Goal: Task Accomplishment & Management: Manage account settings

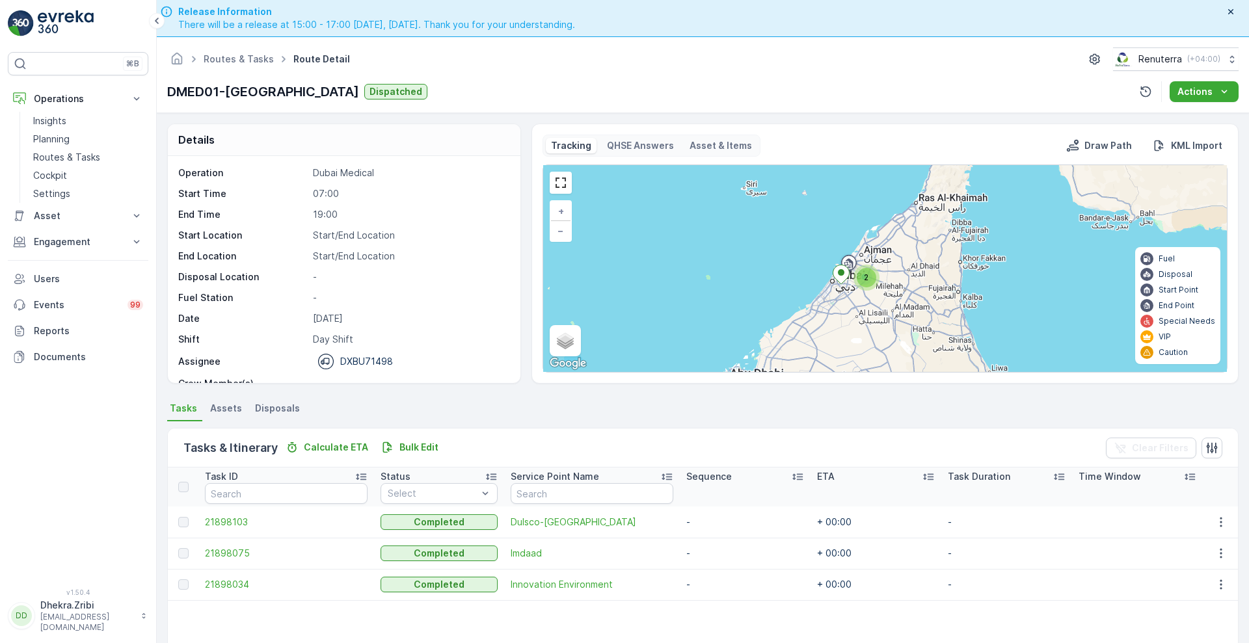
scroll to position [41, 0]
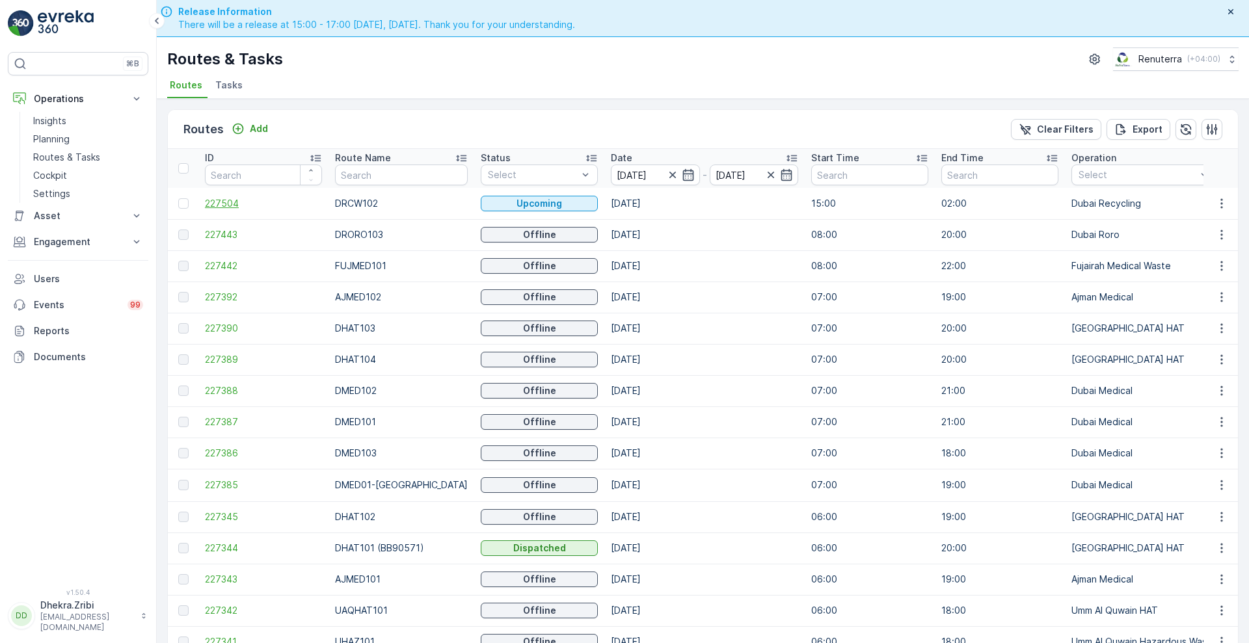
click at [223, 206] on span "227504" at bounding box center [263, 203] width 117 height 13
click at [228, 228] on span "227443" at bounding box center [263, 234] width 117 height 13
click at [62, 150] on link "Routes & Tasks" at bounding box center [88, 157] width 120 height 18
click at [682, 179] on icon "button" at bounding box center [688, 175] width 13 height 13
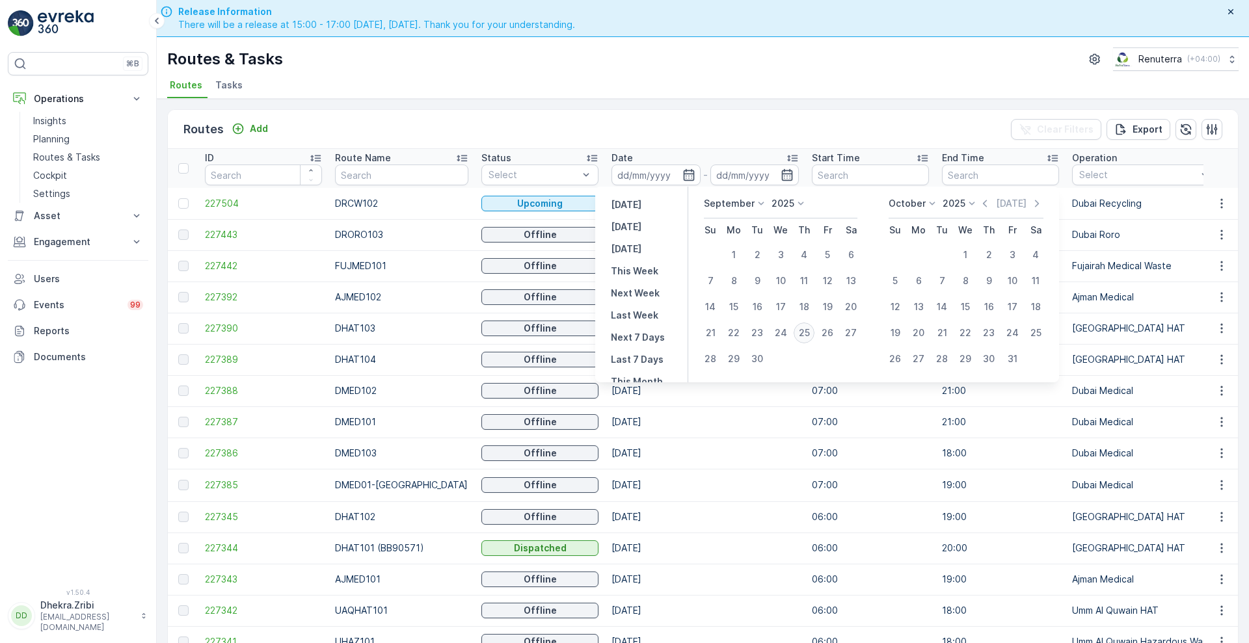
click at [802, 336] on div "25" at bounding box center [804, 333] width 21 height 21
type input "[DATE]"
click at [802, 336] on div "25" at bounding box center [804, 333] width 21 height 21
type input "[DATE]"
click at [798, 331] on div "25" at bounding box center [804, 333] width 21 height 21
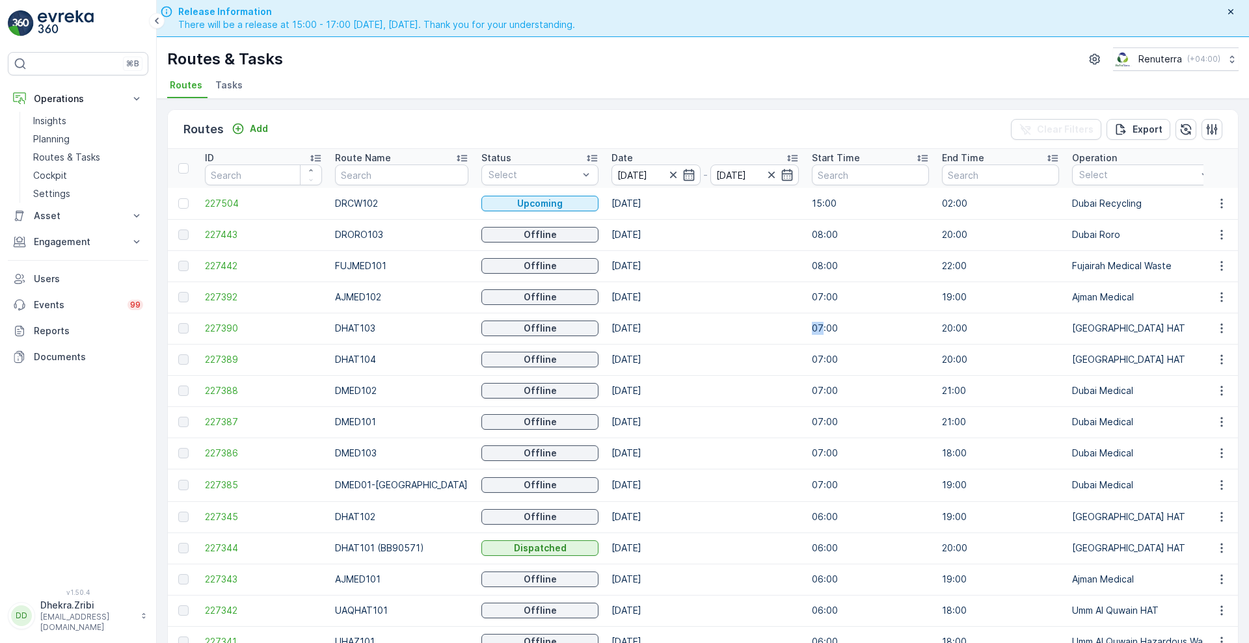
click at [812, 331] on p "07:00" at bounding box center [870, 328] width 117 height 13
click at [57, 137] on p "Planning" at bounding box center [51, 139] width 36 height 13
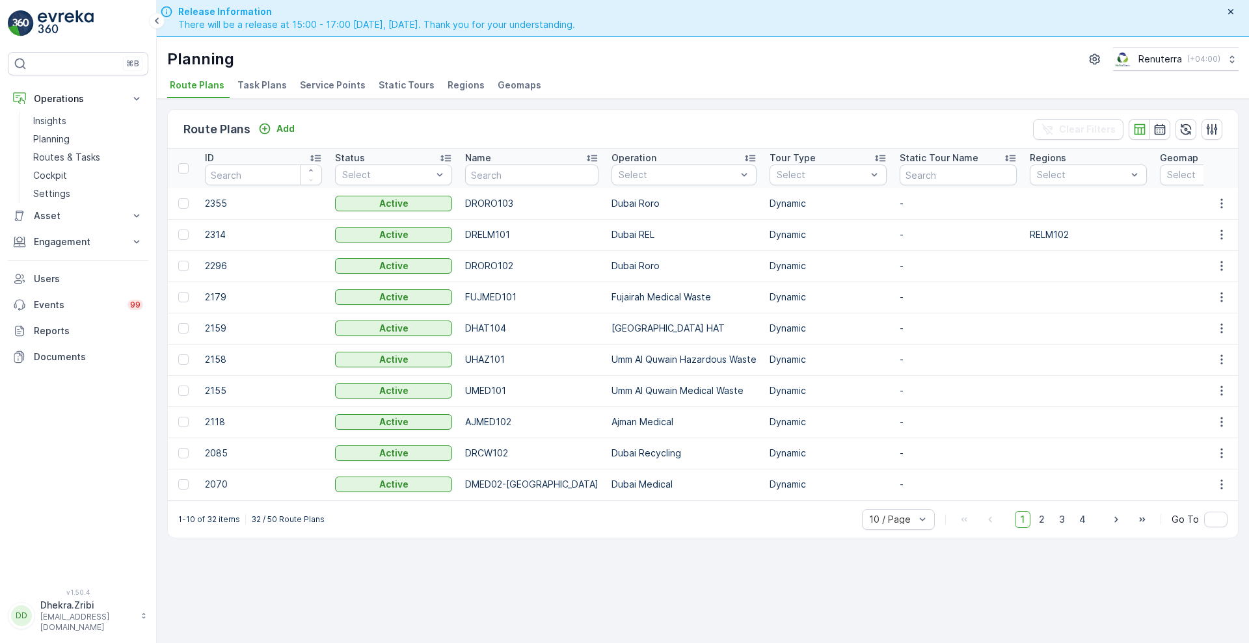
click at [347, 83] on span "Service Points" at bounding box center [333, 85] width 66 height 13
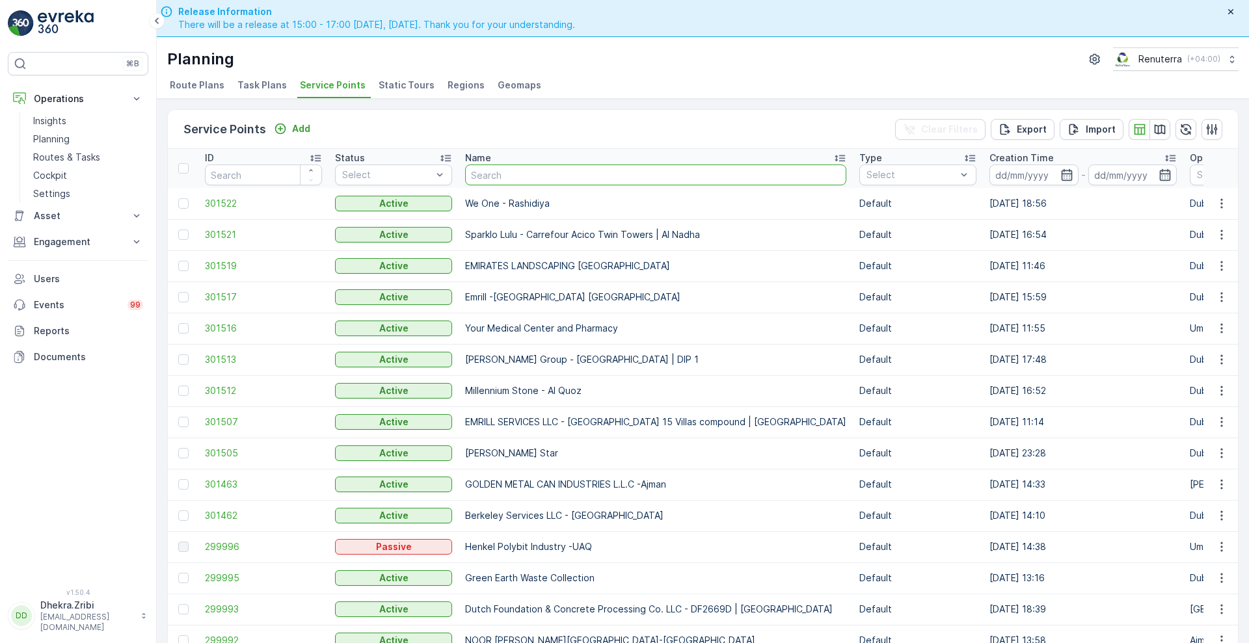
click at [575, 174] on input "text" at bounding box center [655, 175] width 381 height 21
type input "ne"
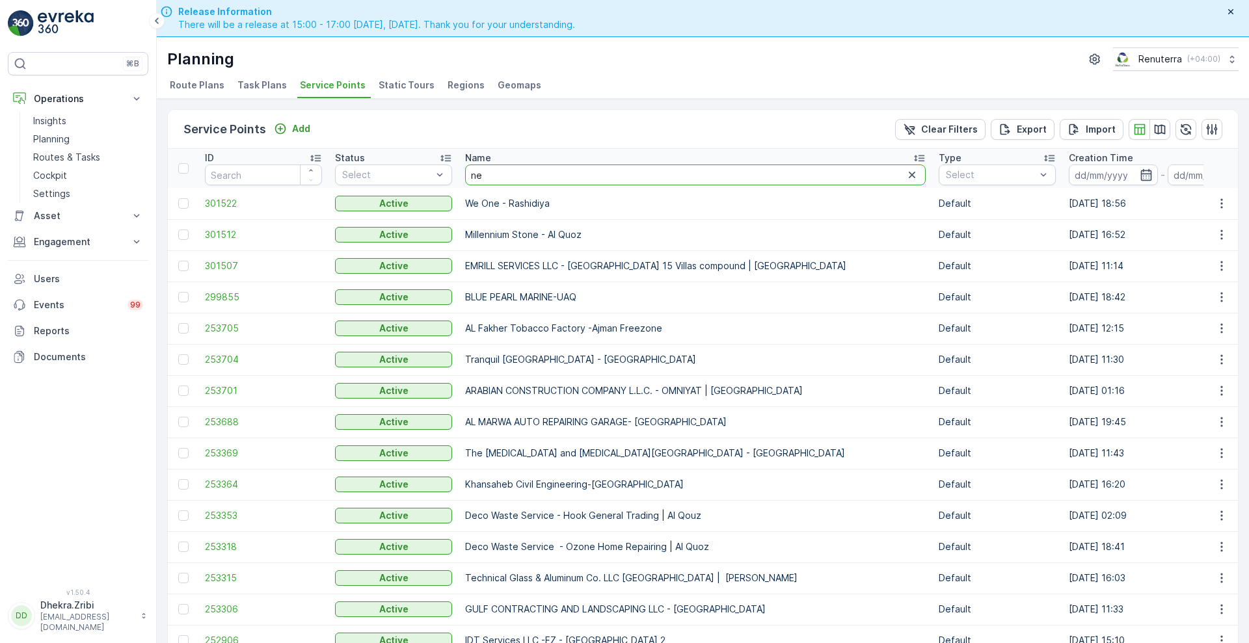
click at [534, 172] on input "ne" at bounding box center [695, 175] width 461 height 21
type input "nef"
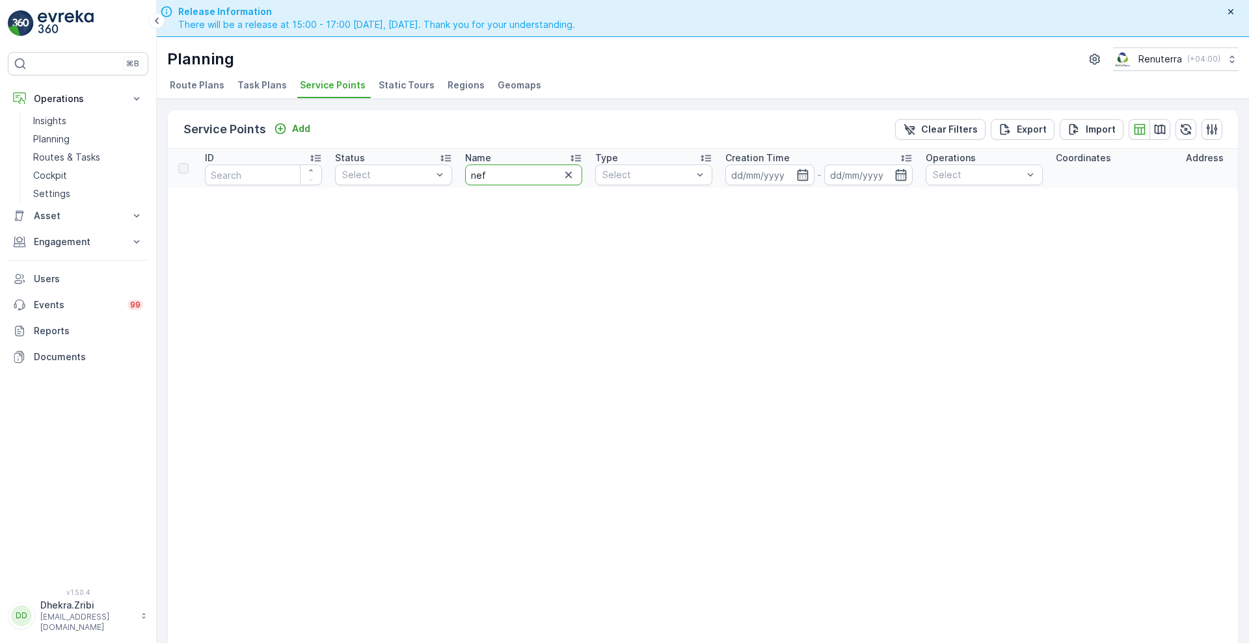
click at [534, 172] on input "nef" at bounding box center [523, 175] width 117 height 21
type input "nep"
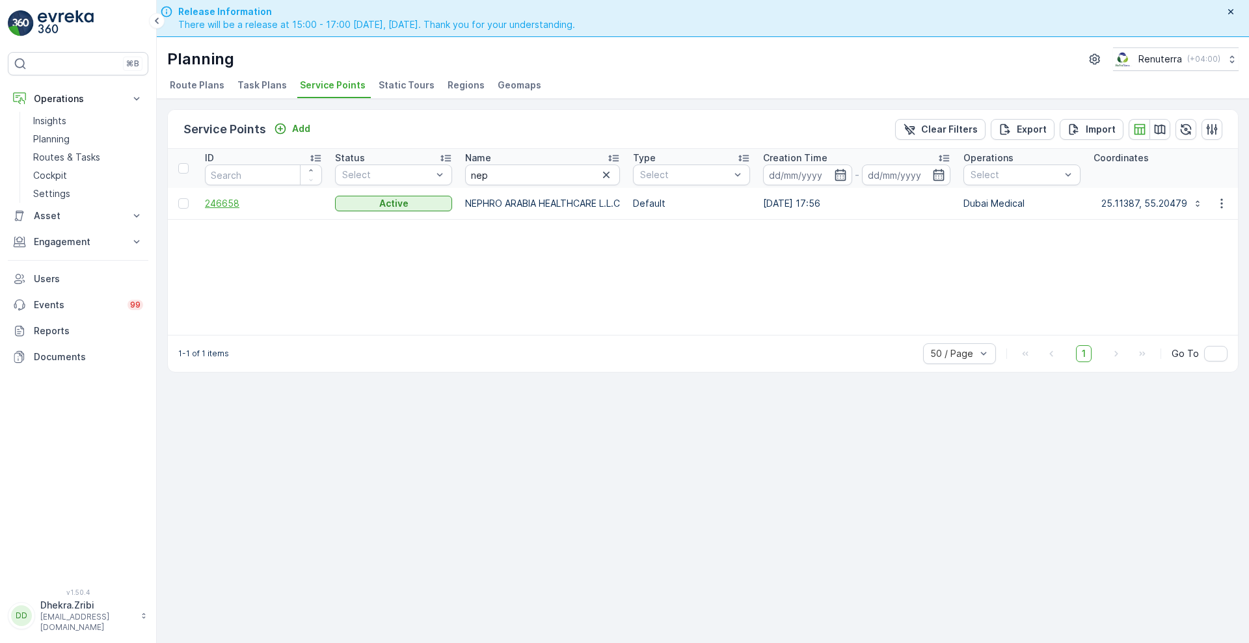
click at [221, 198] on span "246658" at bounding box center [263, 203] width 117 height 13
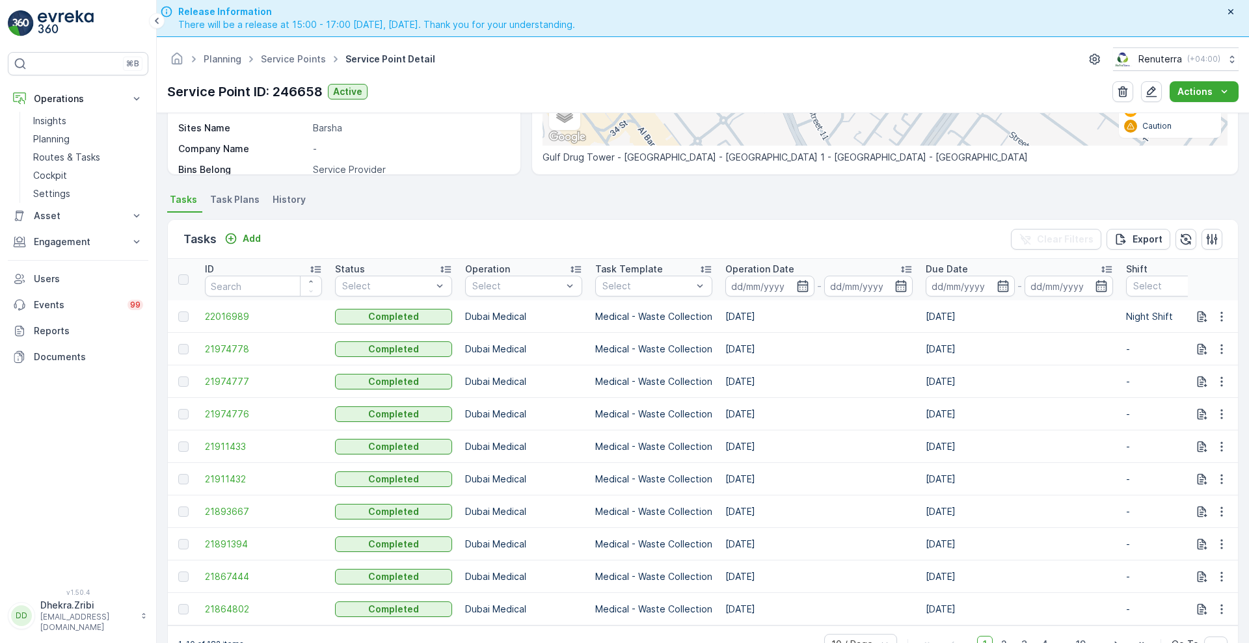
scroll to position [37, 0]
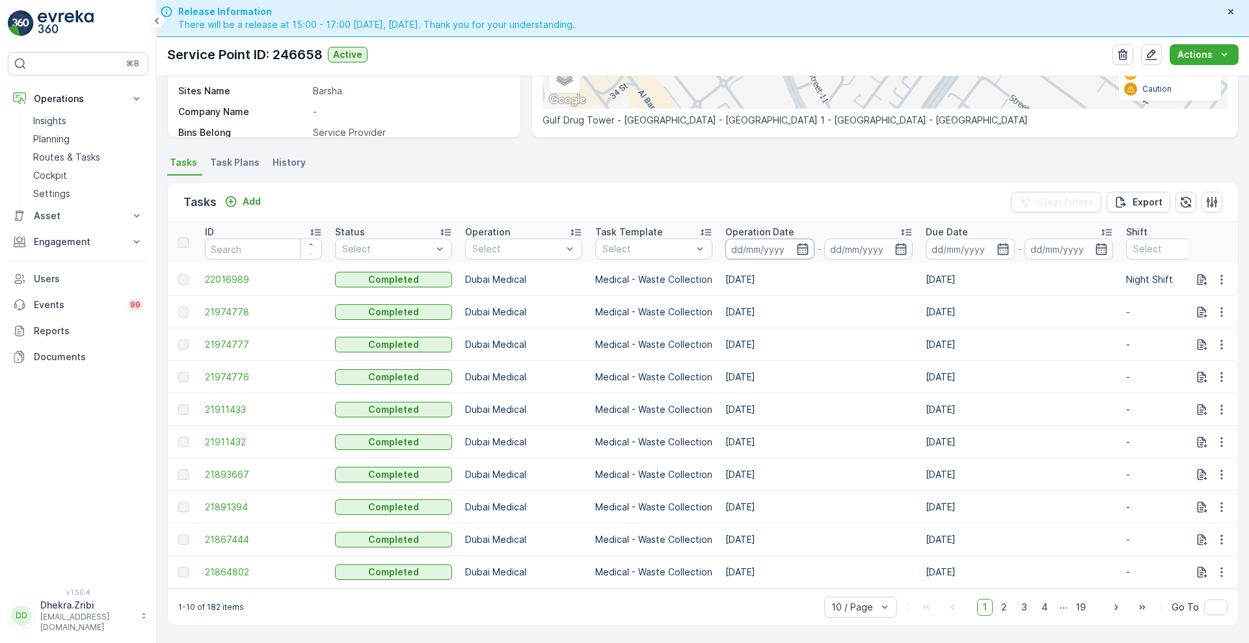
click at [802, 250] on input at bounding box center [769, 249] width 89 height 21
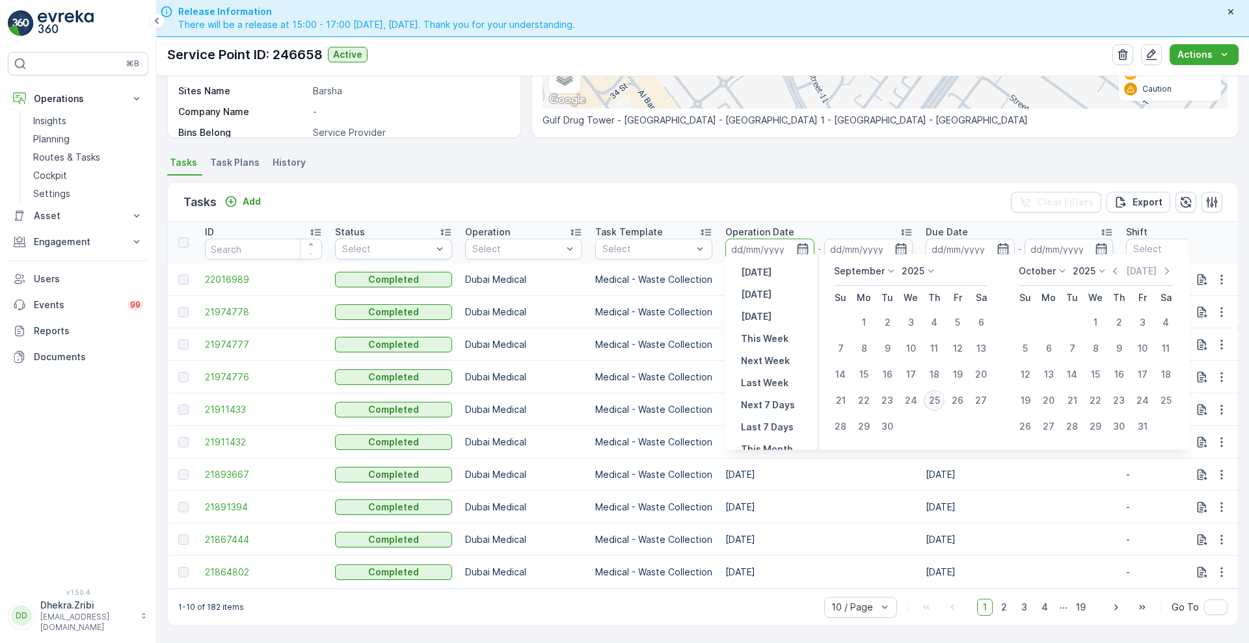
click at [934, 398] on div "25" at bounding box center [934, 400] width 21 height 21
type input "[DATE]"
click at [934, 398] on div "25" at bounding box center [934, 400] width 21 height 21
type input "[DATE]"
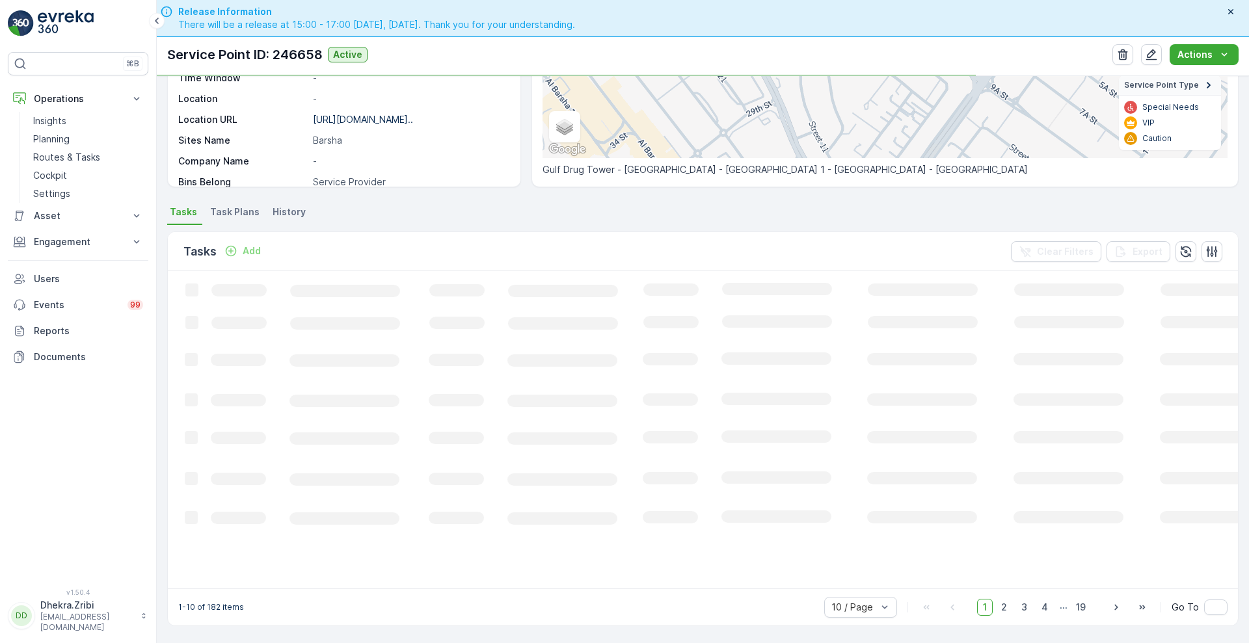
scroll to position [221, 0]
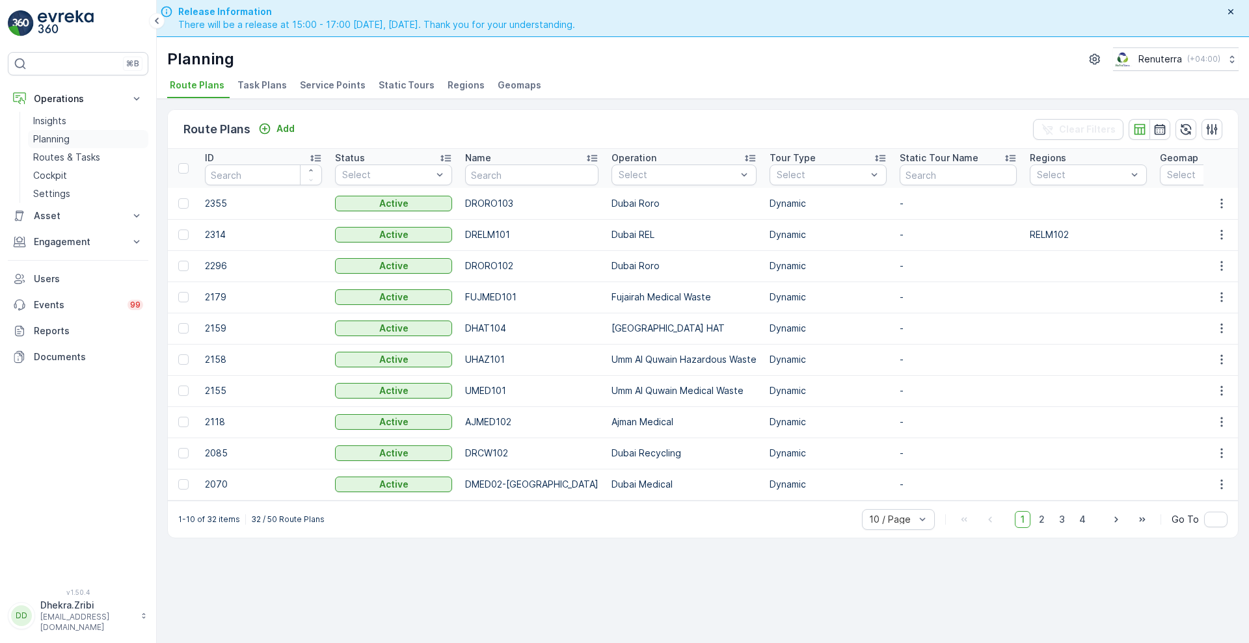
click at [55, 136] on p "Planning" at bounding box center [51, 139] width 36 height 13
click at [277, 82] on span "Task Plans" at bounding box center [261, 85] width 49 height 13
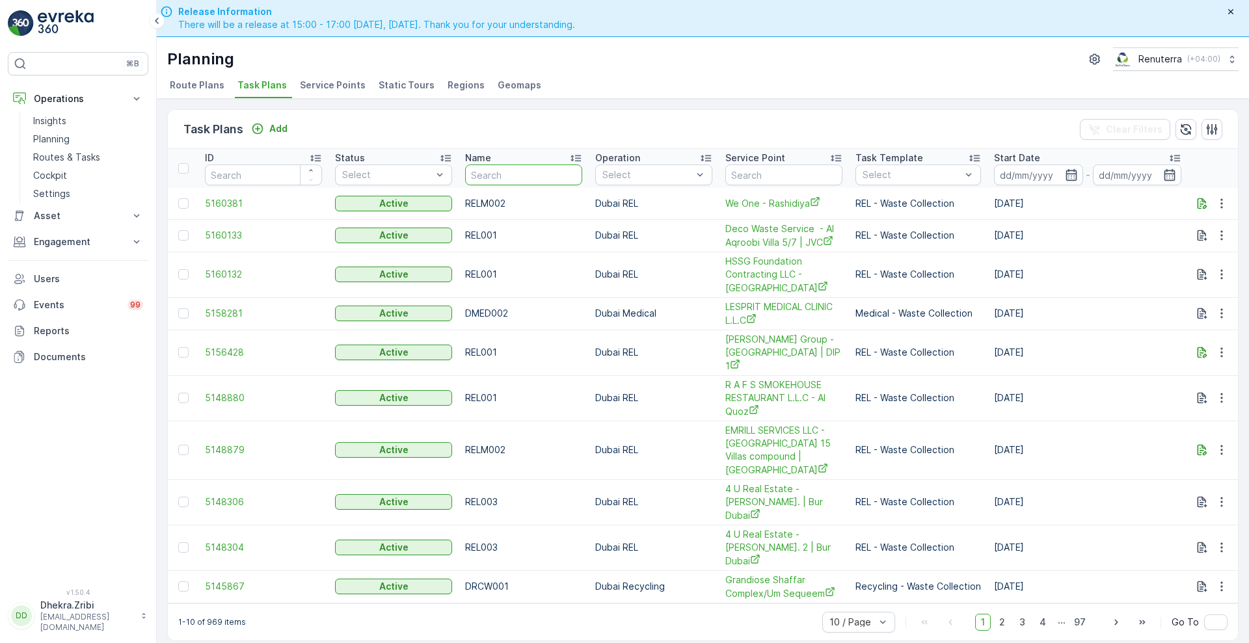
click at [533, 167] on input "text" at bounding box center [523, 175] width 117 height 21
click at [780, 163] on p "Service Point" at bounding box center [755, 158] width 60 height 13
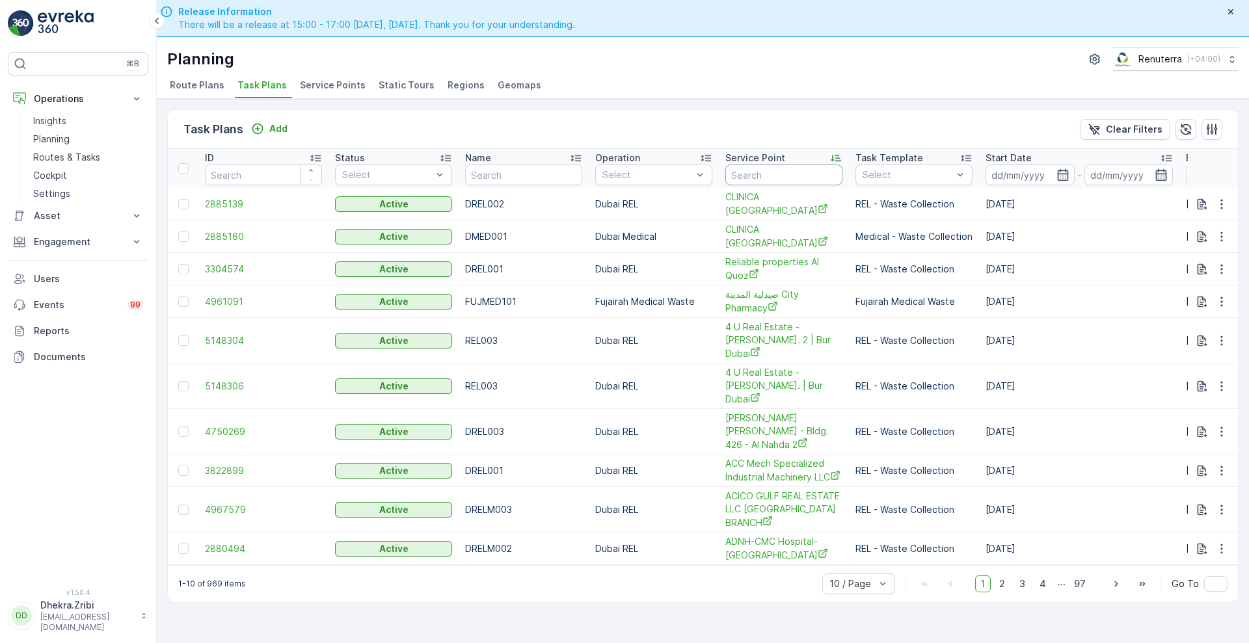
click at [772, 174] on input "text" at bounding box center [783, 175] width 117 height 21
type input "nep"
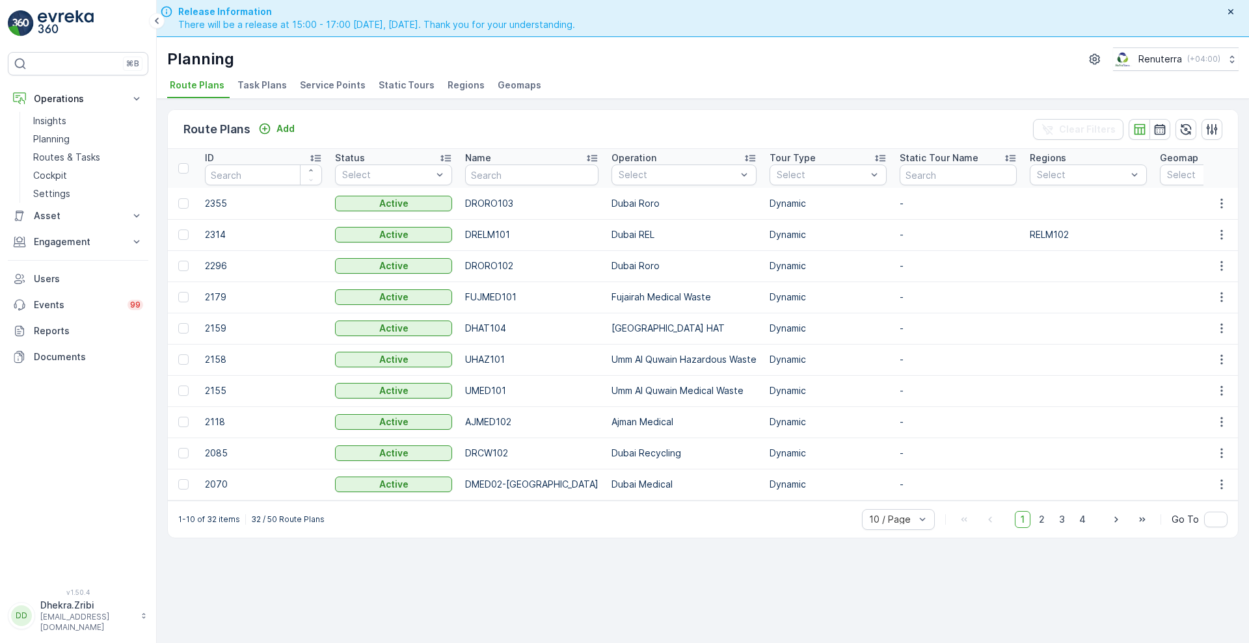
click at [312, 87] on span "Service Points" at bounding box center [333, 85] width 66 height 13
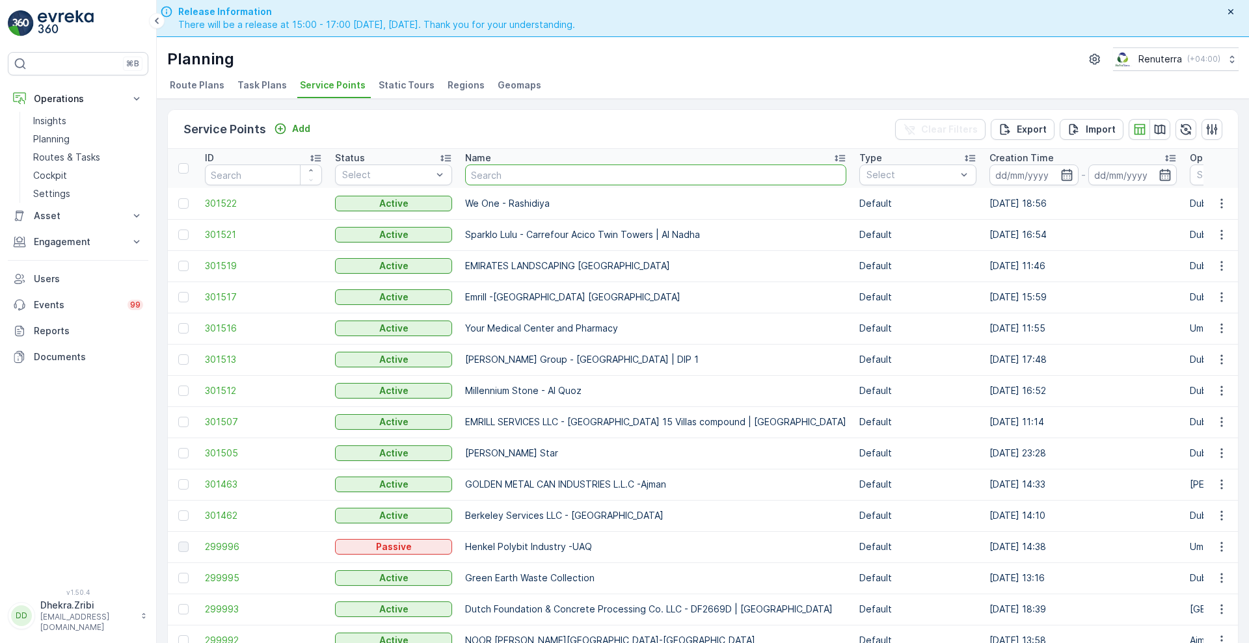
click at [591, 182] on input "text" at bounding box center [655, 175] width 381 height 21
type input "ne"
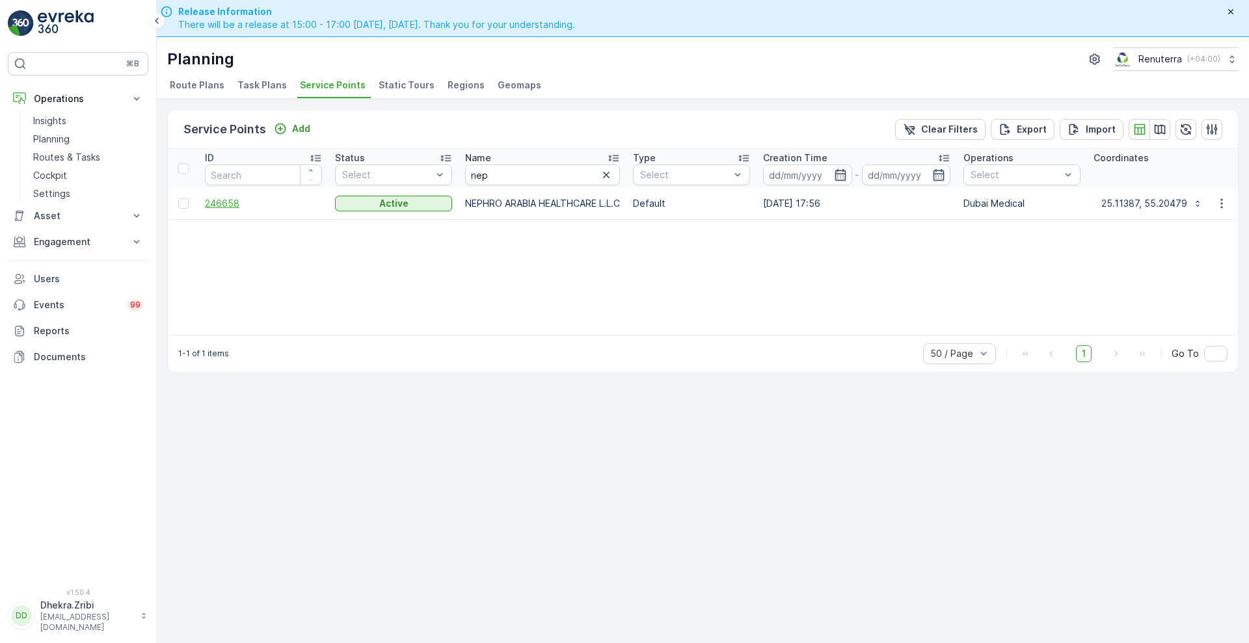
click at [209, 207] on span "246658" at bounding box center [263, 203] width 117 height 13
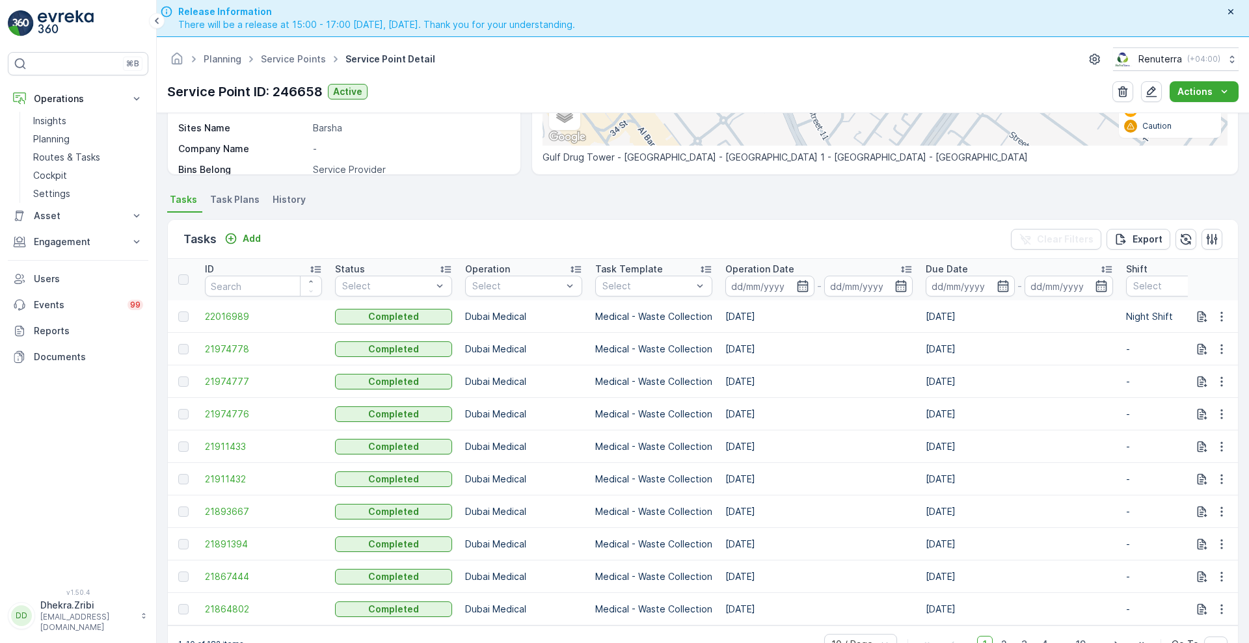
scroll to position [277, 0]
click at [224, 195] on span "Task Plans" at bounding box center [234, 199] width 49 height 13
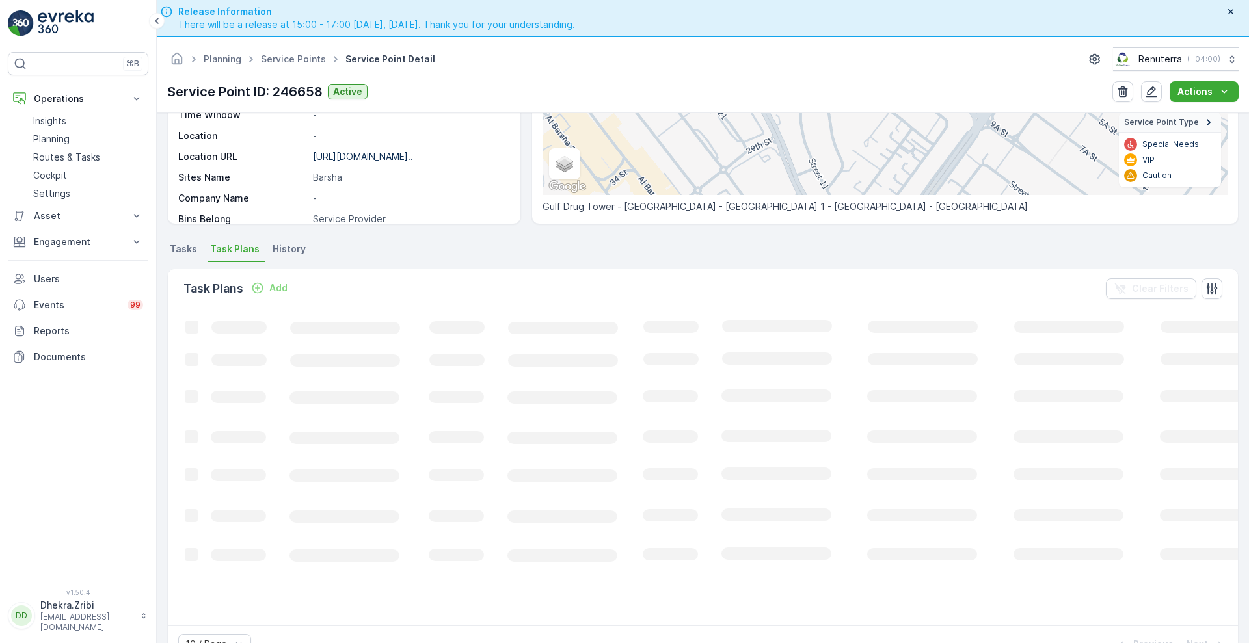
scroll to position [218, 0]
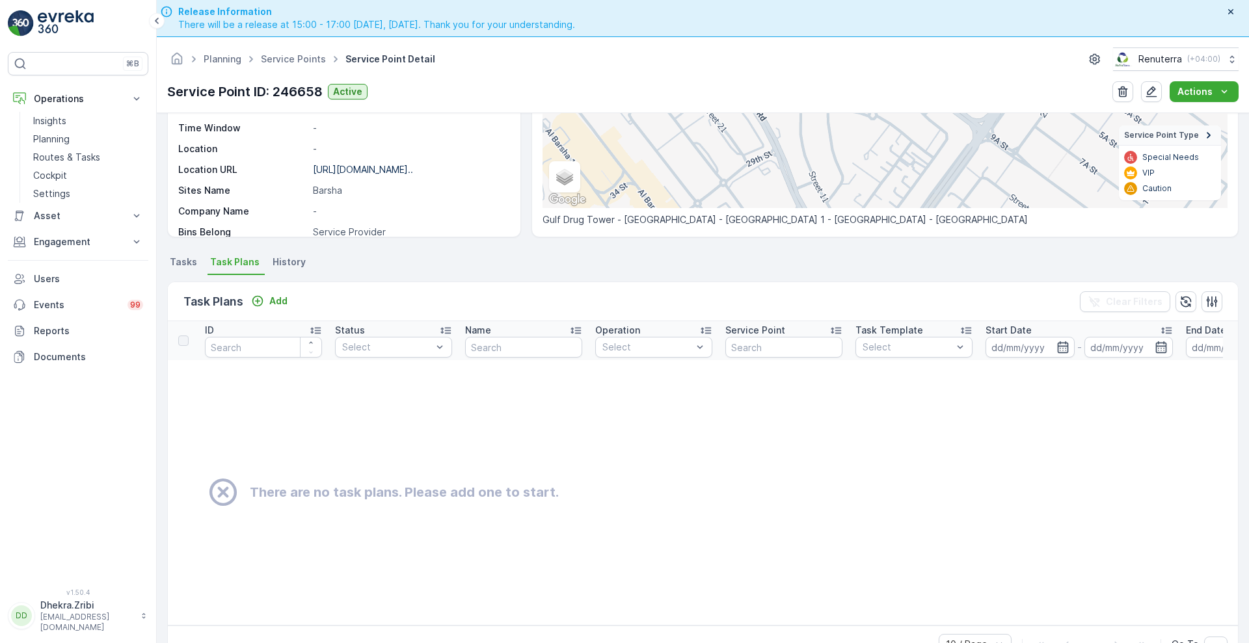
click at [184, 258] on span "Tasks" at bounding box center [183, 262] width 27 height 13
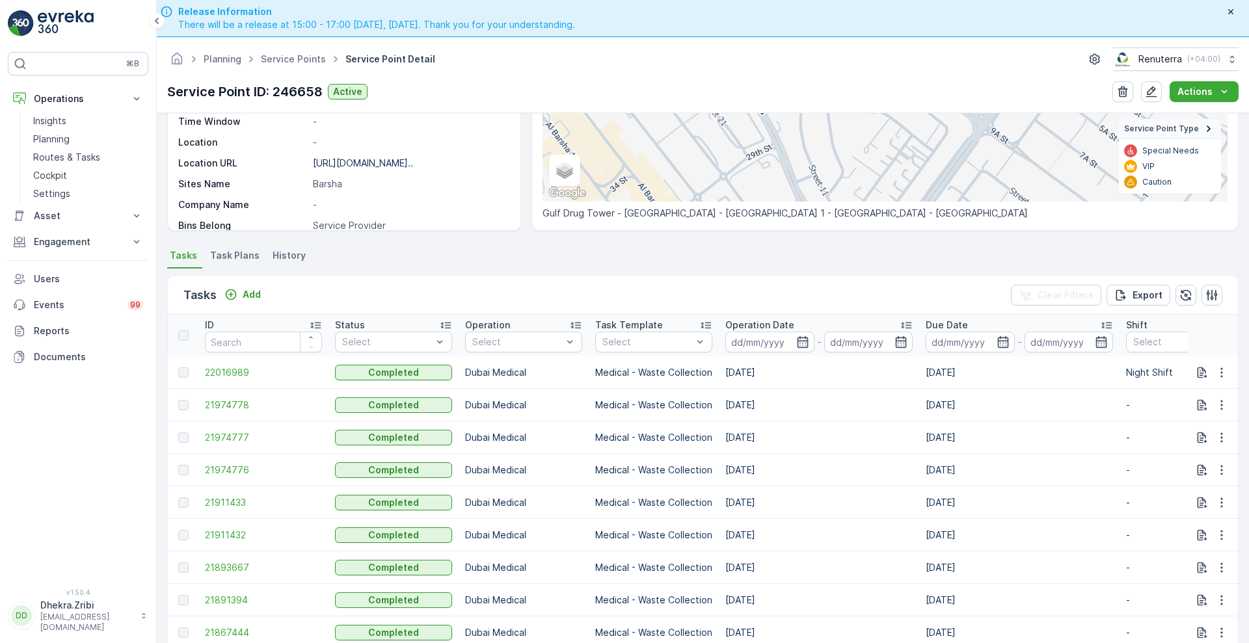
scroll to position [180, 0]
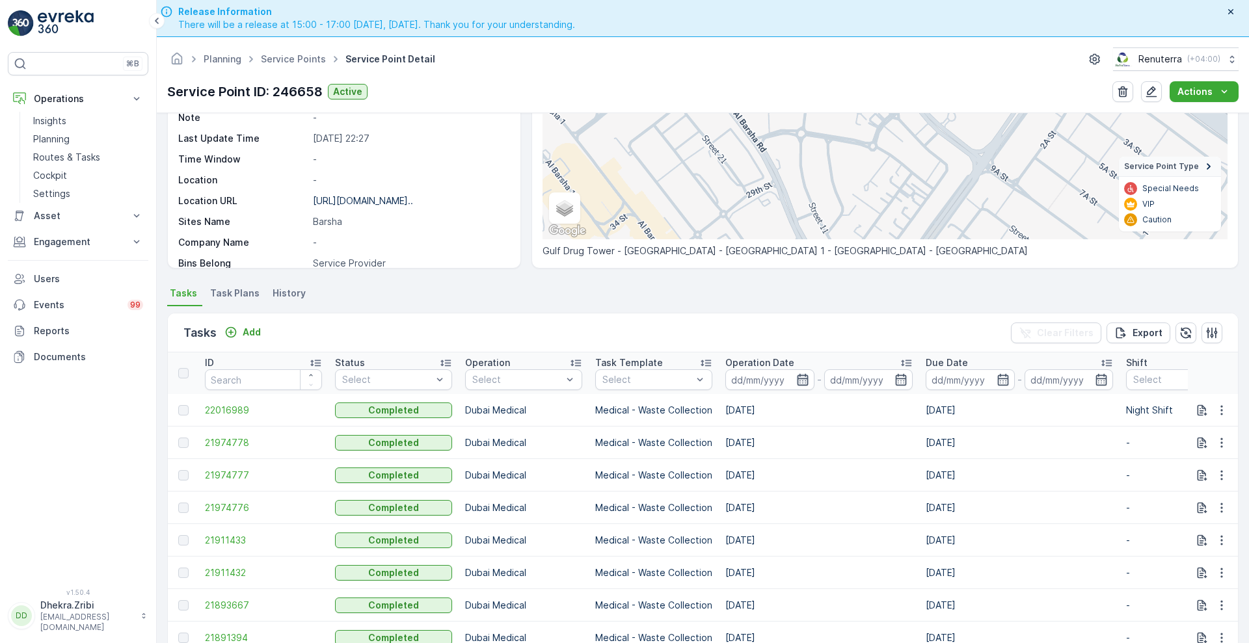
click at [796, 379] on icon "button" at bounding box center [802, 379] width 13 height 13
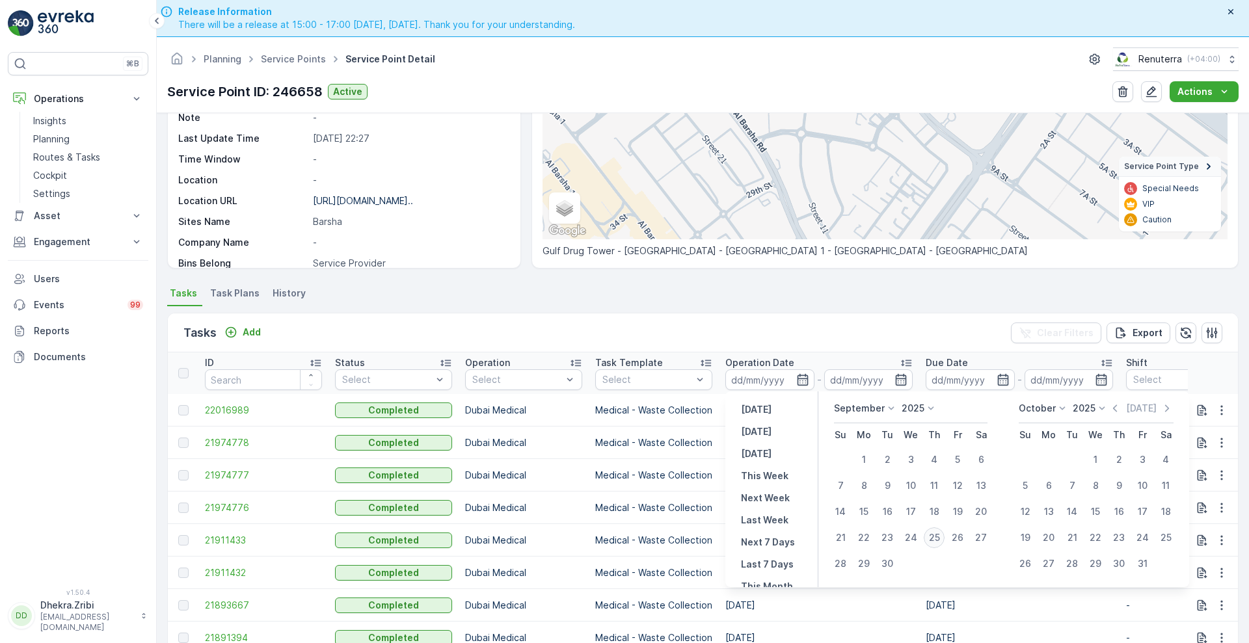
click at [939, 539] on div "25" at bounding box center [934, 538] width 21 height 21
type input "[DATE]"
click at [939, 539] on div "25" at bounding box center [934, 538] width 21 height 21
type input "[DATE]"
click at [939, 539] on div "25" at bounding box center [934, 538] width 21 height 21
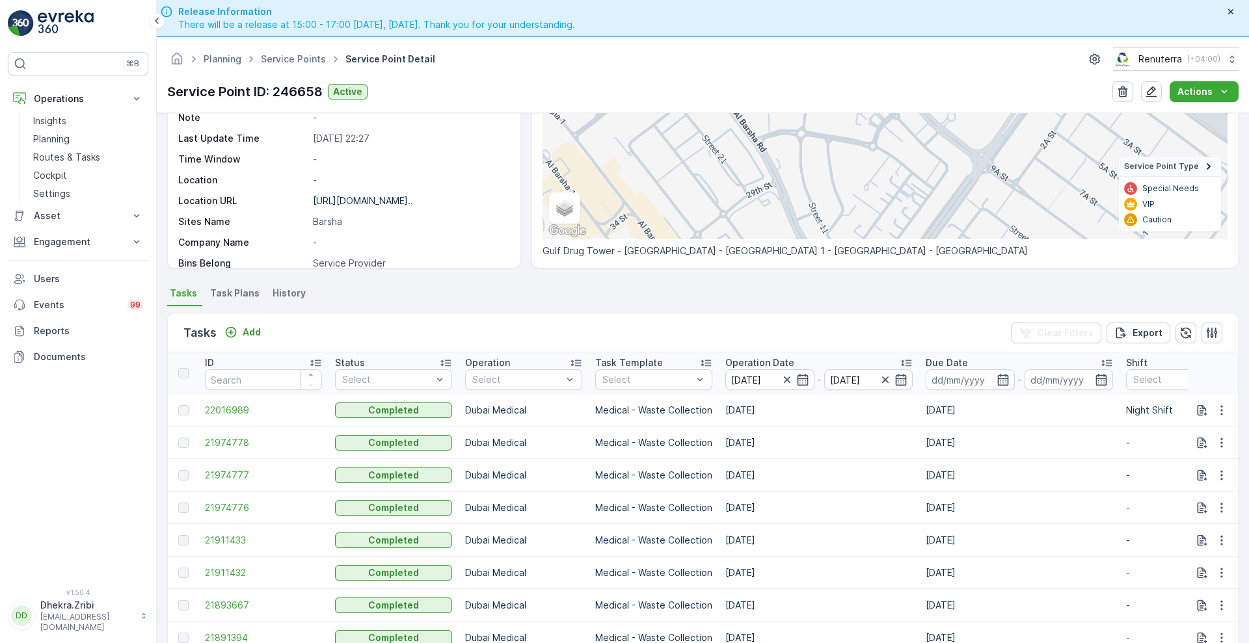
click at [939, 539] on td "[DATE]" at bounding box center [1019, 540] width 200 height 33
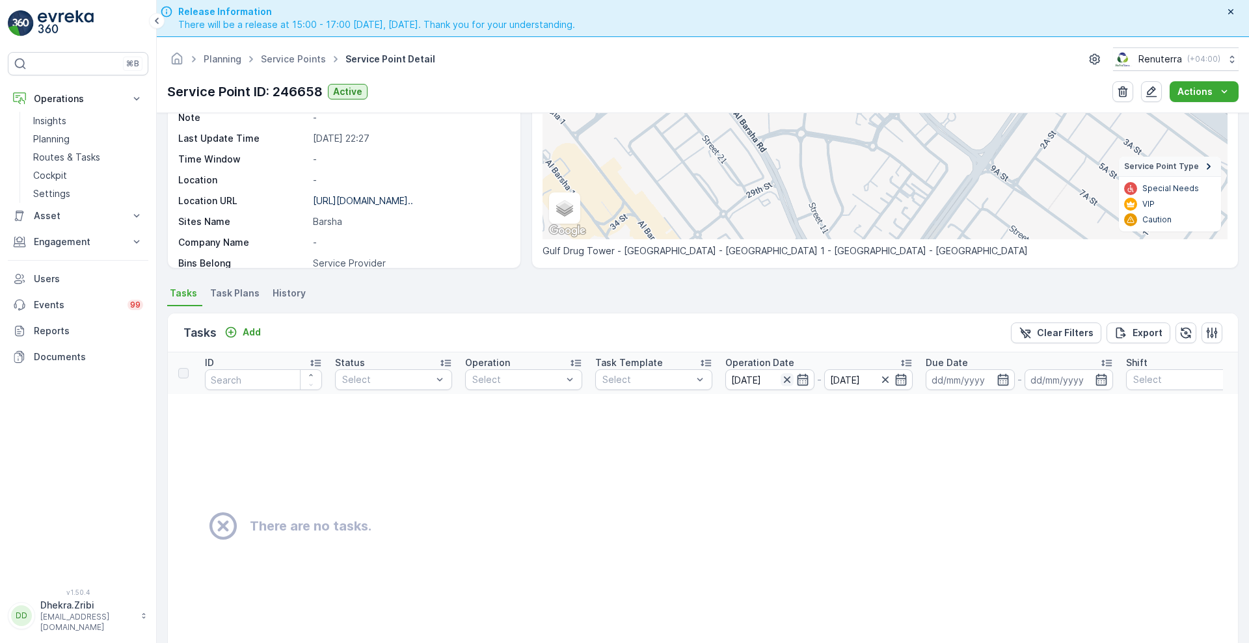
click at [791, 377] on icon "button" at bounding box center [787, 379] width 13 height 13
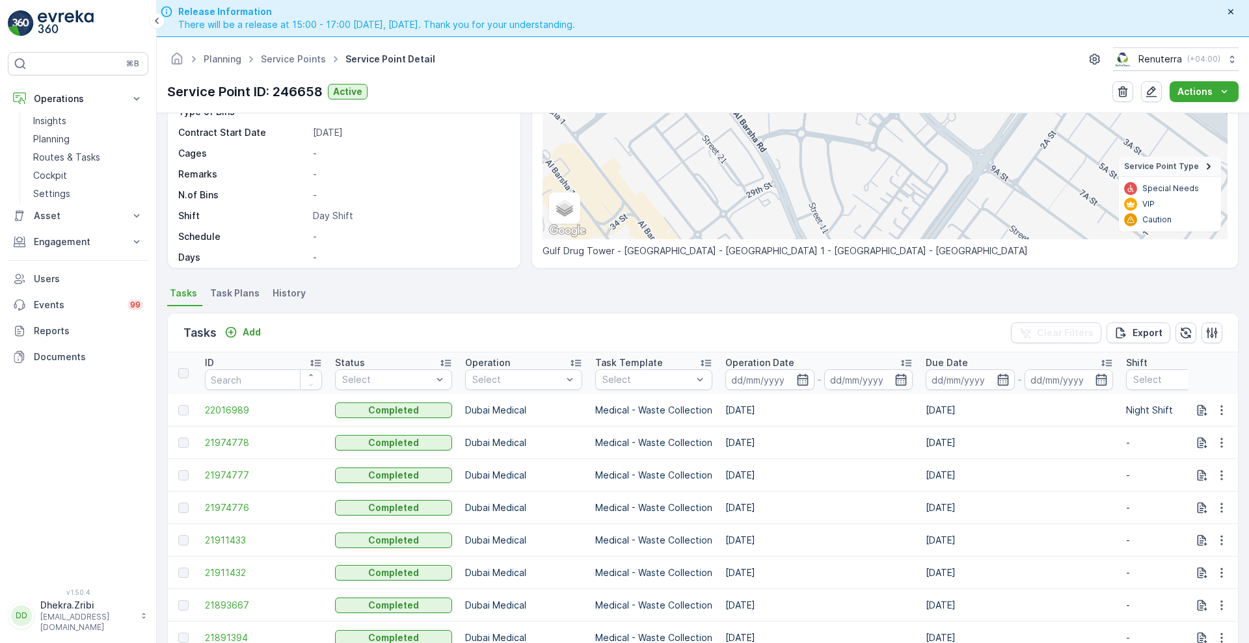
scroll to position [124, 0]
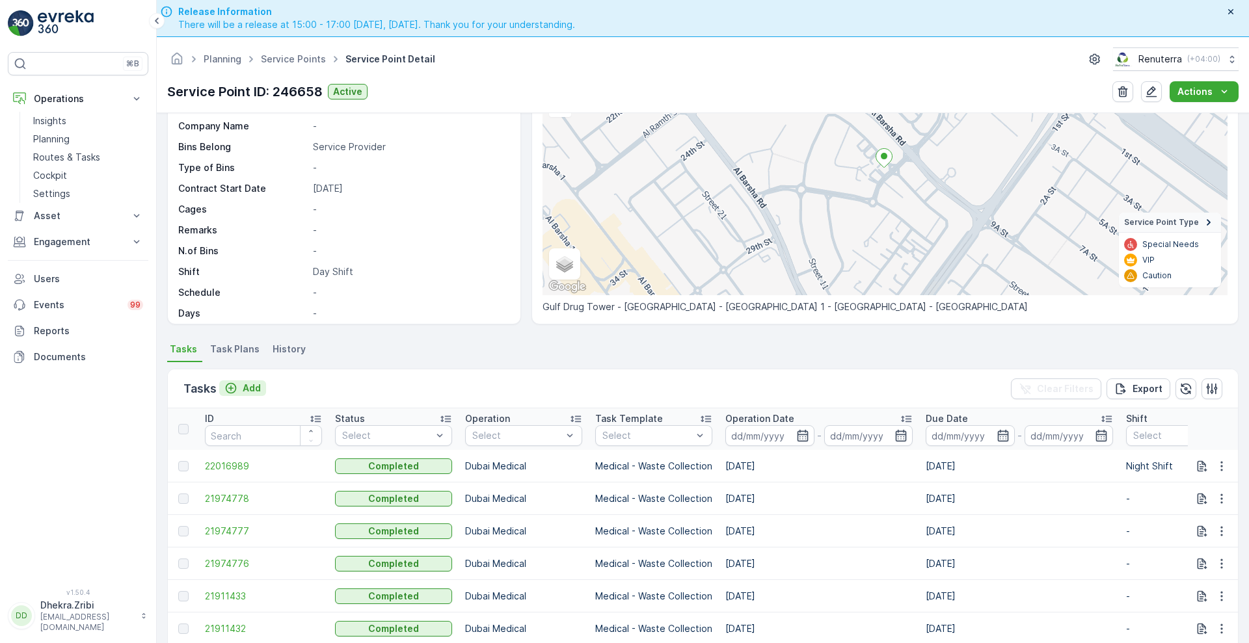
click at [229, 385] on icon "Add" at bounding box center [230, 388] width 13 height 13
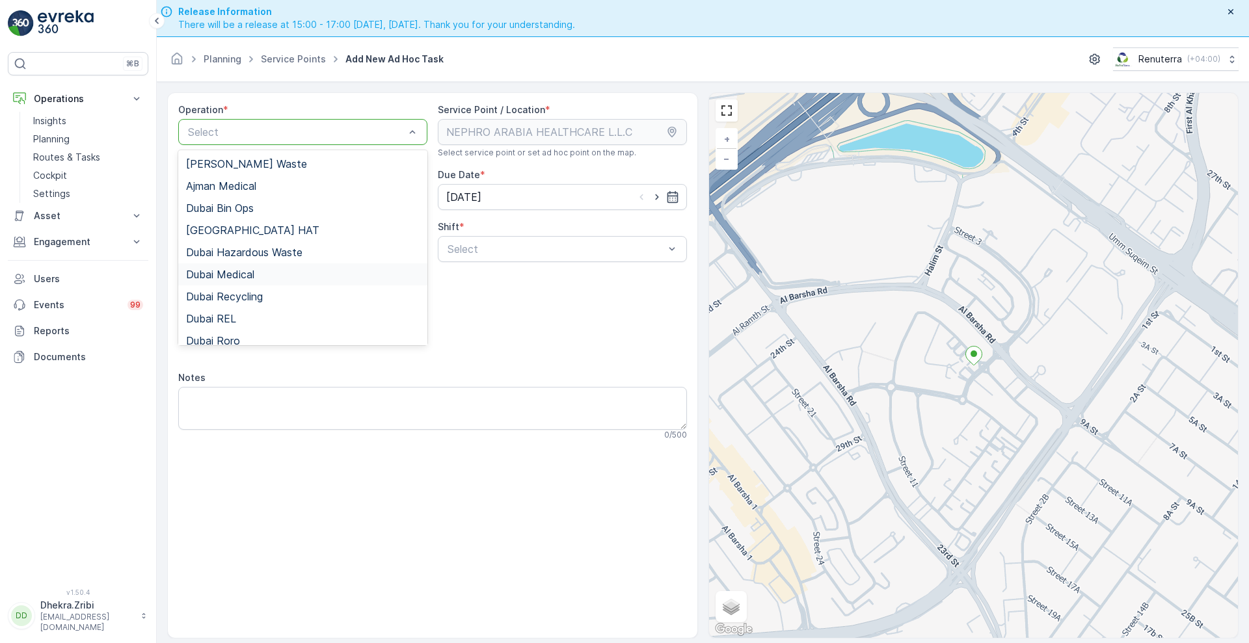
click at [239, 273] on span "Dubai Medical" at bounding box center [220, 275] width 68 height 12
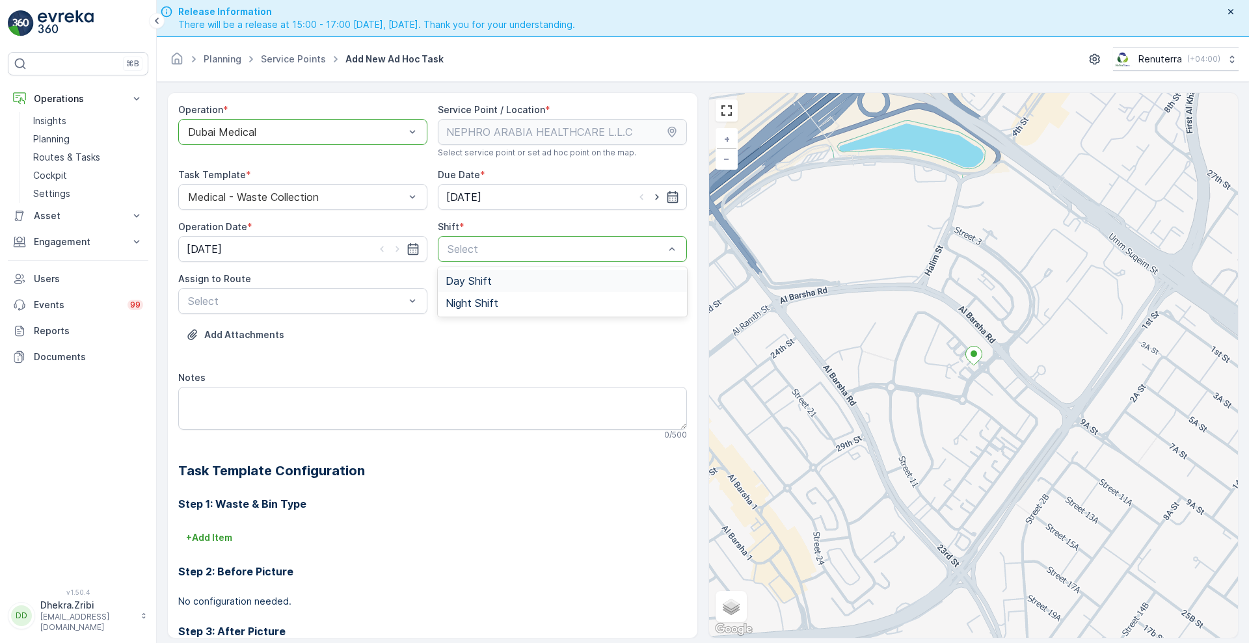
click at [524, 285] on div "Day Shift" at bounding box center [563, 281] width 234 height 12
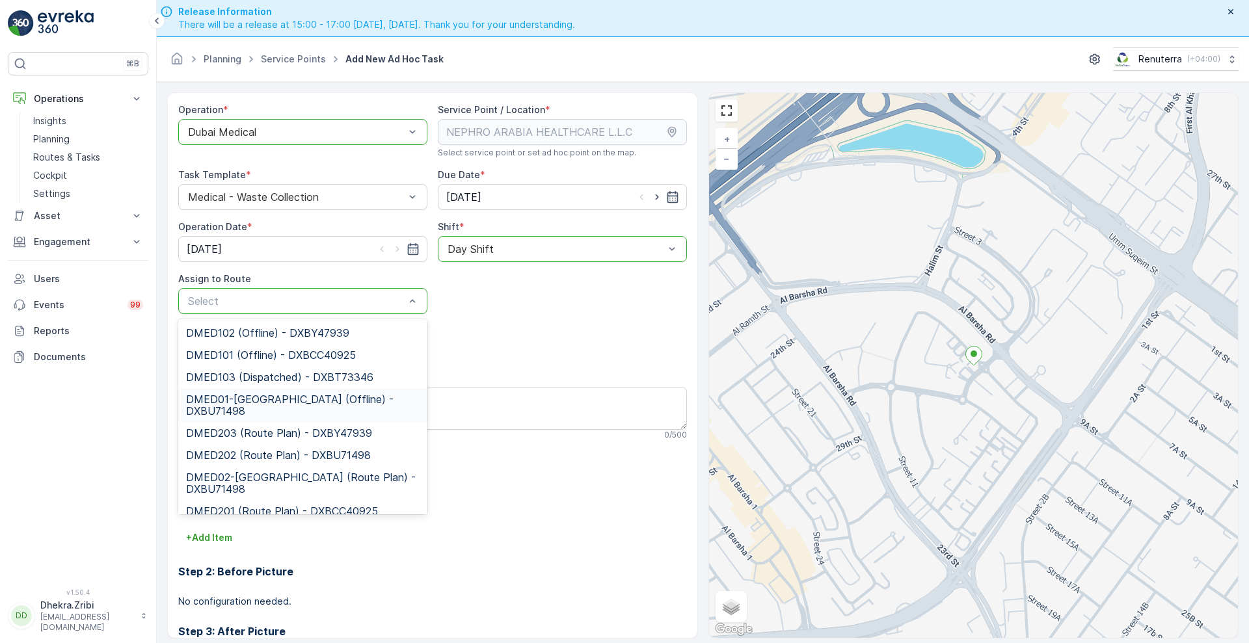
scroll to position [1, 0]
click at [277, 401] on span "DMED01-[GEOGRAPHIC_DATA] (Offline) - DXBU71498" at bounding box center [303, 404] width 234 height 23
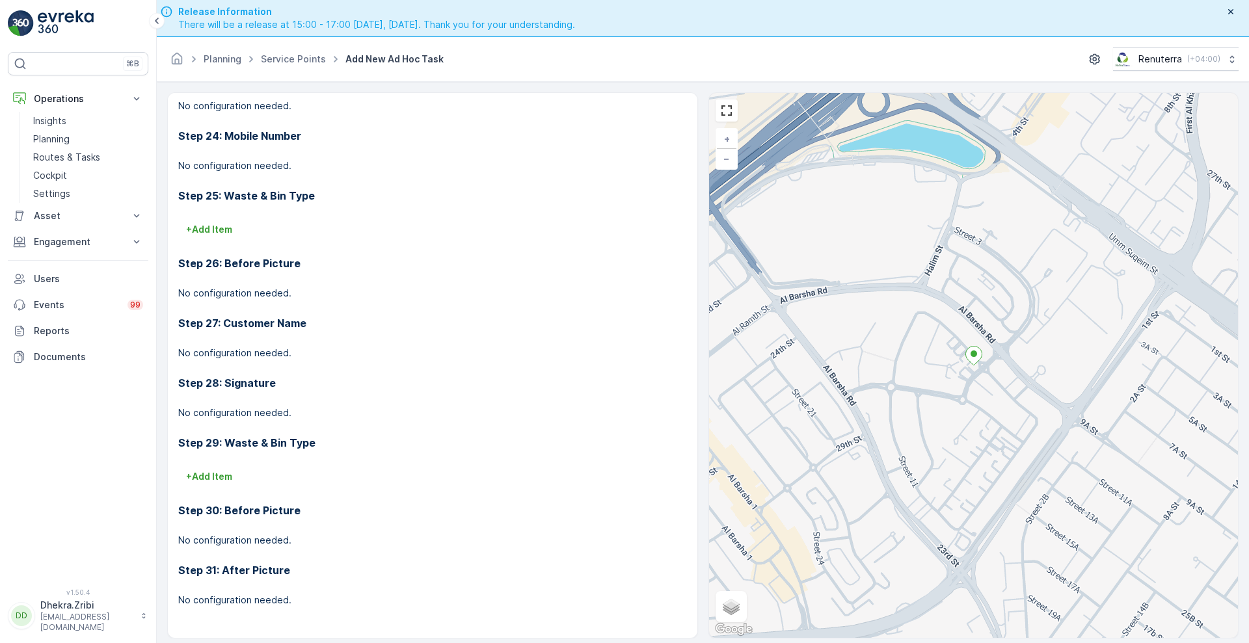
scroll to position [37, 0]
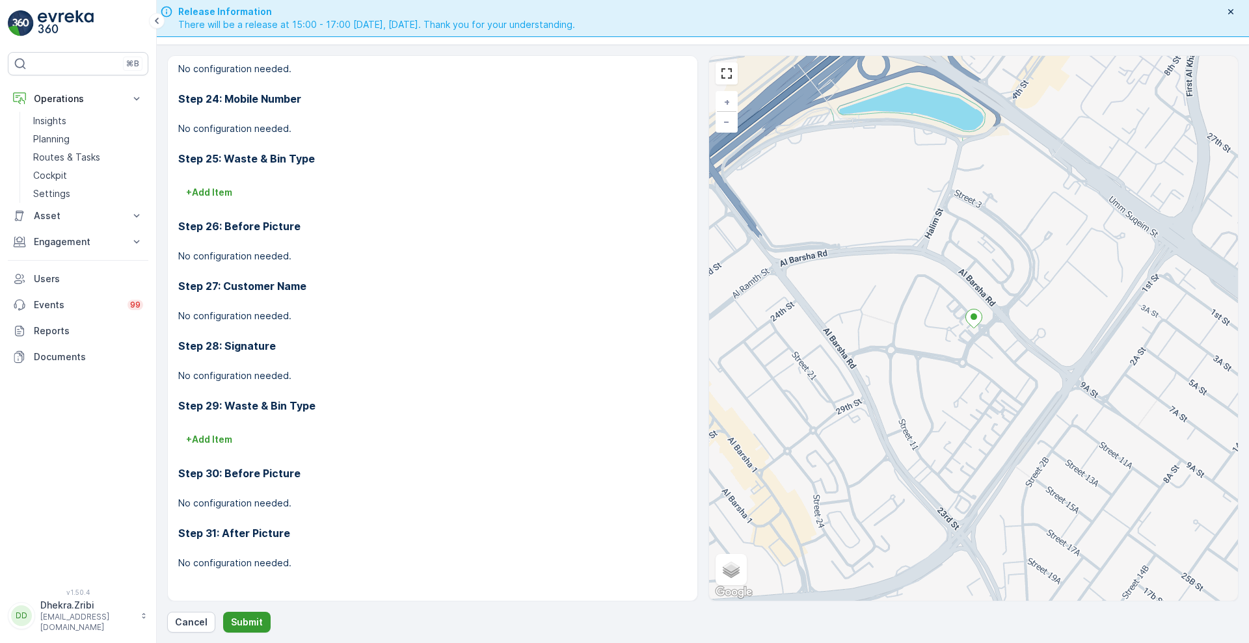
click at [239, 624] on p "Submit" at bounding box center [247, 622] width 32 height 13
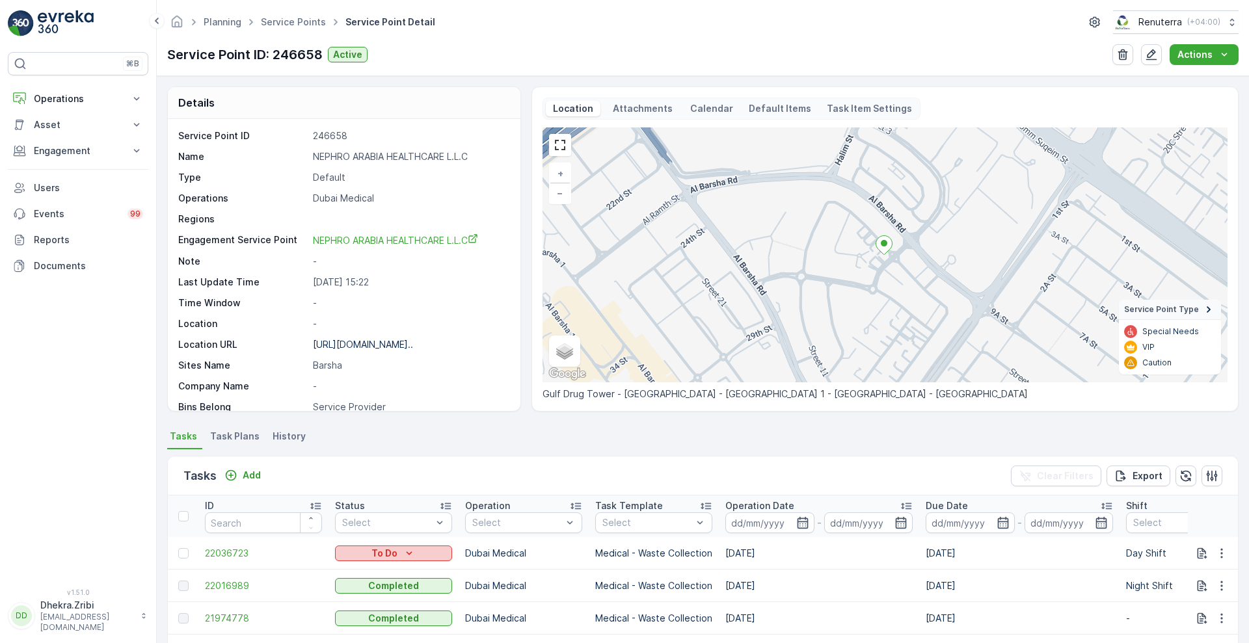
click at [383, 556] on p "To Do" at bounding box center [384, 553] width 26 height 13
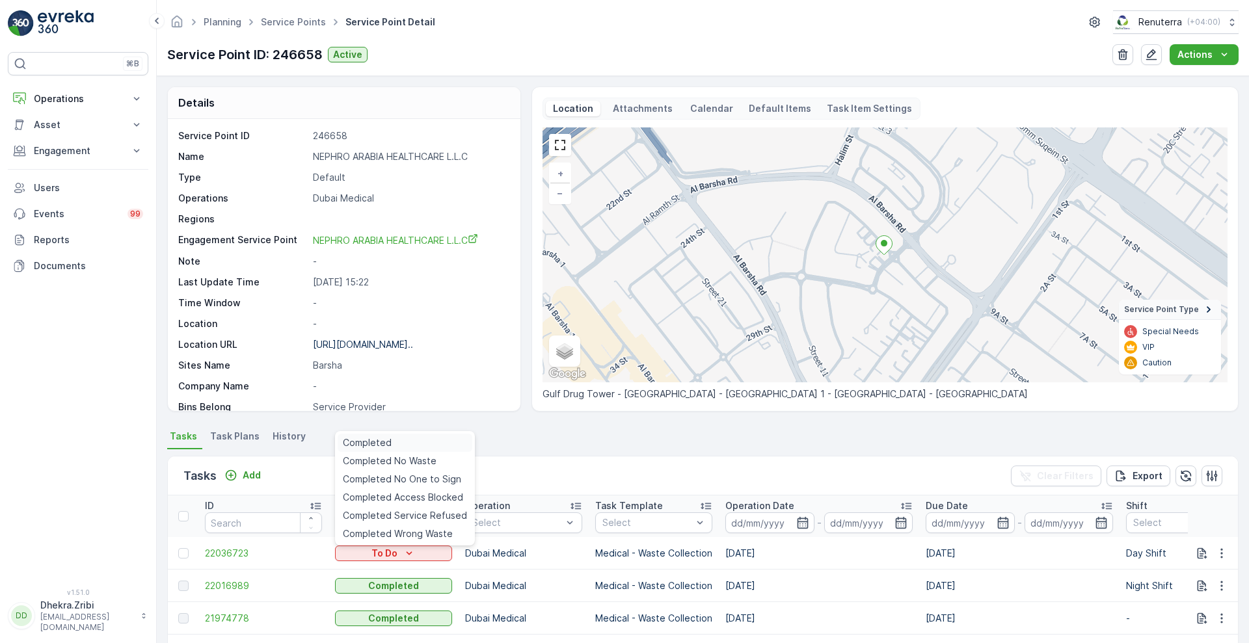
click at [392, 444] on div "Completed" at bounding box center [405, 443] width 135 height 18
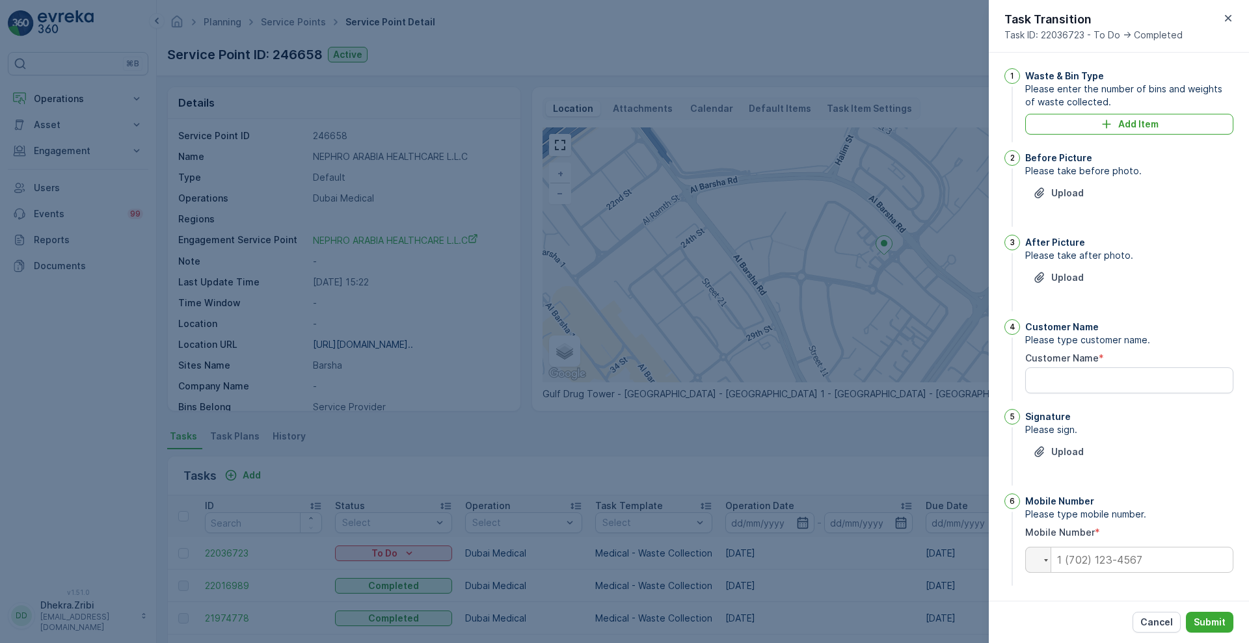
click at [648, 442] on div at bounding box center [624, 321] width 1249 height 643
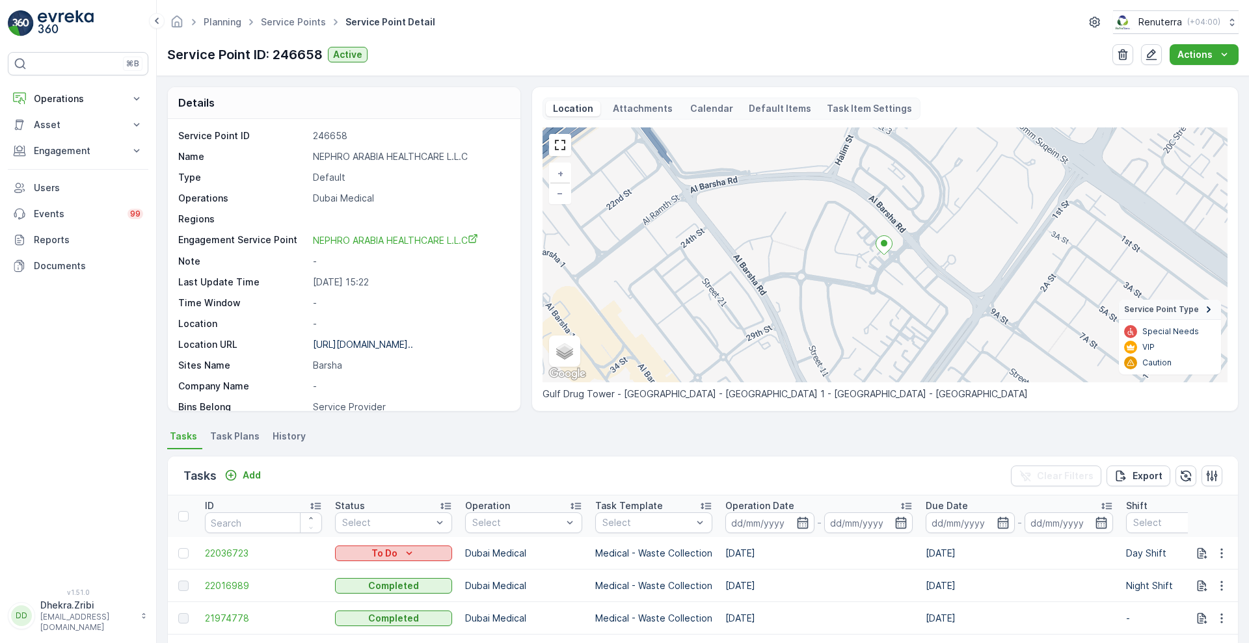
click at [388, 558] on p "To Do" at bounding box center [384, 553] width 26 height 13
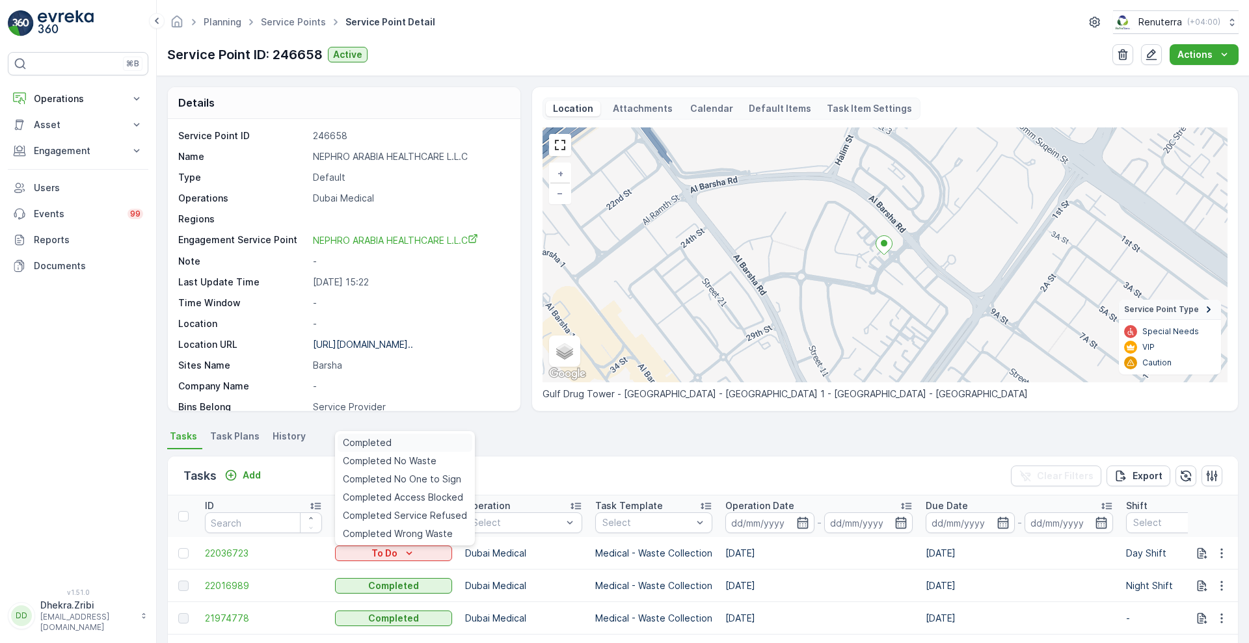
click at [370, 439] on span "Completed" at bounding box center [367, 443] width 49 height 13
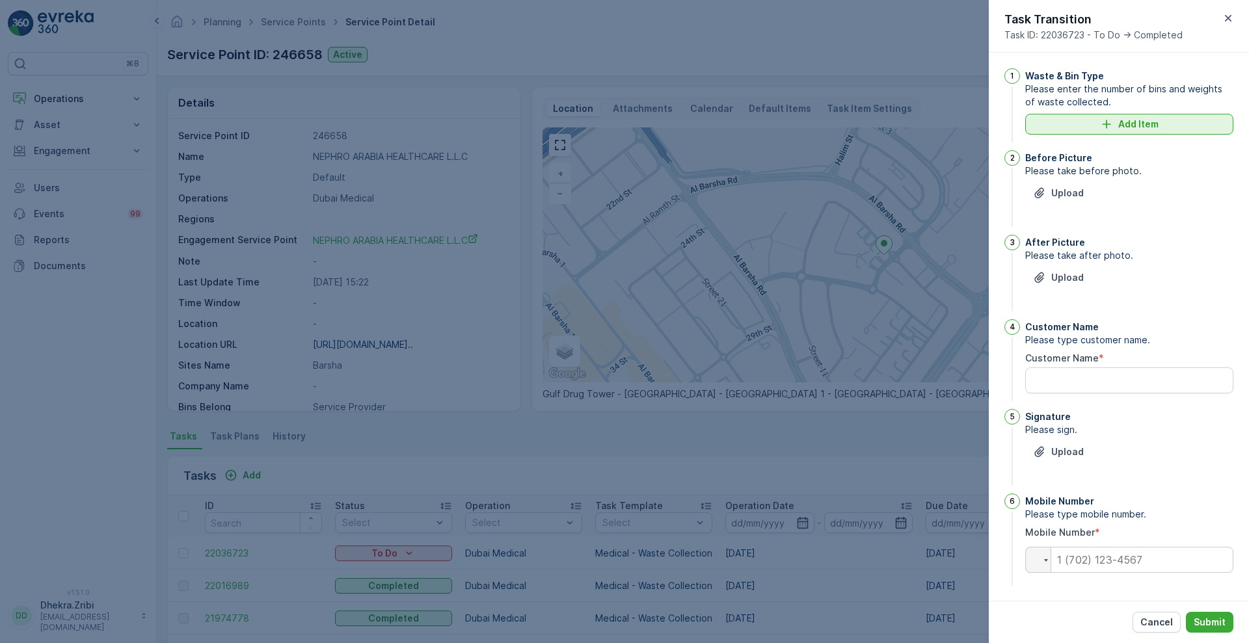
click at [1111, 120] on icon "Add Item" at bounding box center [1106, 124] width 13 height 13
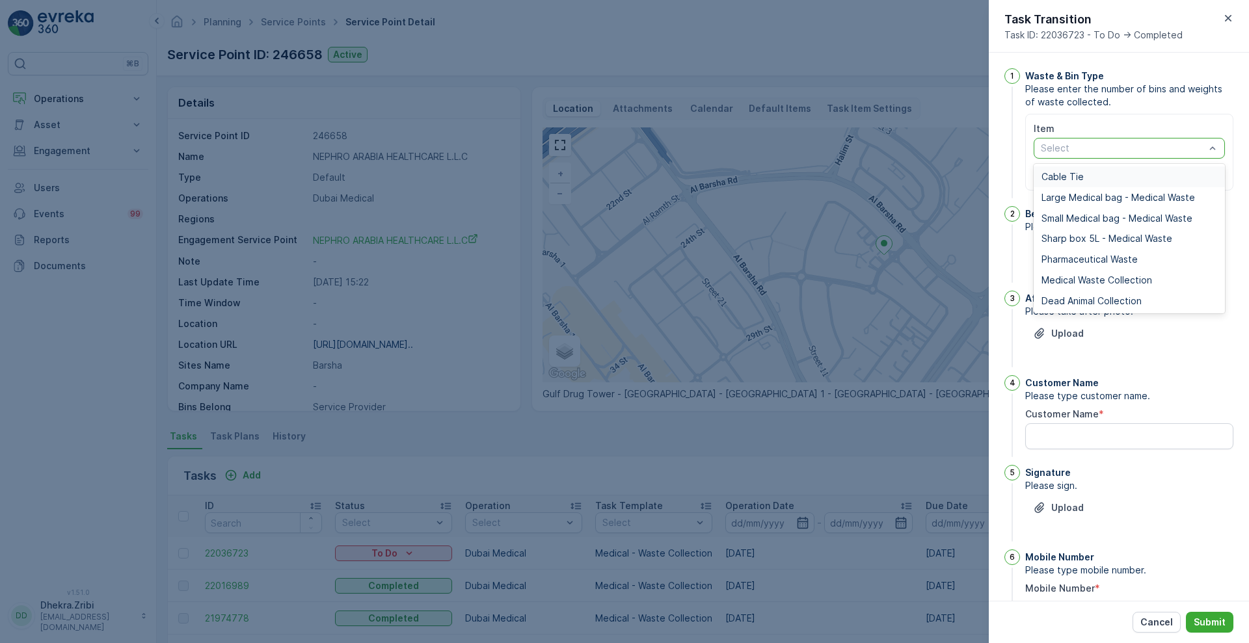
click at [1217, 153] on div "Select" at bounding box center [1129, 148] width 191 height 21
click at [1106, 280] on span "Medical Waste Collection" at bounding box center [1097, 280] width 111 height 10
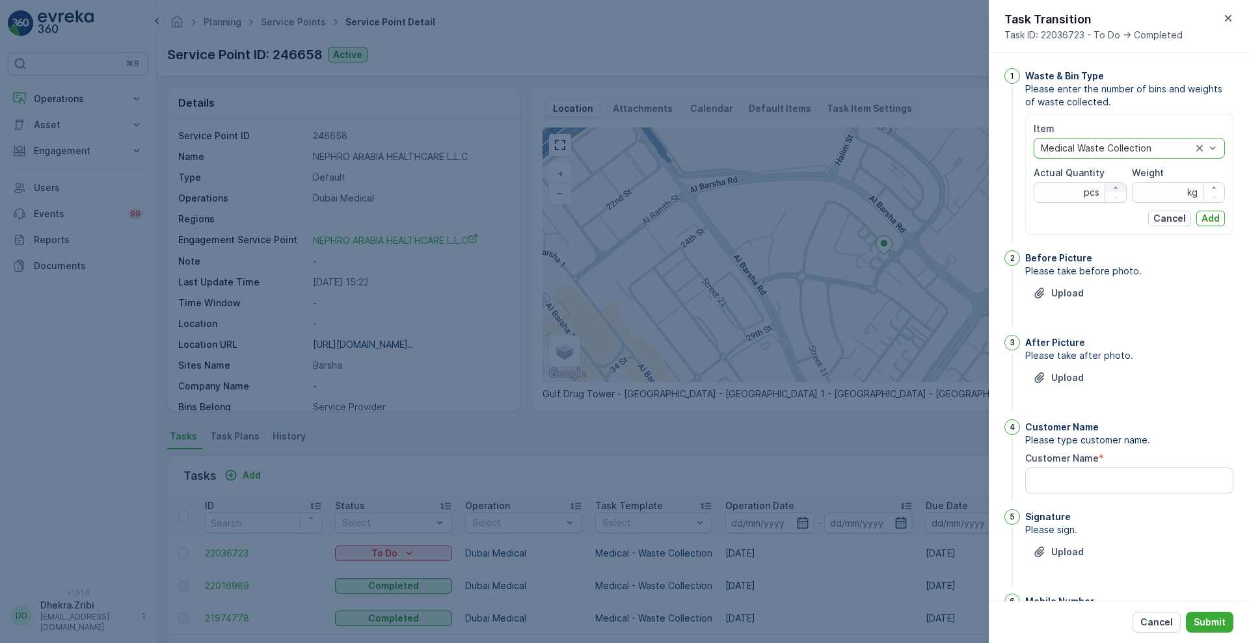
click at [1116, 186] on icon "button" at bounding box center [1116, 188] width 8 height 8
type Quantity "1"
click at [1161, 195] on input "Weight" at bounding box center [1178, 192] width 93 height 21
type input "5.4"
click at [1202, 215] on p "Add" at bounding box center [1211, 218] width 18 height 13
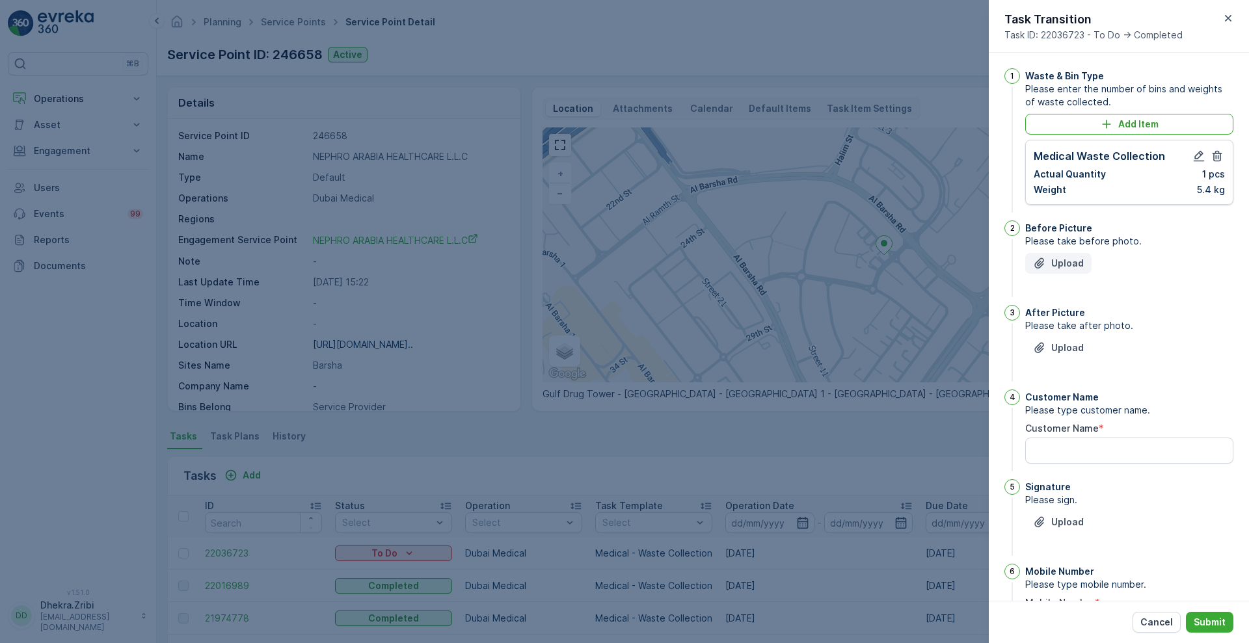
click at [1047, 265] on div "Upload" at bounding box center [1058, 263] width 51 height 13
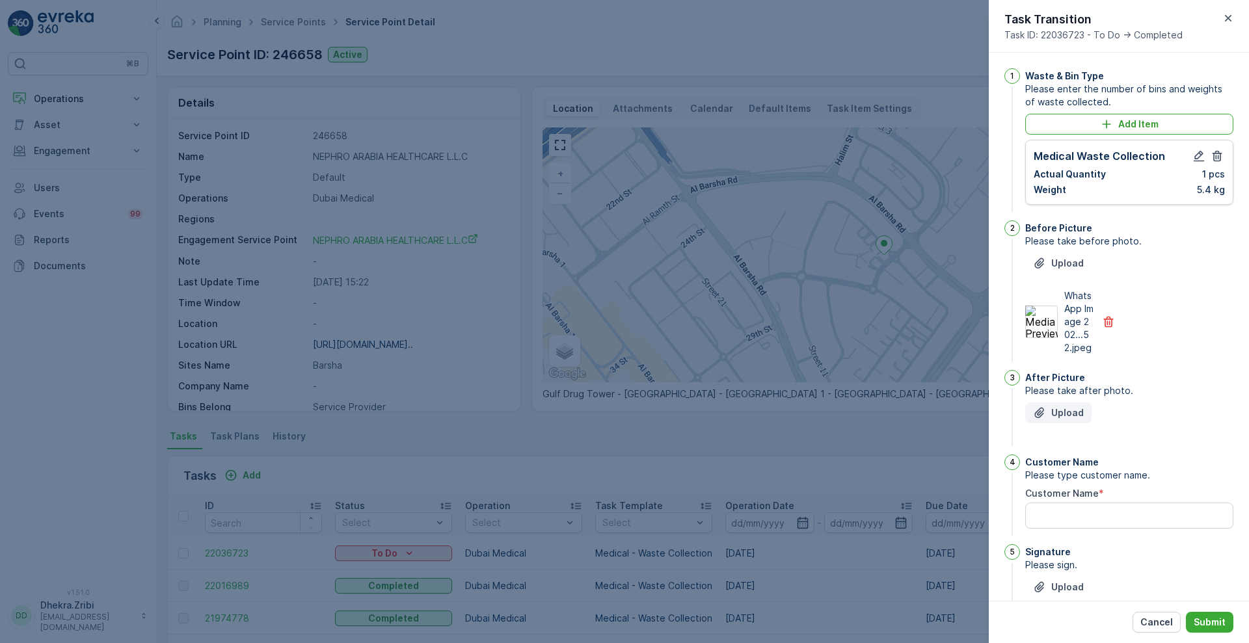
click at [1040, 420] on icon "Upload File" at bounding box center [1039, 413] width 13 height 13
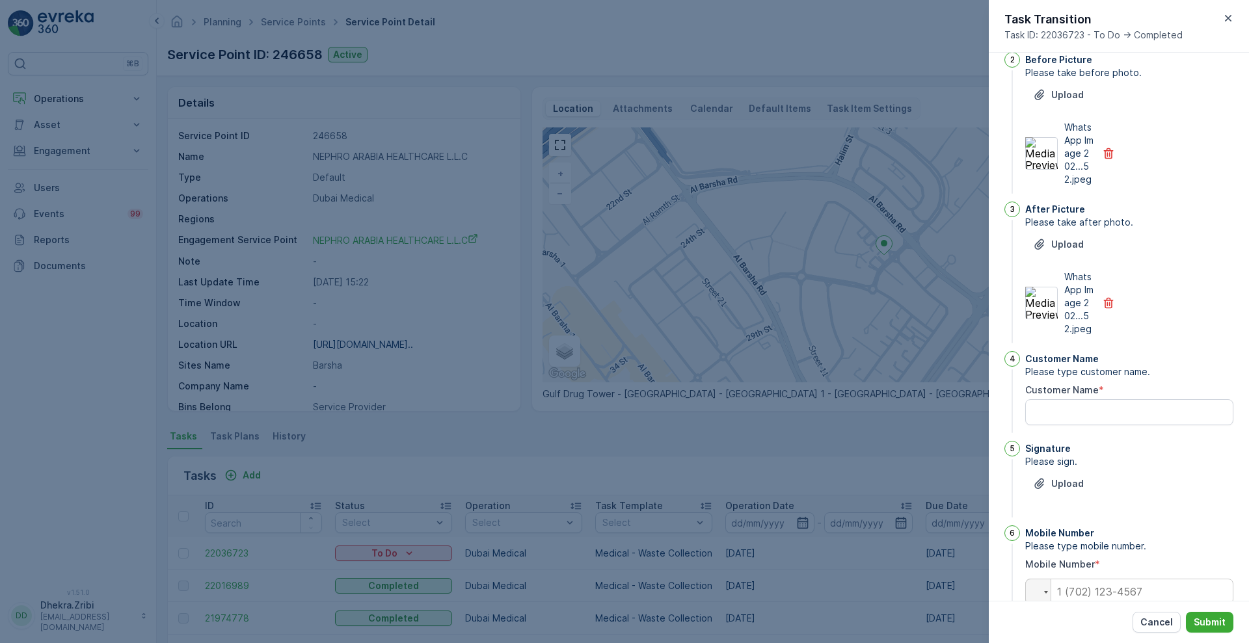
scroll to position [175, 0]
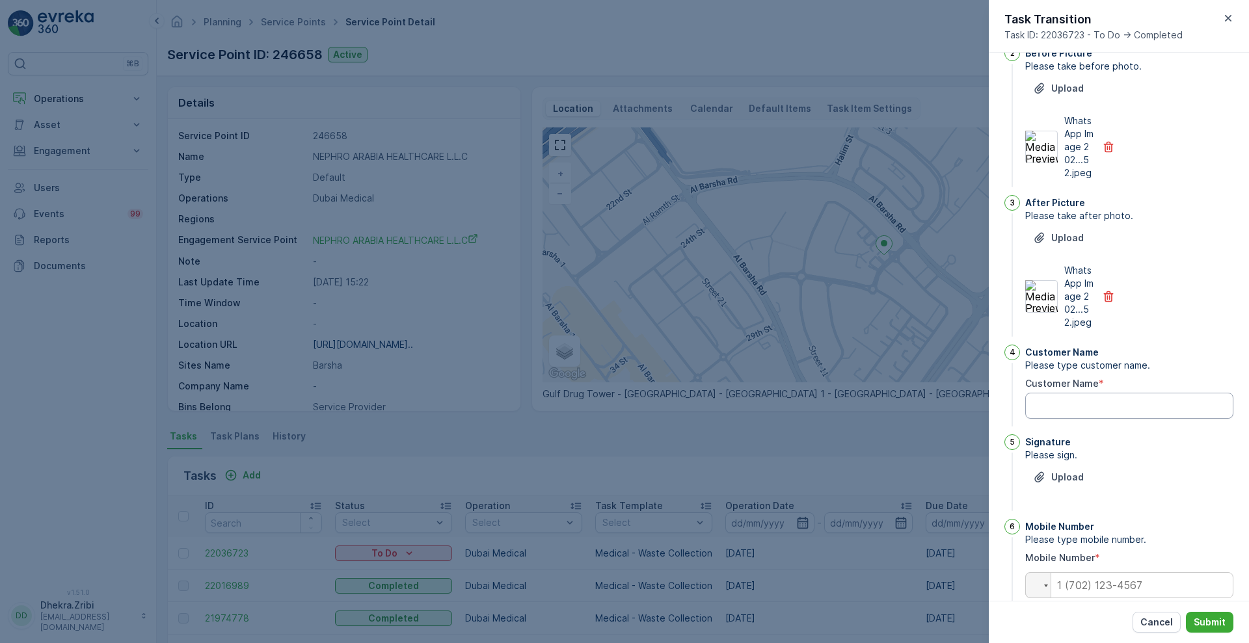
click at [1136, 419] on Name "Customer Name" at bounding box center [1129, 406] width 208 height 26
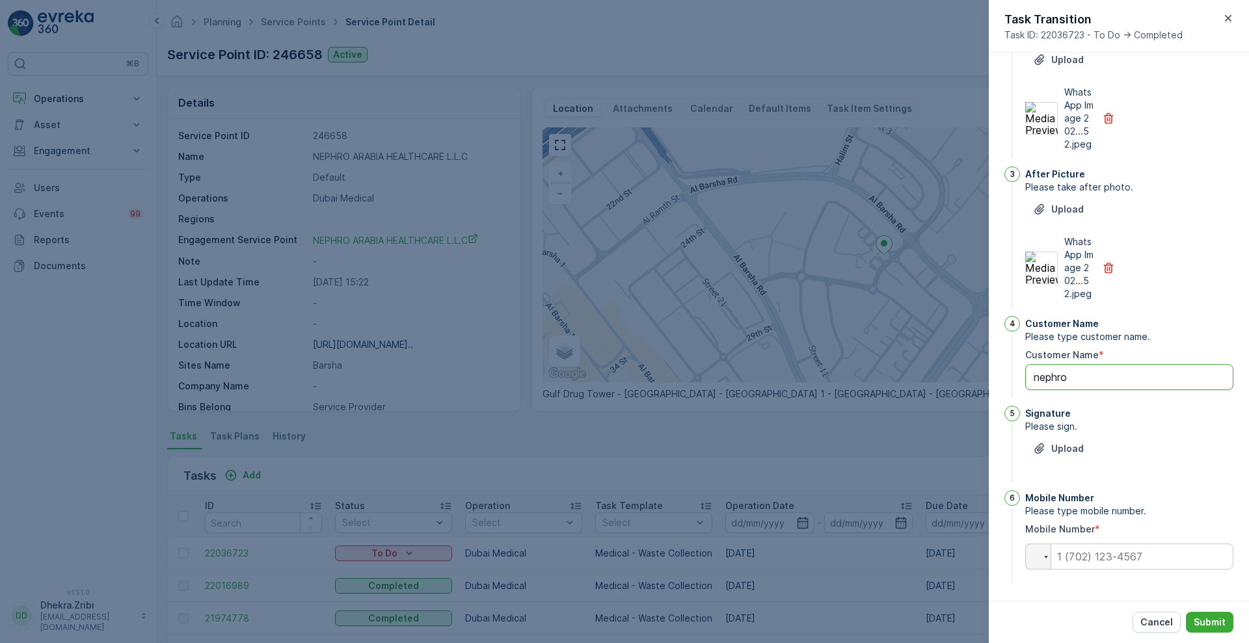
type Name "nephro"
click at [1230, 20] on icon "button" at bounding box center [1228, 18] width 7 height 7
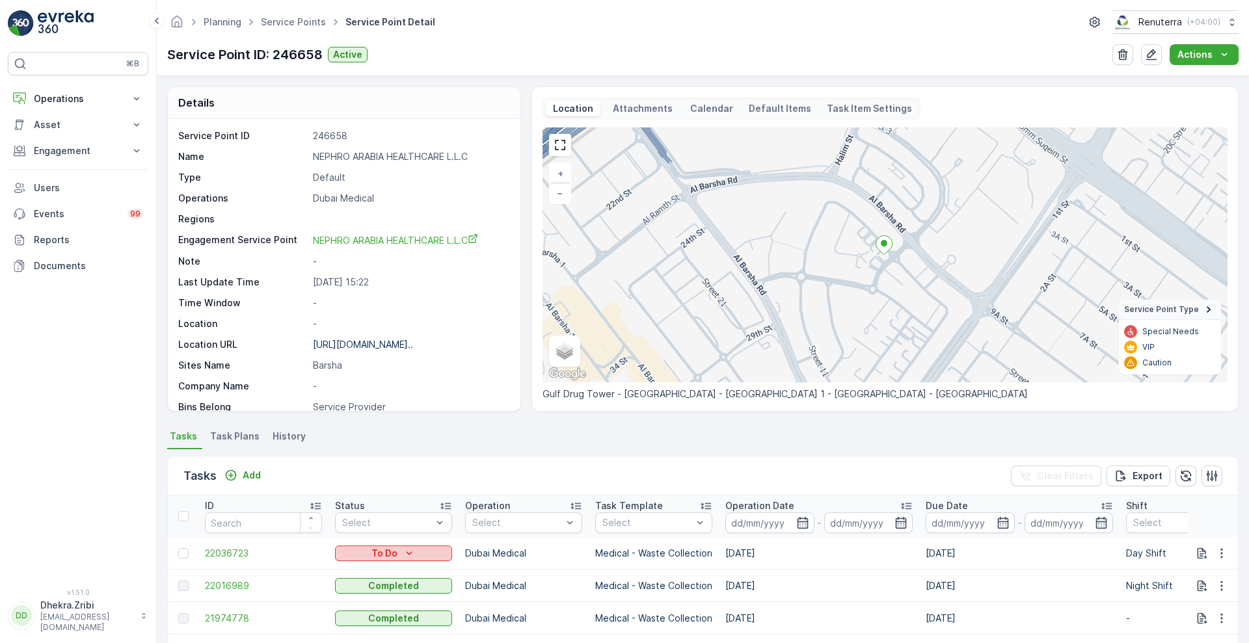
click at [399, 552] on div "To Do" at bounding box center [393, 553] width 107 height 13
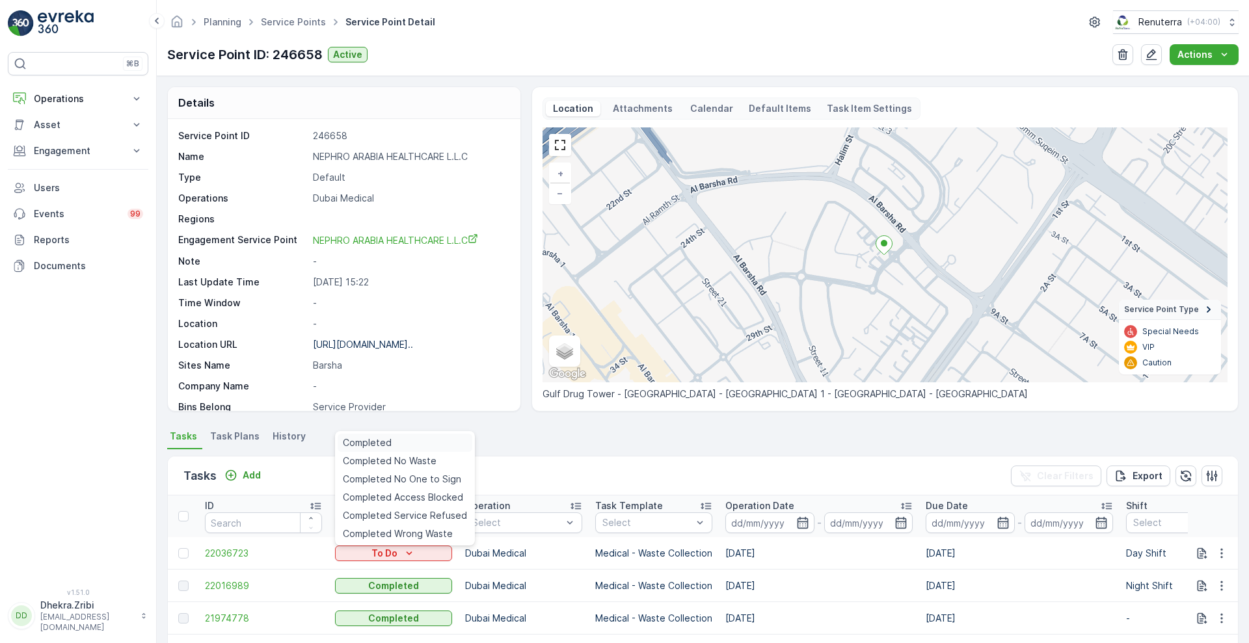
click at [381, 439] on span "Completed" at bounding box center [367, 443] width 49 height 13
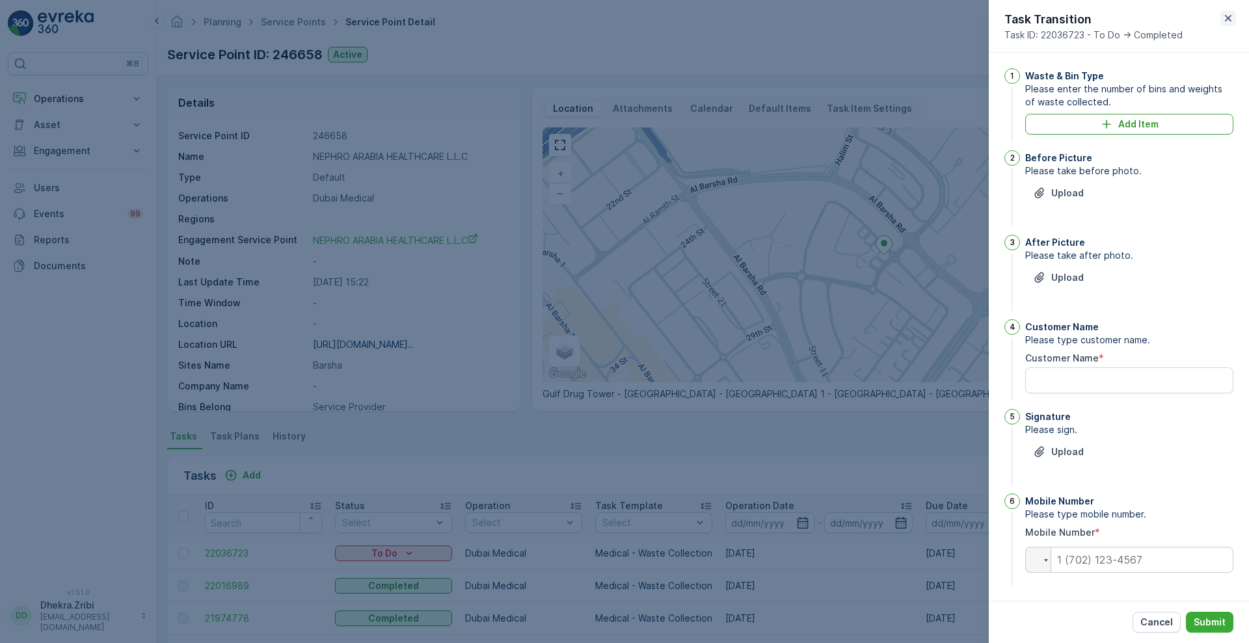
click at [1225, 19] on icon "button" at bounding box center [1228, 18] width 13 height 13
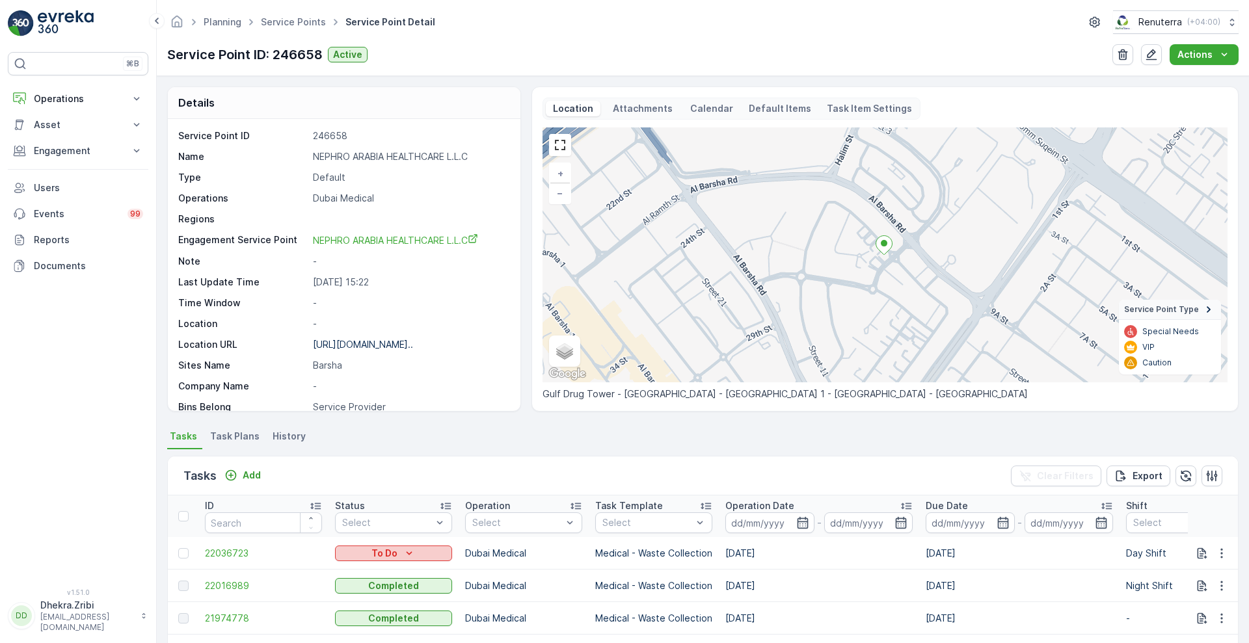
click at [386, 552] on p "To Do" at bounding box center [384, 553] width 26 height 13
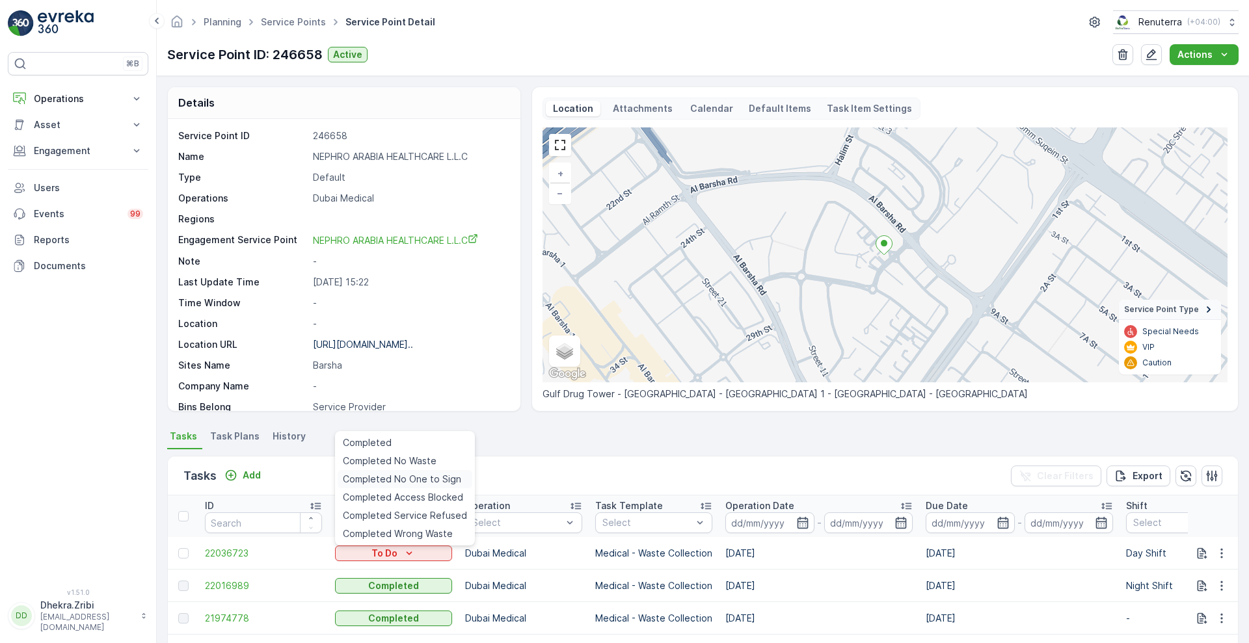
click at [393, 476] on span "Completed No One to Sign" at bounding box center [402, 479] width 118 height 13
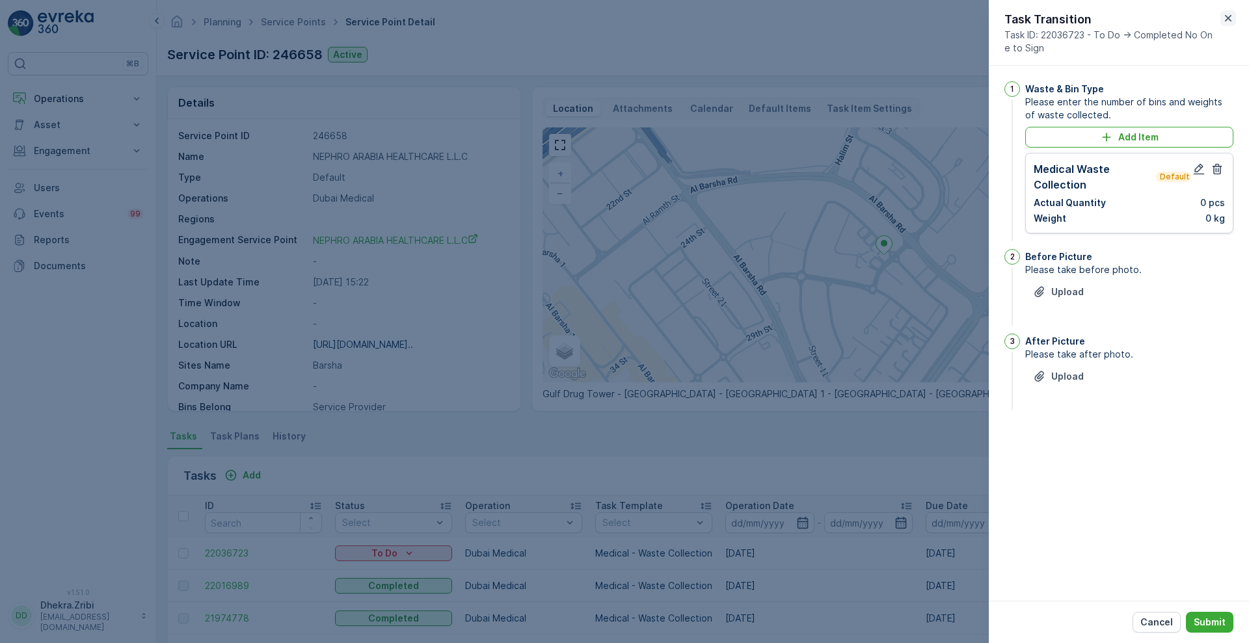
click at [1231, 22] on icon "button" at bounding box center [1228, 18] width 13 height 13
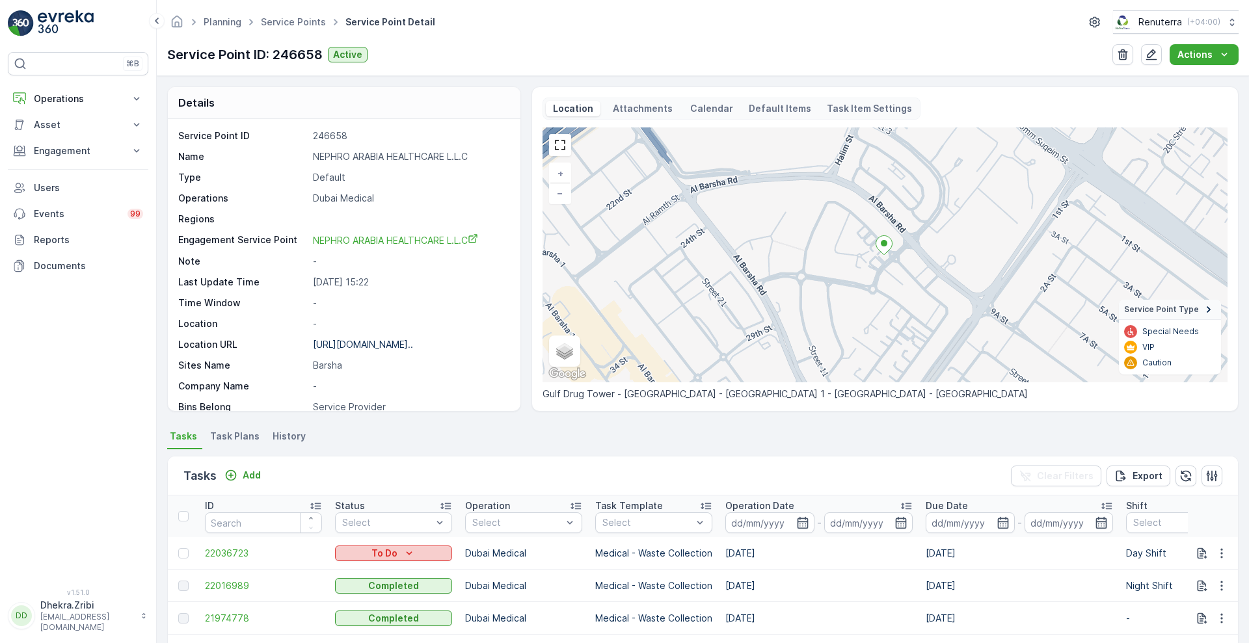
click at [398, 551] on div "To Do" at bounding box center [393, 553] width 107 height 13
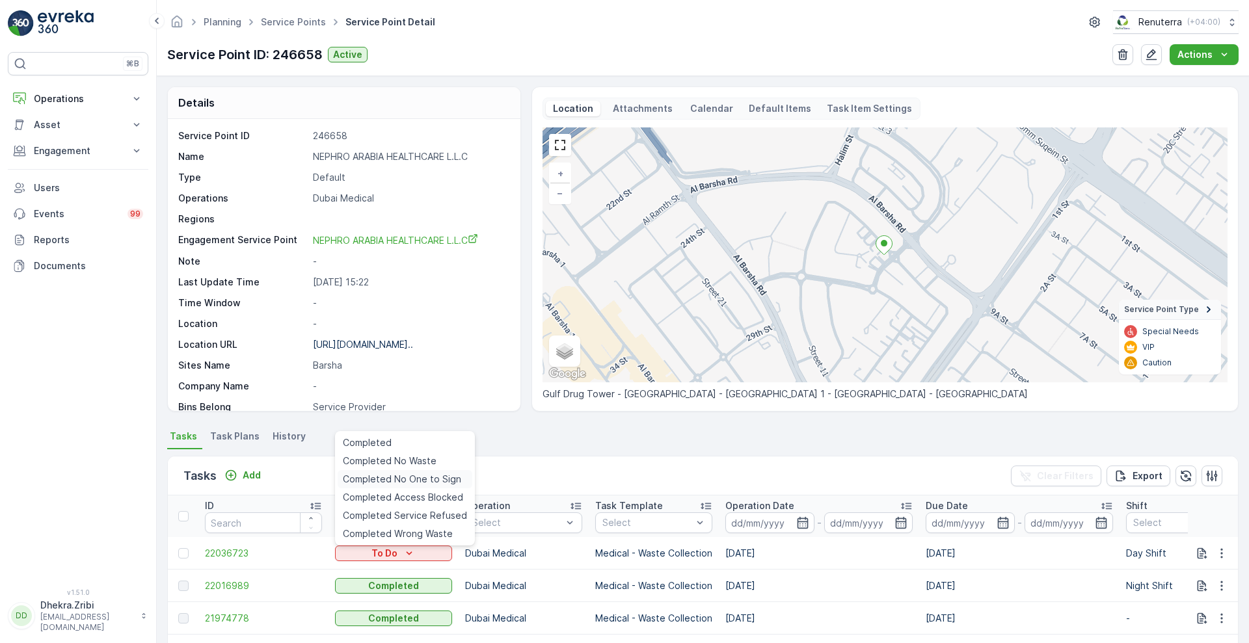
click at [411, 480] on span "Completed No One to Sign" at bounding box center [402, 479] width 118 height 13
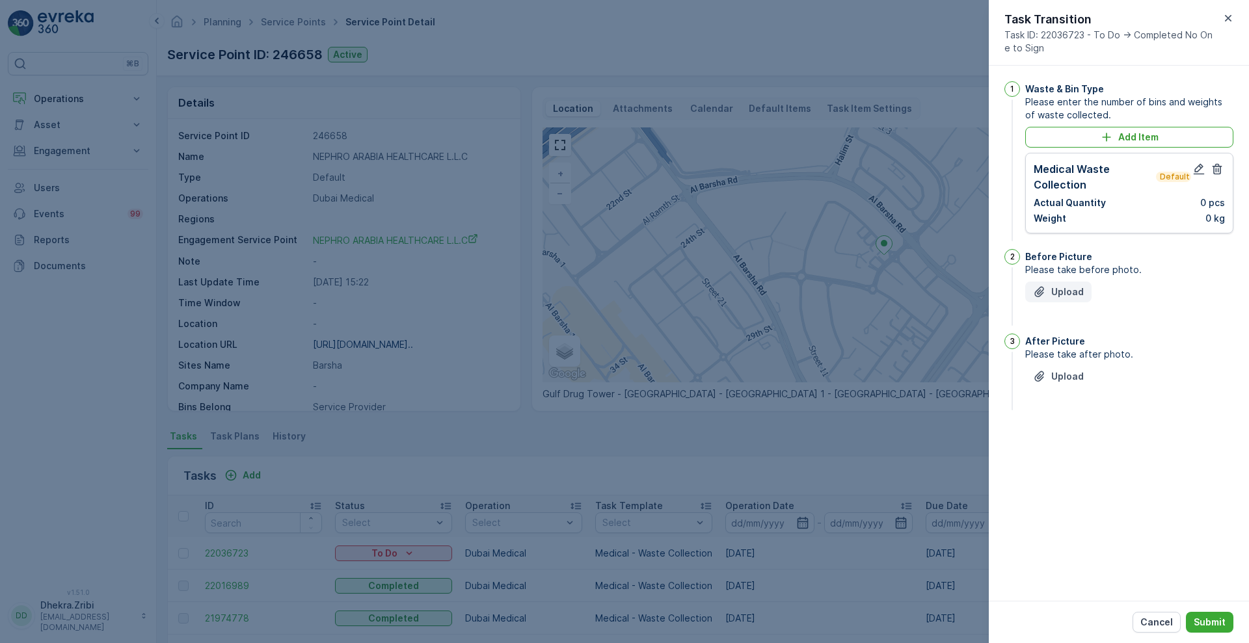
click at [1042, 286] on icon "Upload File" at bounding box center [1039, 292] width 13 height 13
click at [1058, 439] on p "Upload" at bounding box center [1067, 441] width 33 height 13
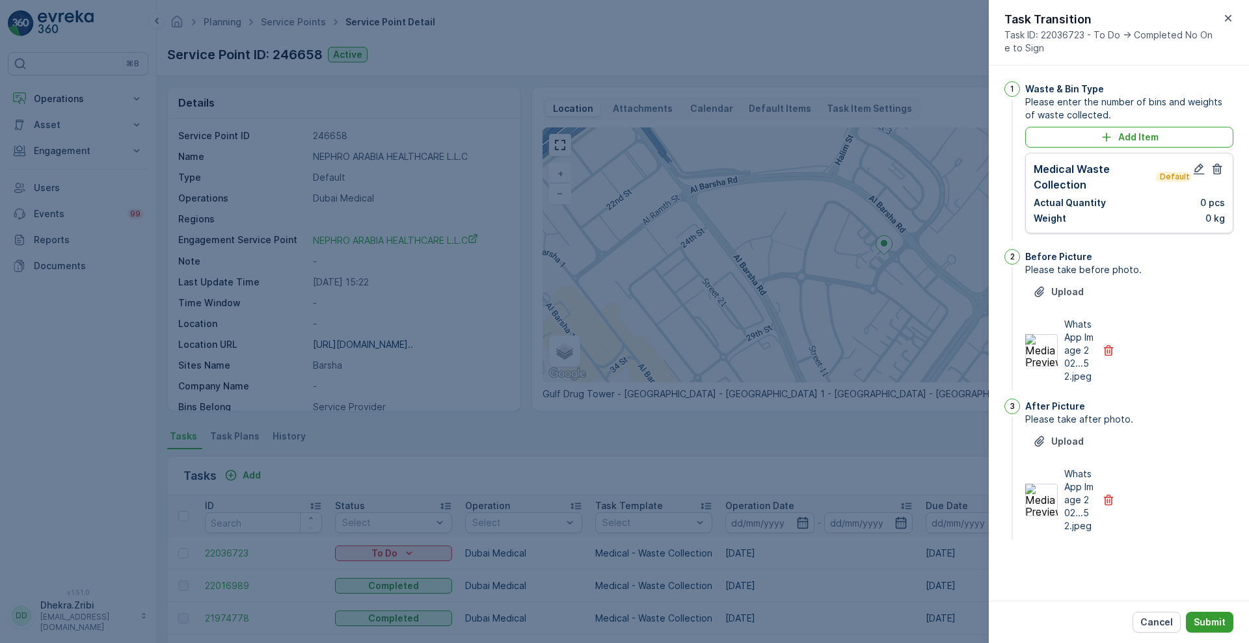
click at [1217, 621] on p "Submit" at bounding box center [1210, 622] width 32 height 13
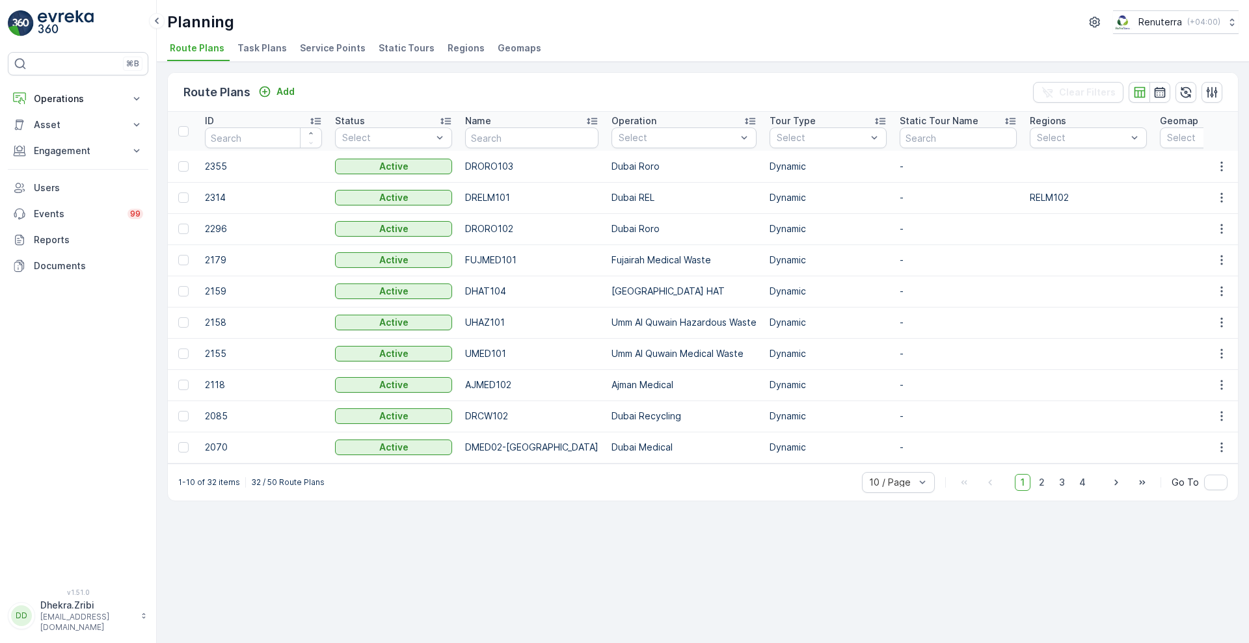
click at [319, 54] on span "Service Points" at bounding box center [333, 48] width 66 height 13
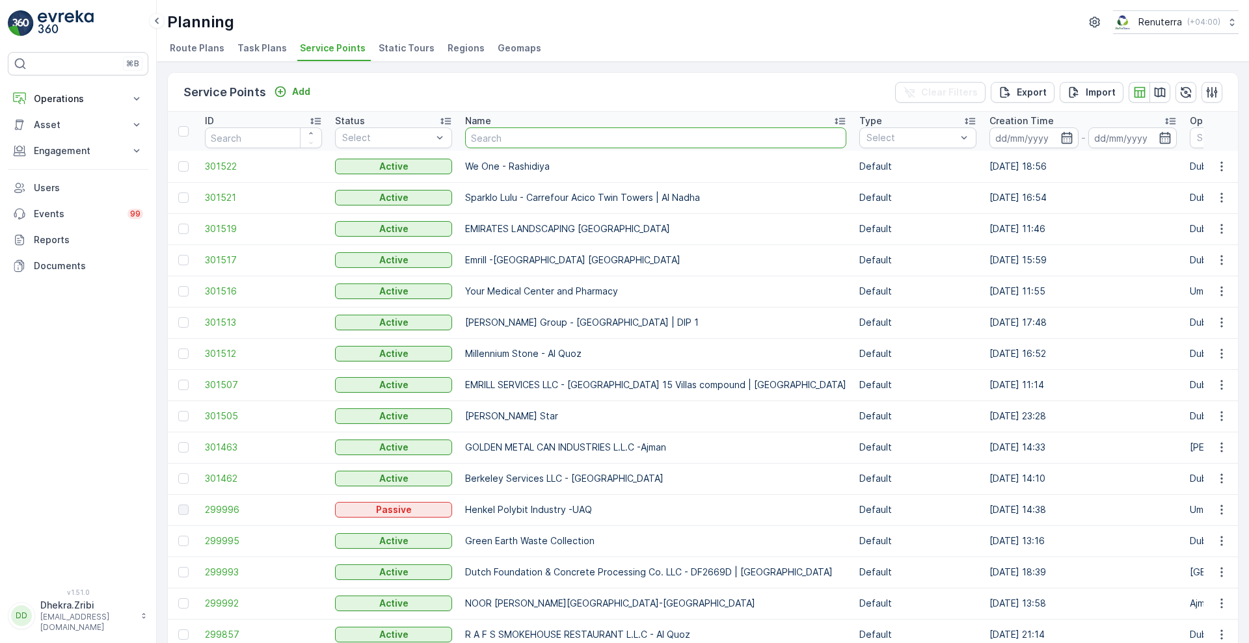
click at [539, 138] on input "text" at bounding box center [655, 138] width 381 height 21
type input "nep"
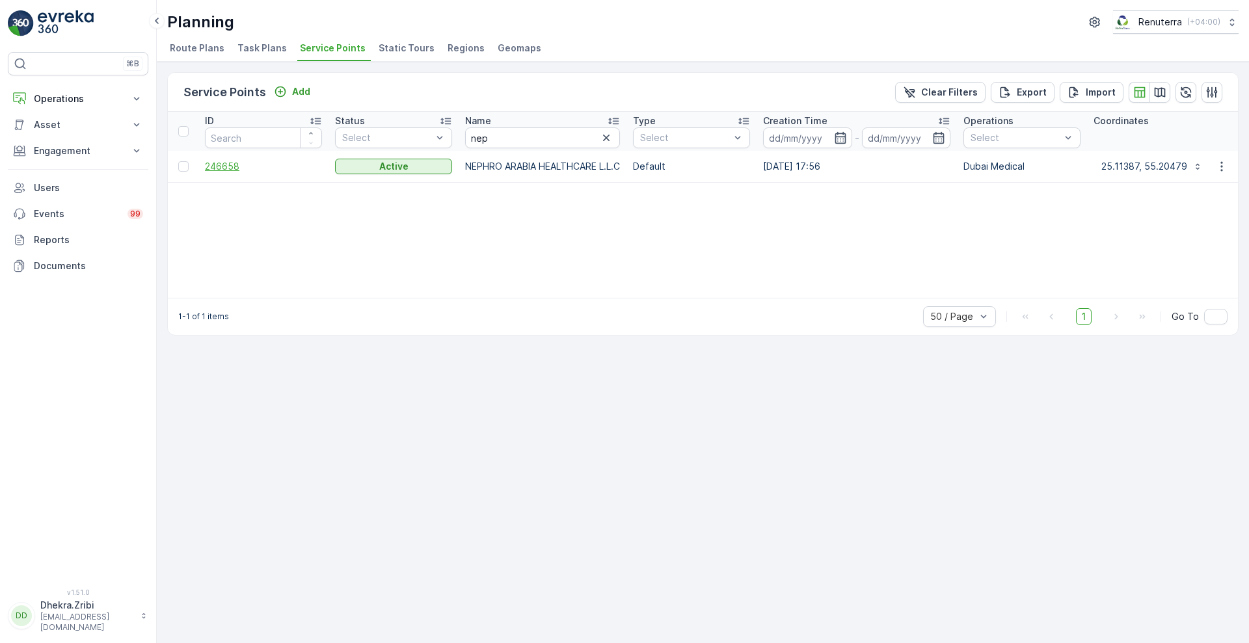
click at [227, 172] on span "246658" at bounding box center [263, 166] width 117 height 13
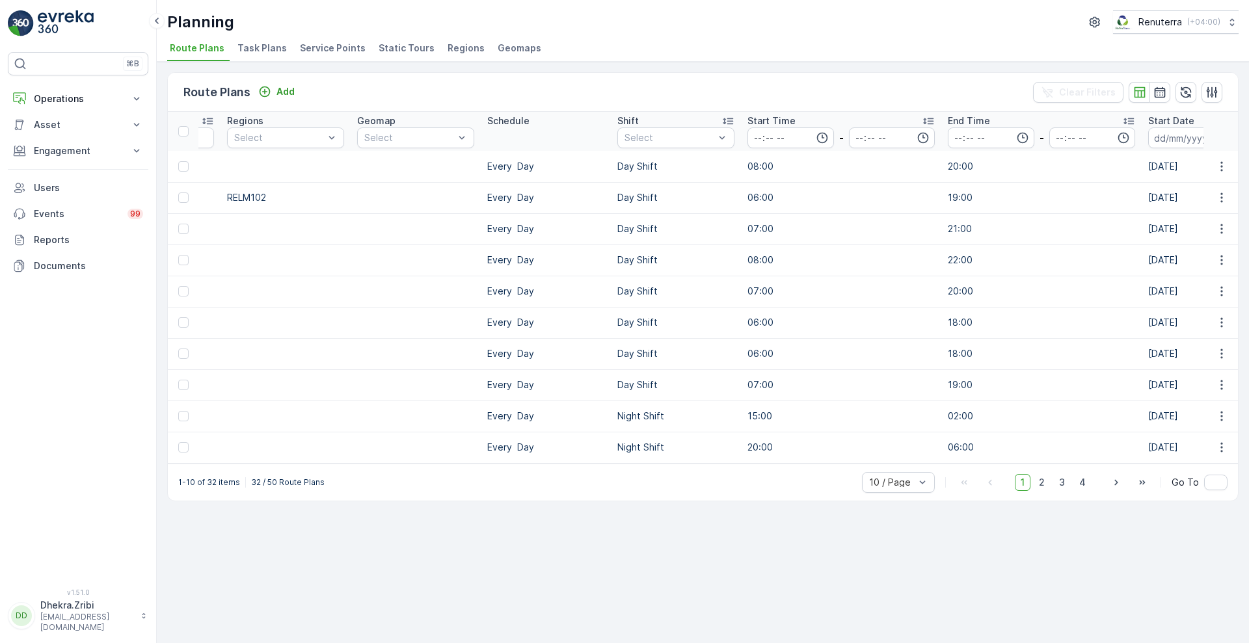
scroll to position [0, 805]
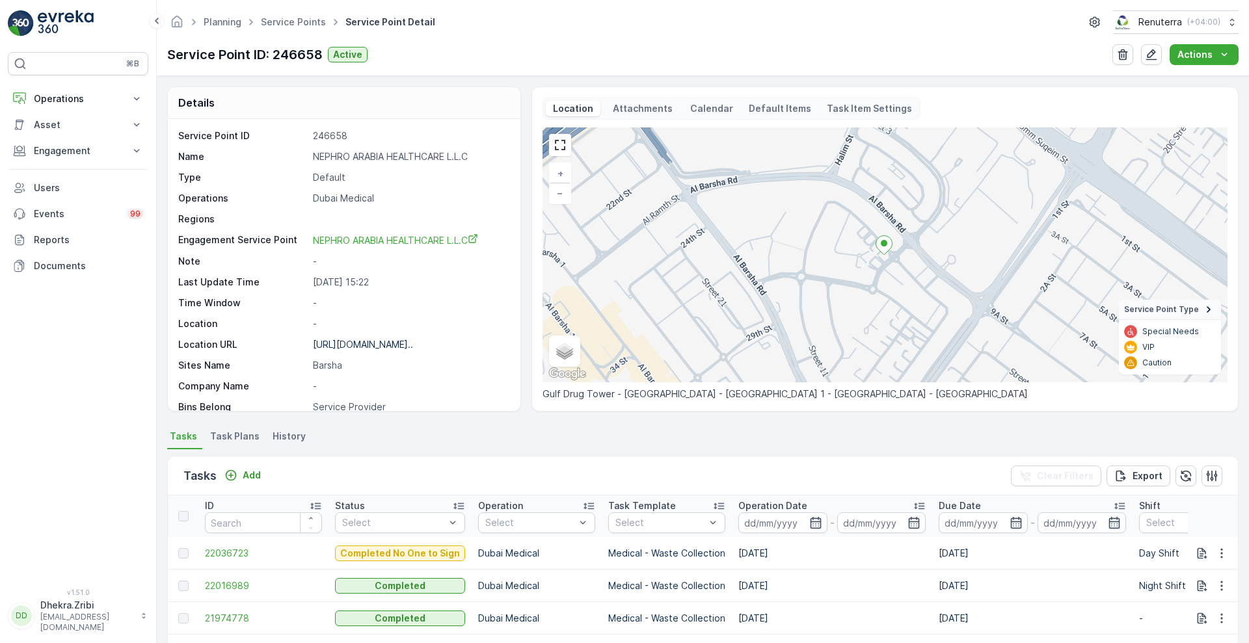
click at [240, 435] on span "Task Plans" at bounding box center [234, 436] width 49 height 13
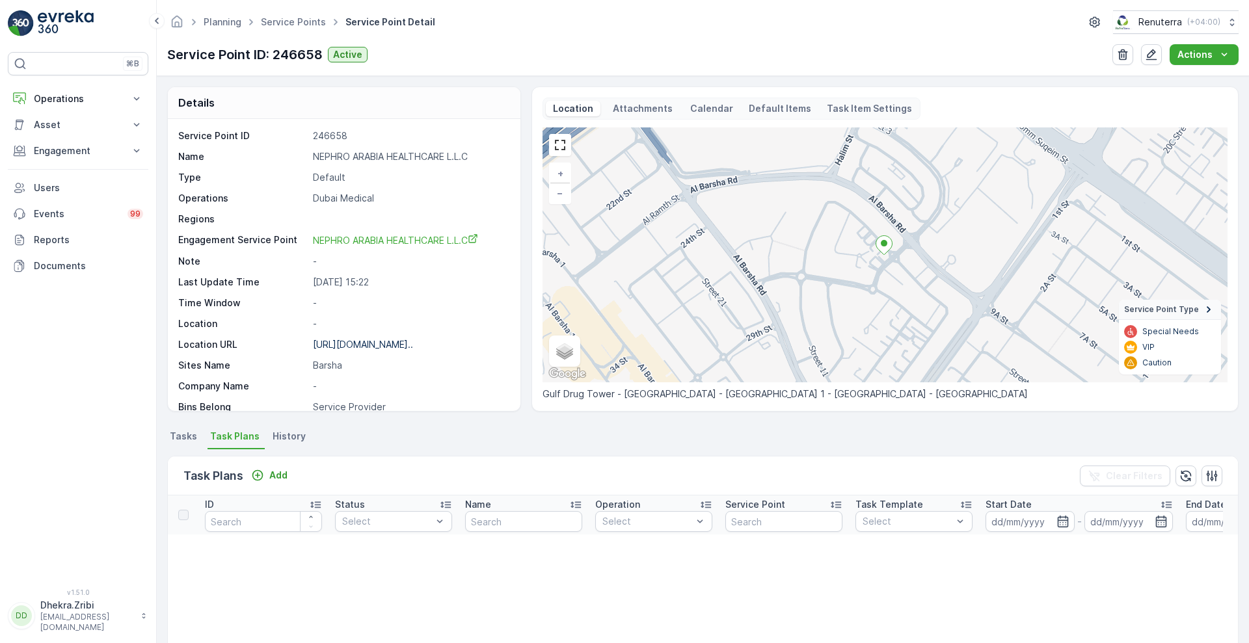
click at [187, 440] on span "Tasks" at bounding box center [183, 436] width 27 height 13
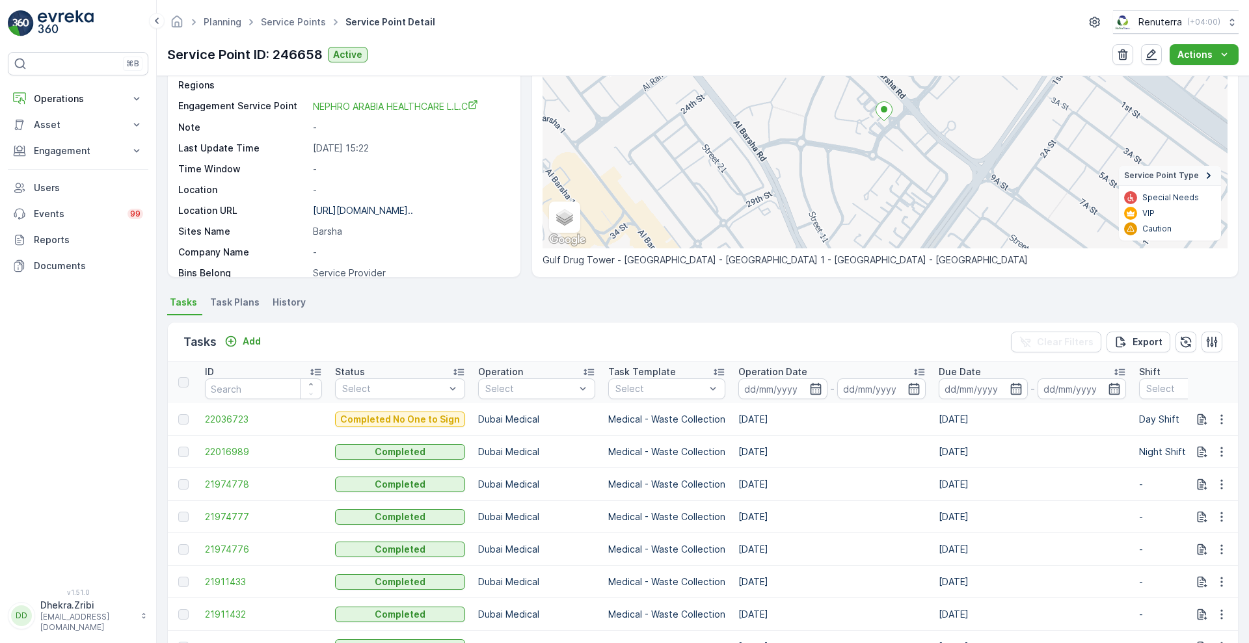
scroll to position [133, 0]
click at [232, 347] on icon "Add" at bounding box center [231, 342] width 11 height 11
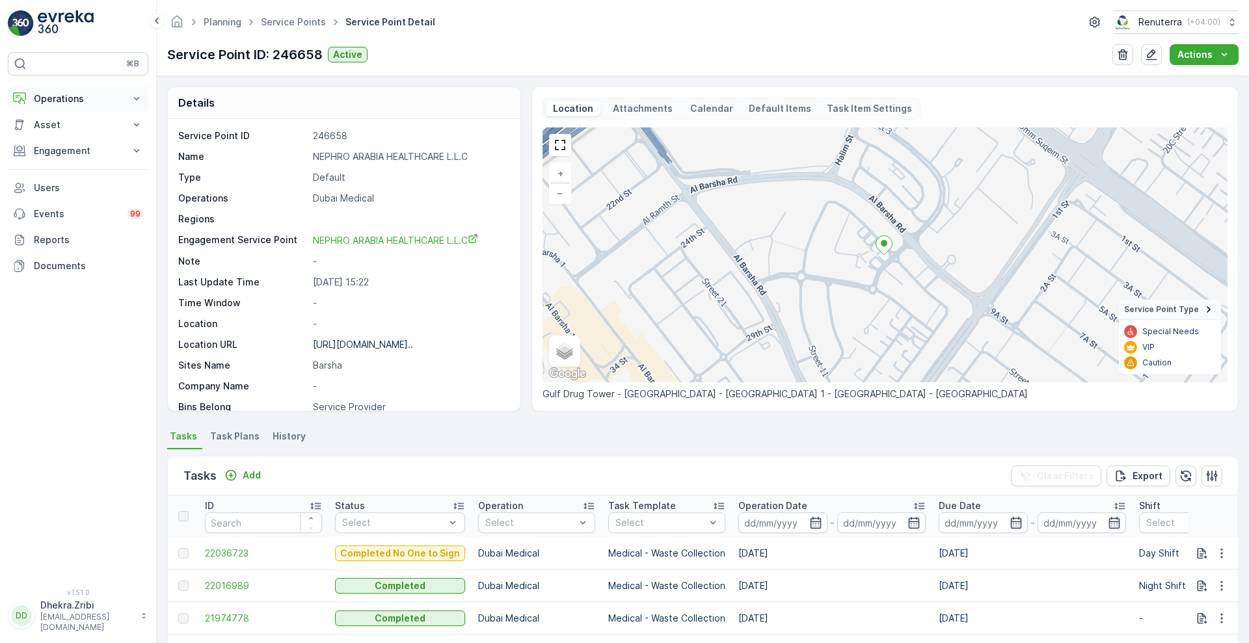
click at [133, 101] on icon at bounding box center [136, 98] width 13 height 13
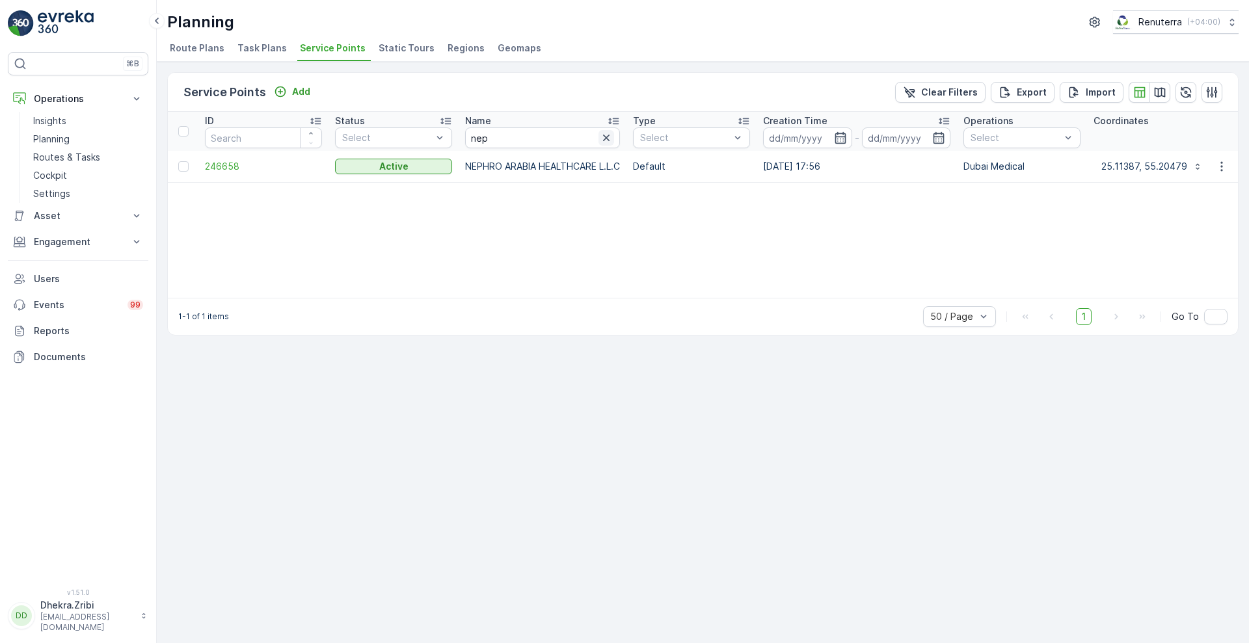
click at [610, 136] on icon "button" at bounding box center [606, 137] width 13 height 13
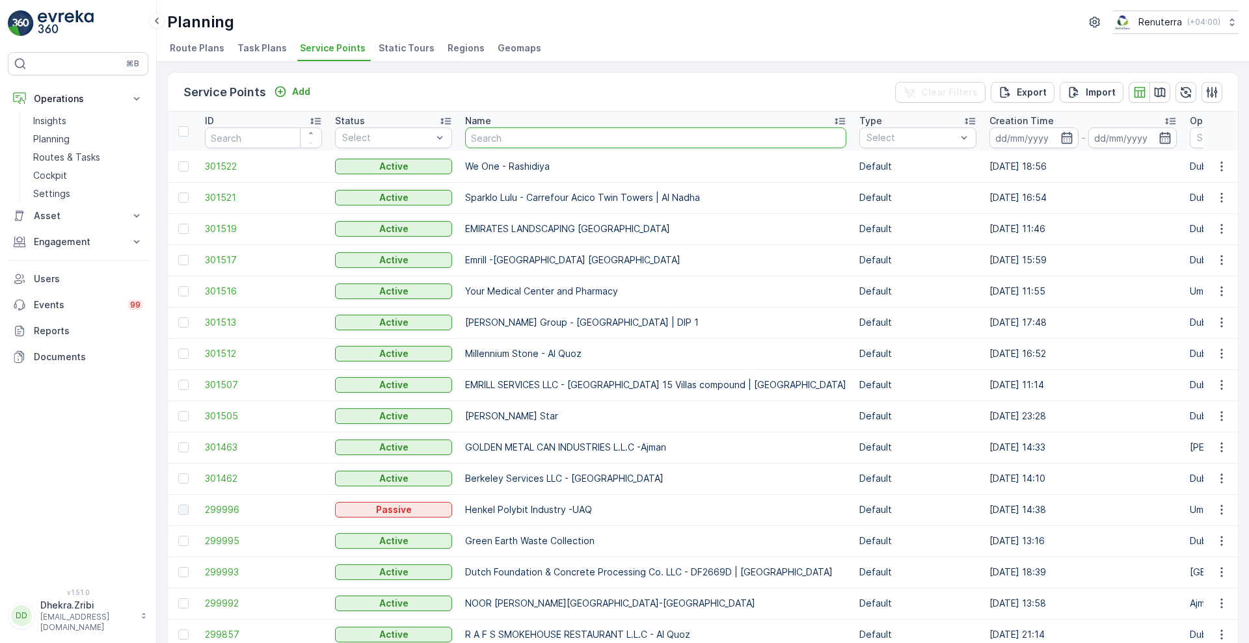
click at [500, 139] on input "text" at bounding box center [655, 138] width 381 height 21
type input "ne"
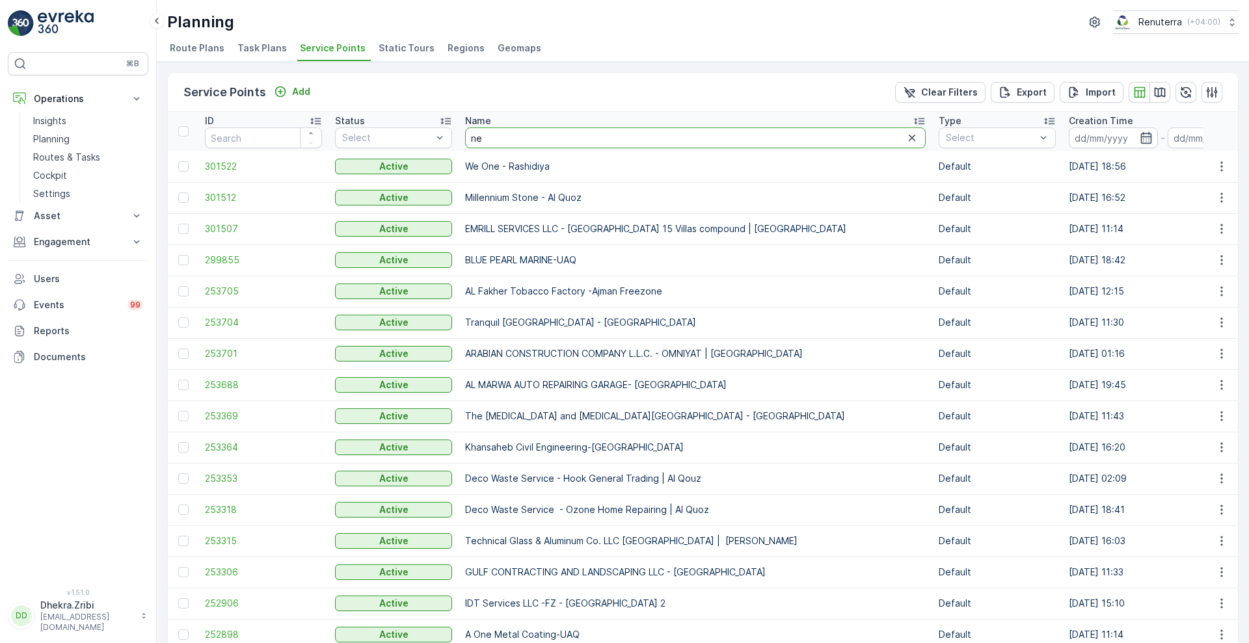
click at [534, 129] on input "ne" at bounding box center [695, 138] width 461 height 21
type input "nep"
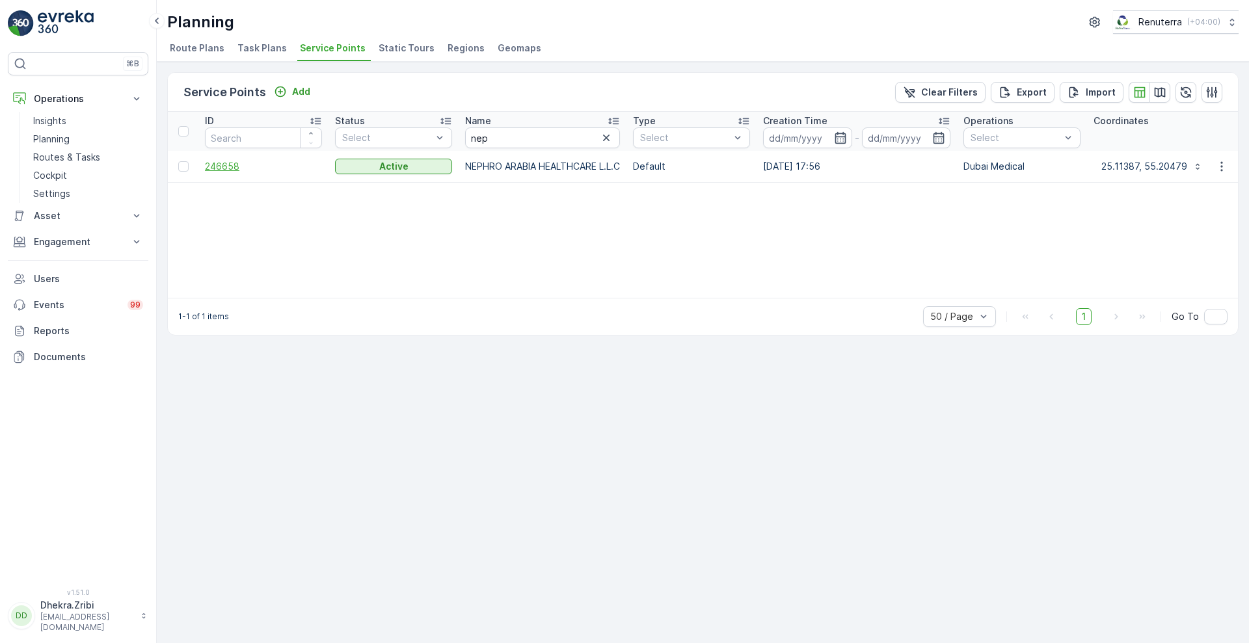
click at [226, 169] on span "246658" at bounding box center [263, 166] width 117 height 13
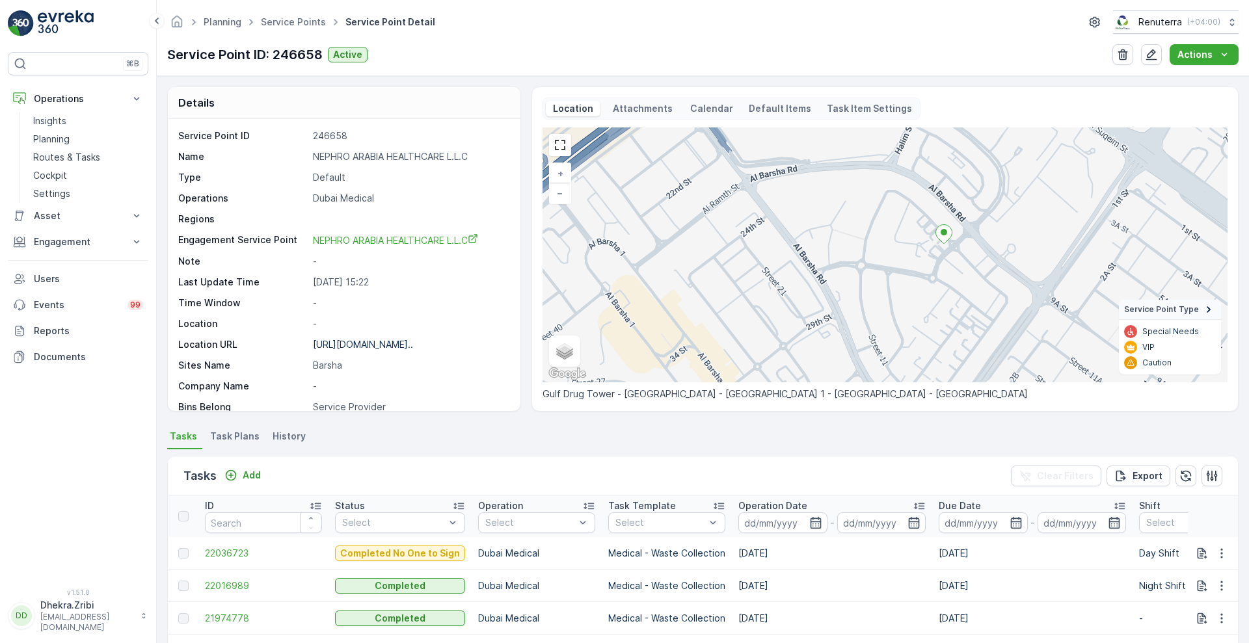
click at [941, 236] on icon at bounding box center [944, 234] width 16 height 19
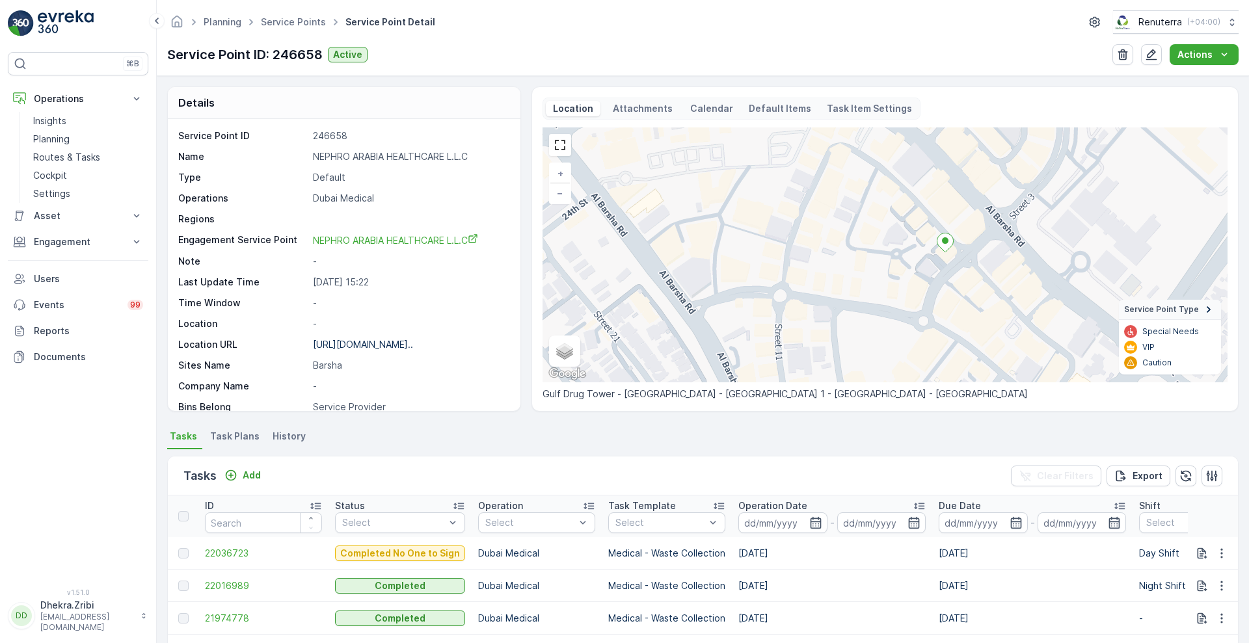
click at [941, 236] on icon at bounding box center [945, 243] width 16 height 19
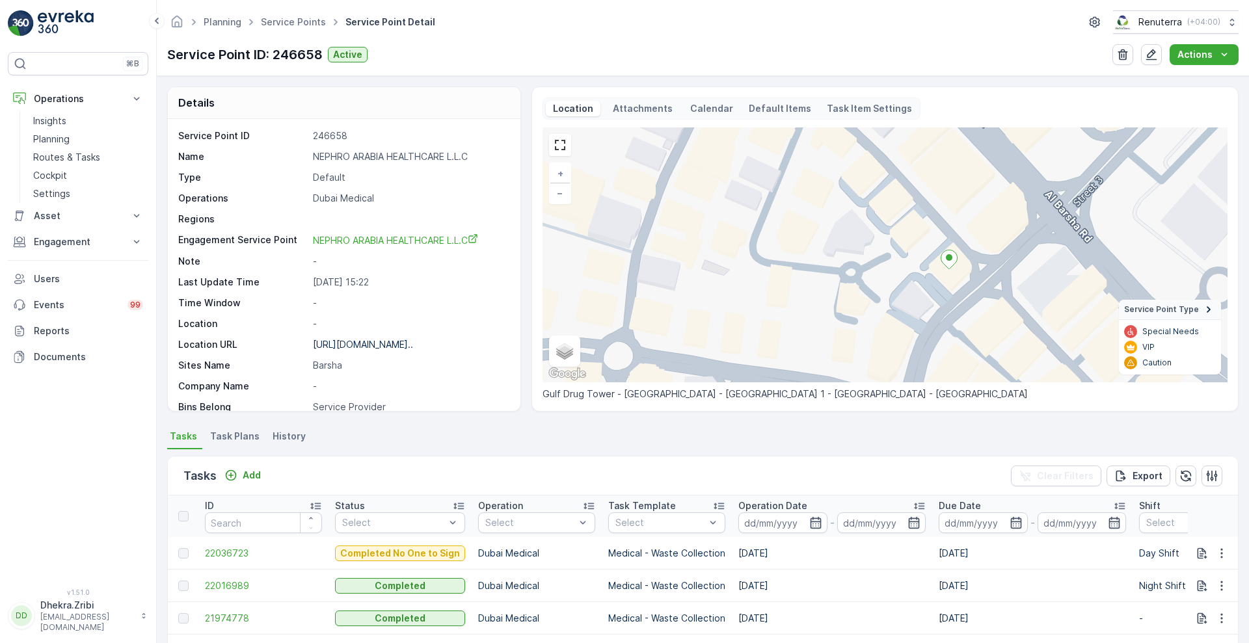
click at [944, 259] on icon at bounding box center [949, 259] width 16 height 19
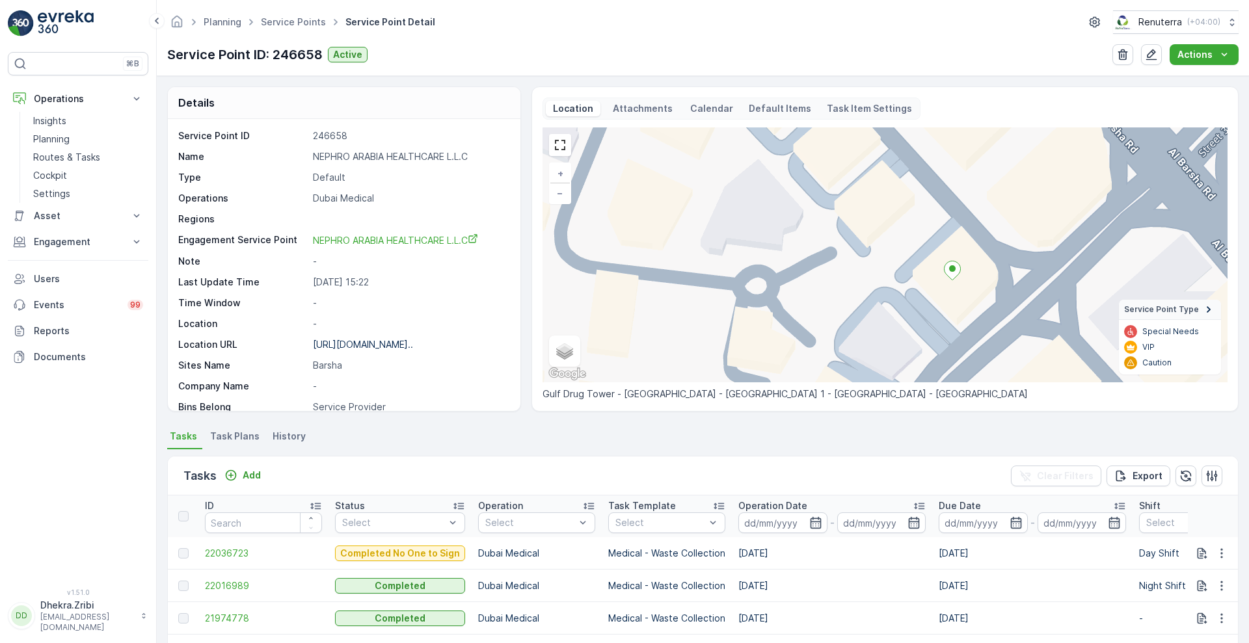
click at [952, 270] on ellipse at bounding box center [952, 268] width 7 height 7
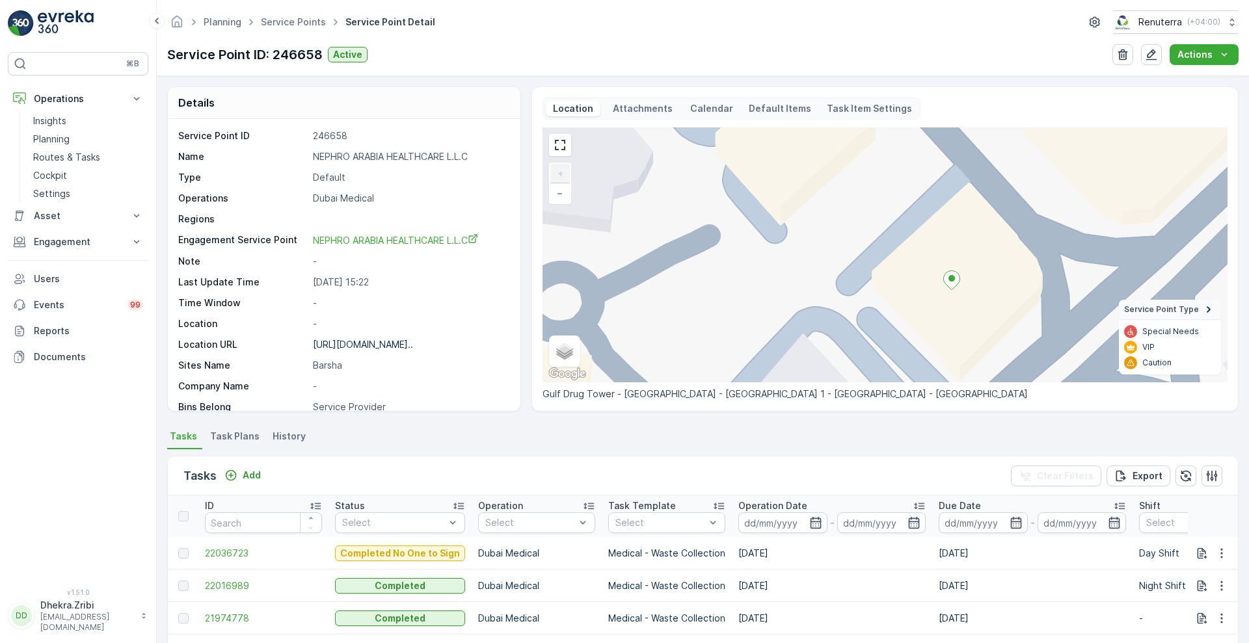
click at [951, 279] on ellipse at bounding box center [952, 278] width 7 height 7
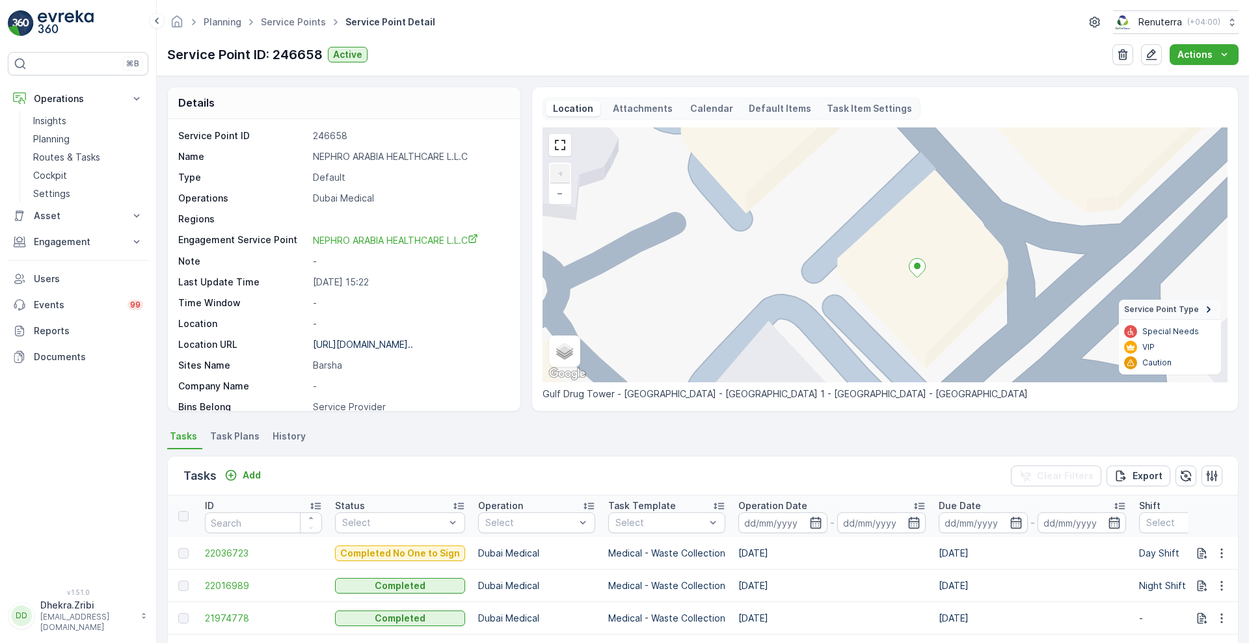
click at [919, 271] on icon at bounding box center [917, 268] width 16 height 19
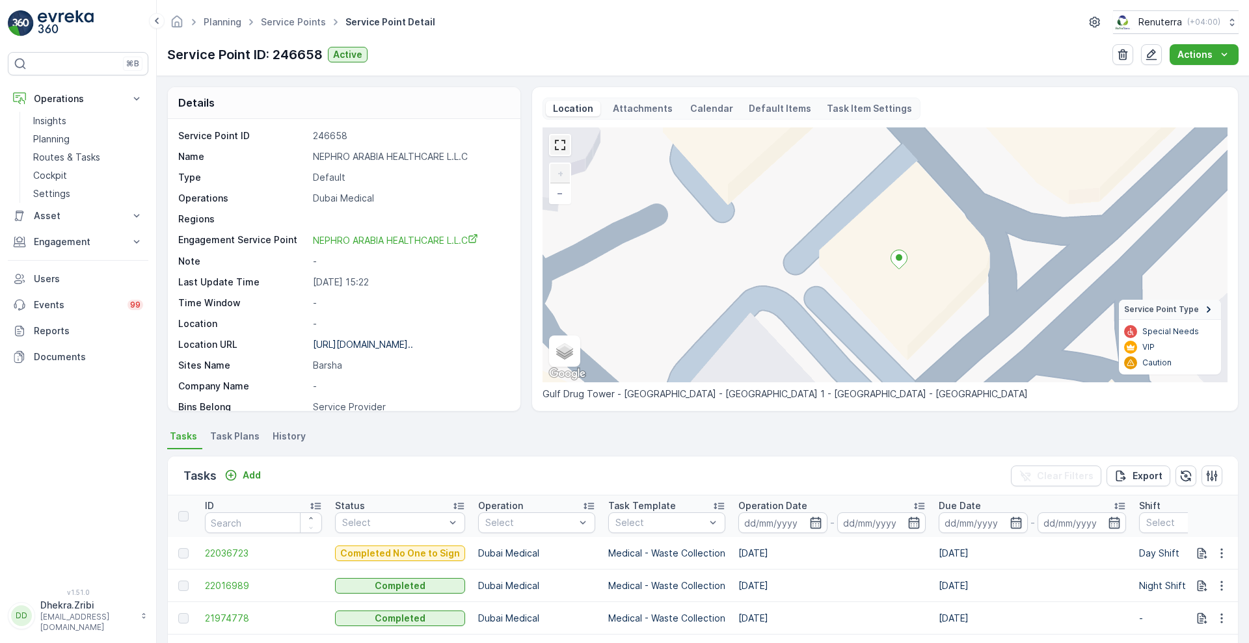
click at [564, 150] on link at bounding box center [560, 145] width 20 height 20
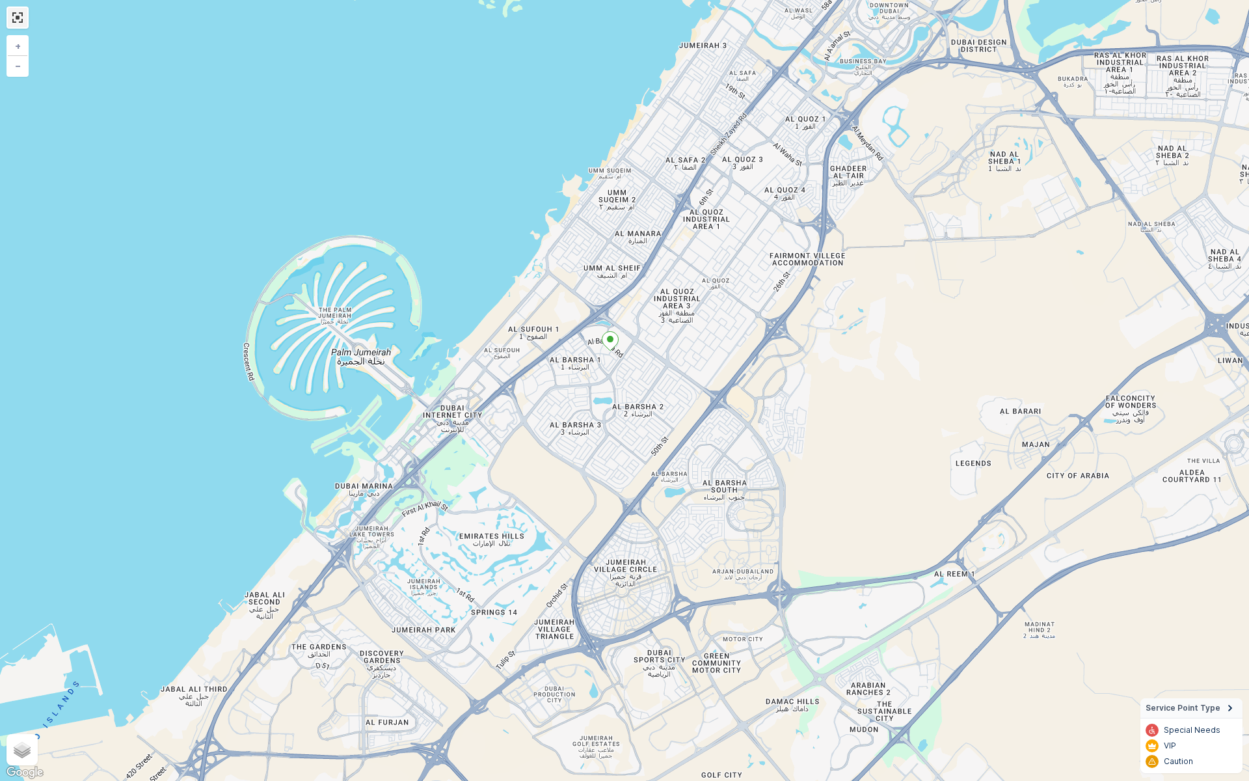
click at [21, 21] on link at bounding box center [18, 18] width 20 height 20
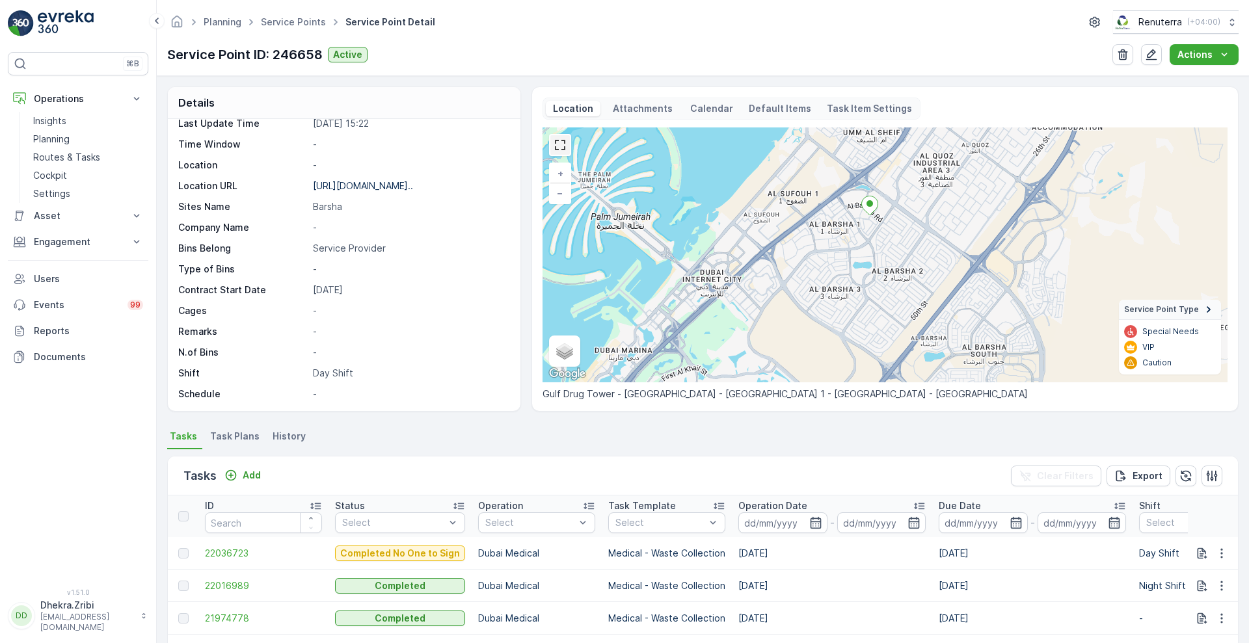
scroll to position [200, 0]
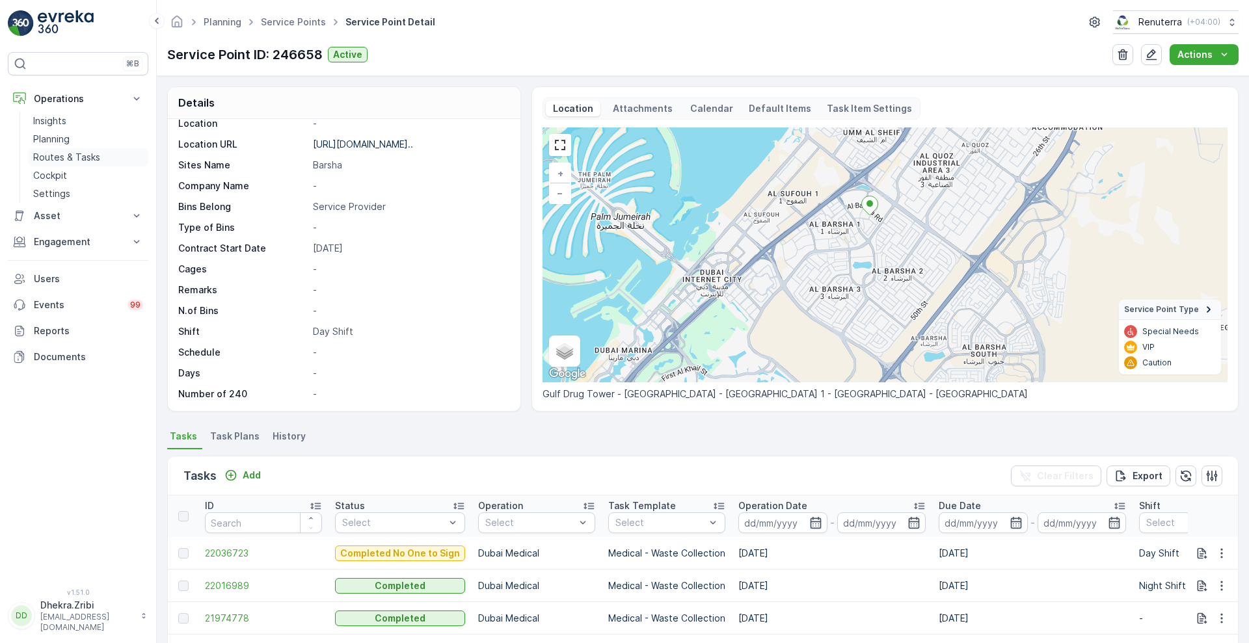
click at [74, 158] on p "Routes & Tasks" at bounding box center [66, 157] width 67 height 13
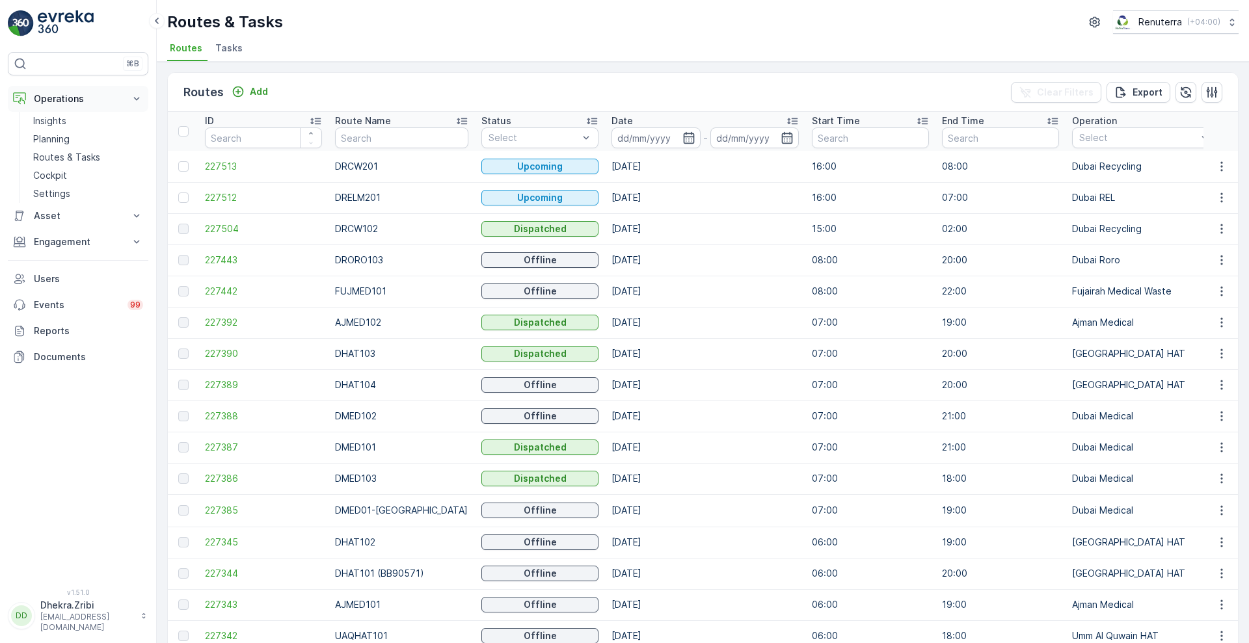
click at [137, 99] on icon at bounding box center [137, 98] width 6 height 3
click at [88, 152] on p "Routes & Tasks" at bounding box center [66, 157] width 67 height 13
click at [87, 138] on link "Planning" at bounding box center [88, 139] width 120 height 18
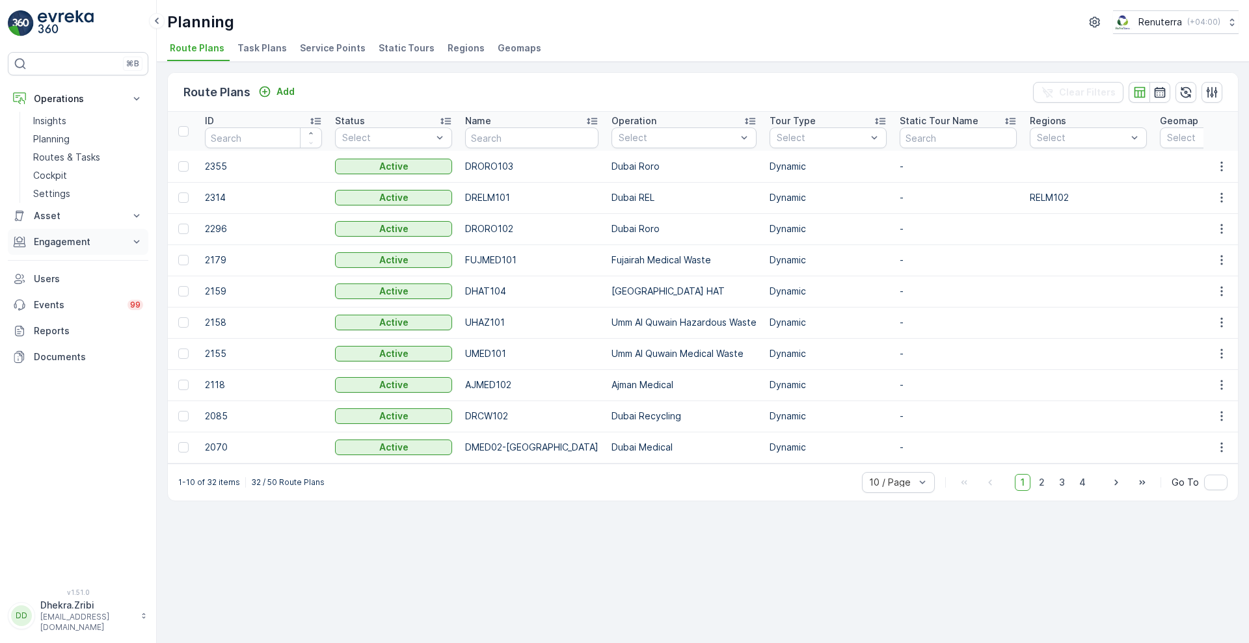
click at [140, 241] on icon at bounding box center [136, 242] width 13 height 13
click at [64, 321] on p "Service Points" at bounding box center [64, 318] width 63 height 13
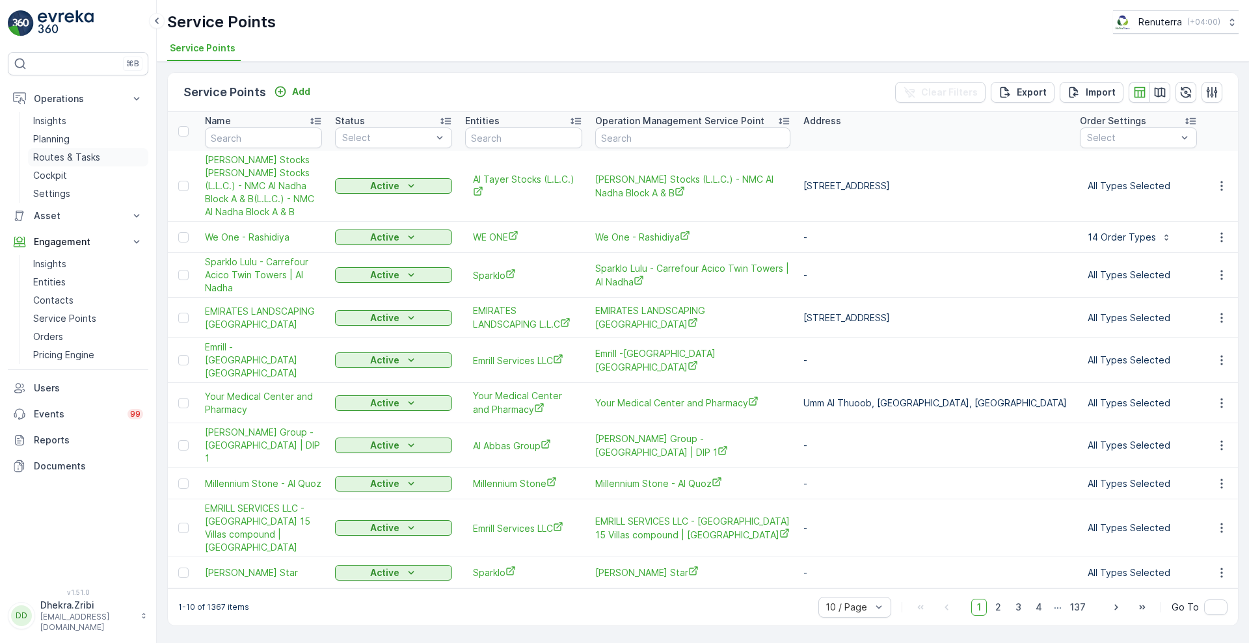
click at [68, 156] on p "Routes & Tasks" at bounding box center [66, 157] width 67 height 13
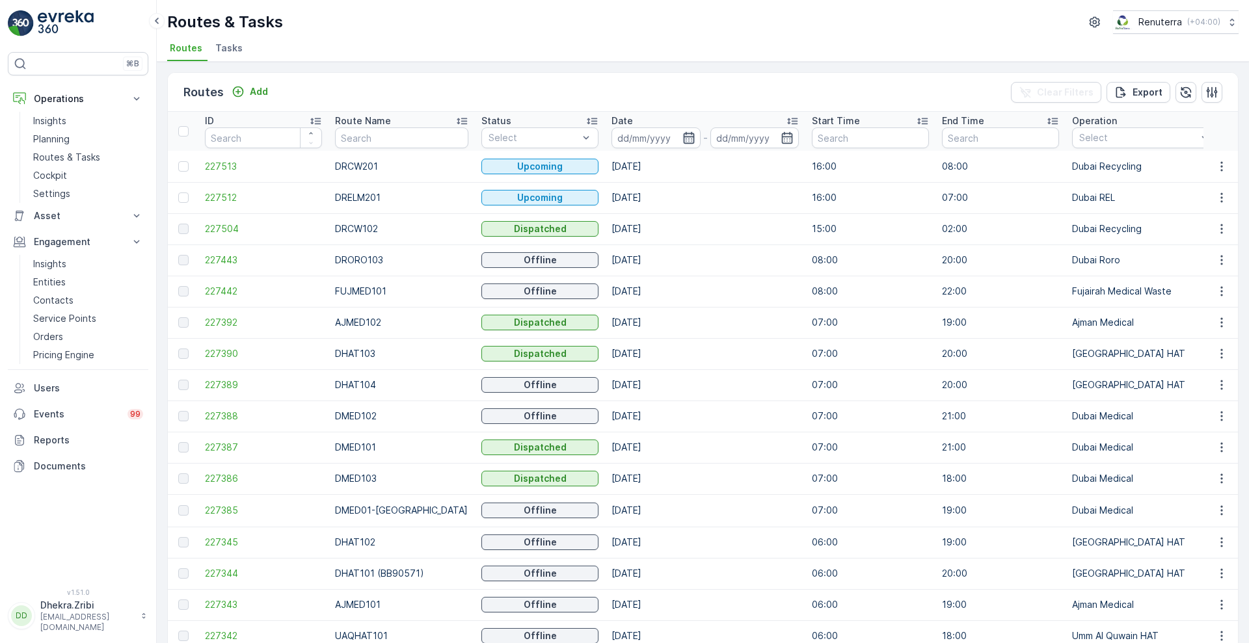
click at [682, 131] on icon "button" at bounding box center [688, 137] width 13 height 13
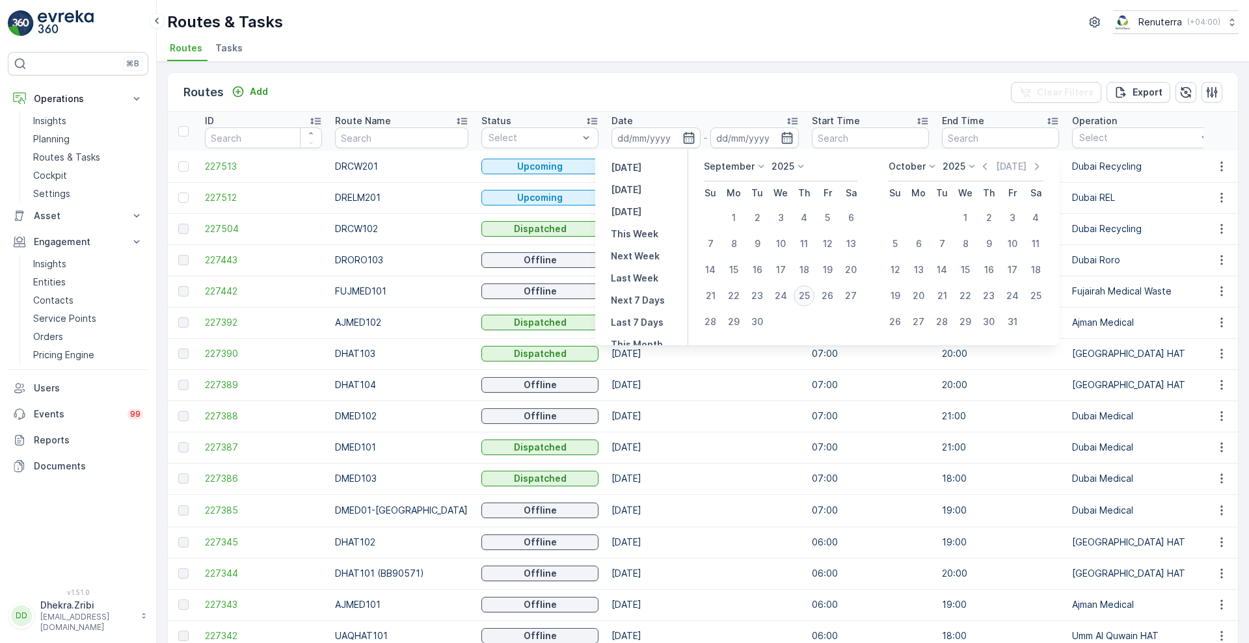
click at [805, 298] on div "25" at bounding box center [804, 296] width 21 height 21
type input "[DATE]"
click at [805, 298] on div "25" at bounding box center [804, 296] width 21 height 21
type input "[DATE]"
click at [805, 298] on div "25" at bounding box center [804, 296] width 21 height 21
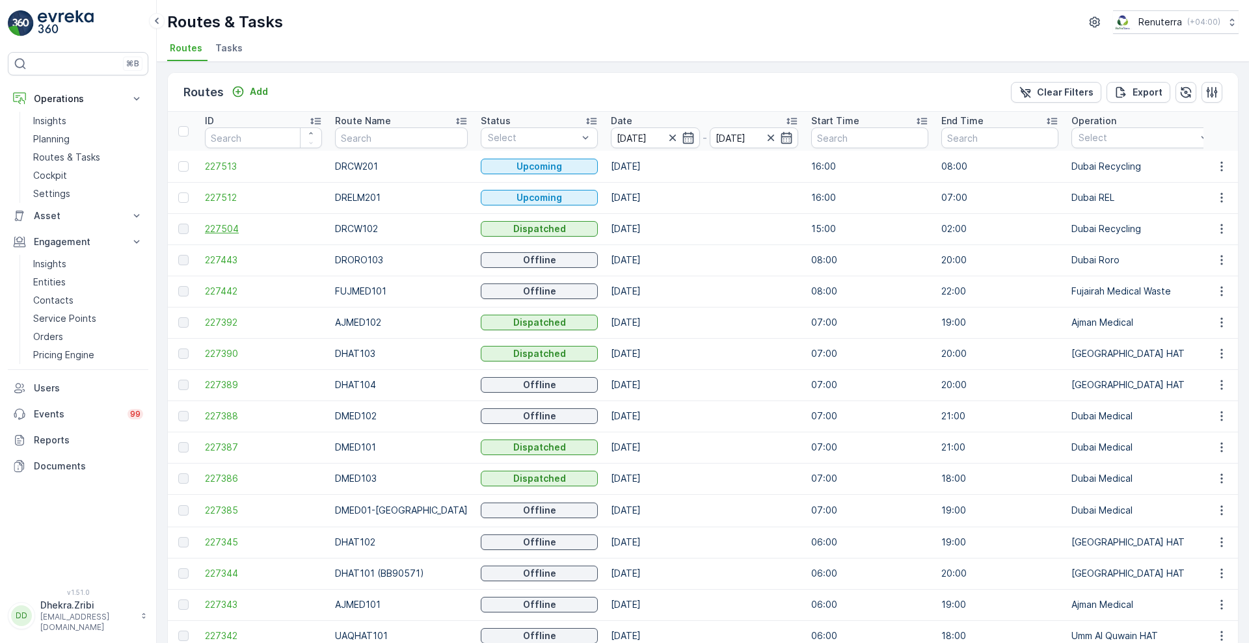
click at [235, 229] on span "227504" at bounding box center [263, 229] width 117 height 13
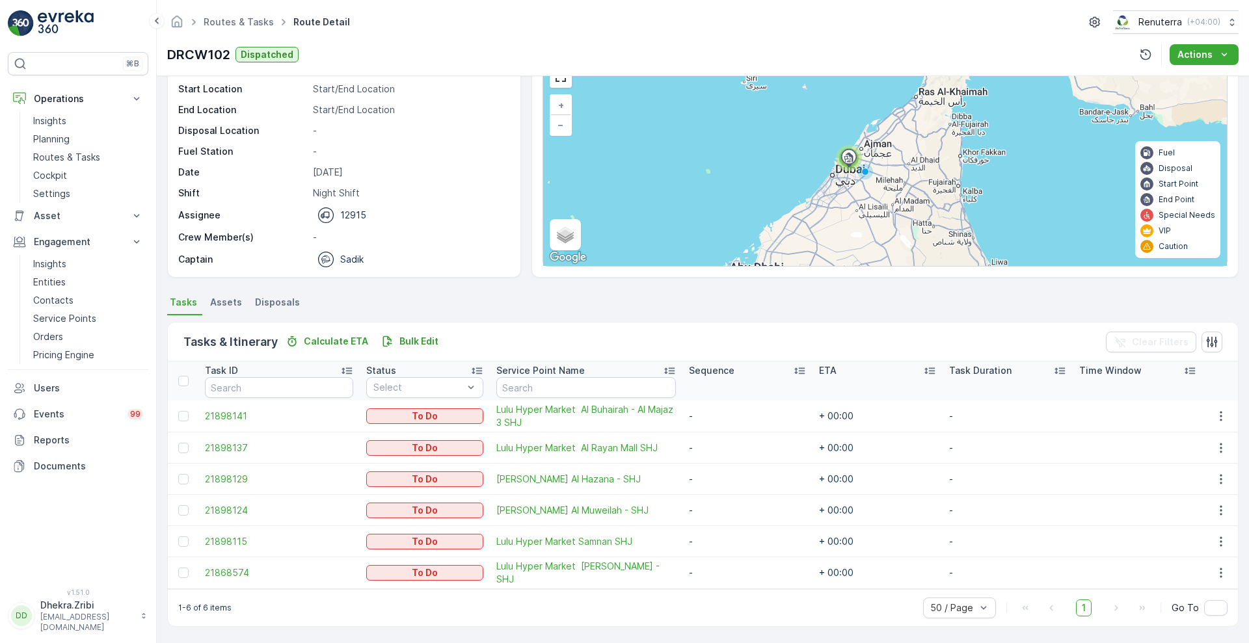
scroll to position [41, 0]
click at [360, 243] on p "-" at bounding box center [410, 236] width 194 height 13
click at [85, 159] on p "Routes & Tasks" at bounding box center [66, 157] width 67 height 13
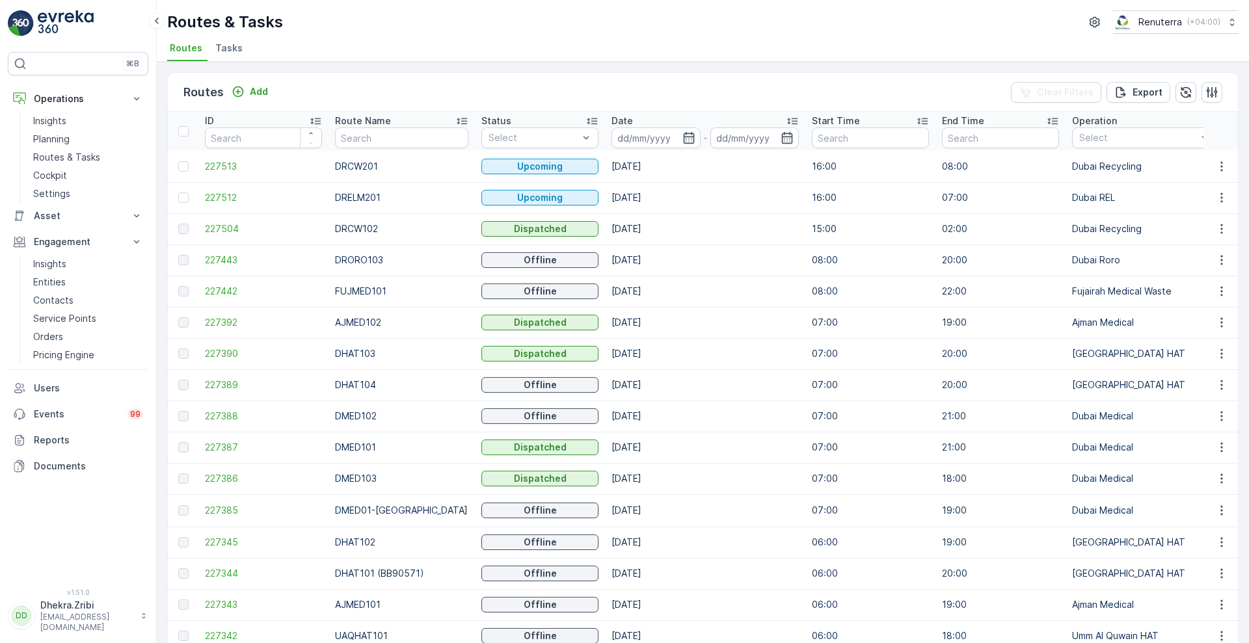
click at [224, 50] on span "Tasks" at bounding box center [228, 48] width 27 height 13
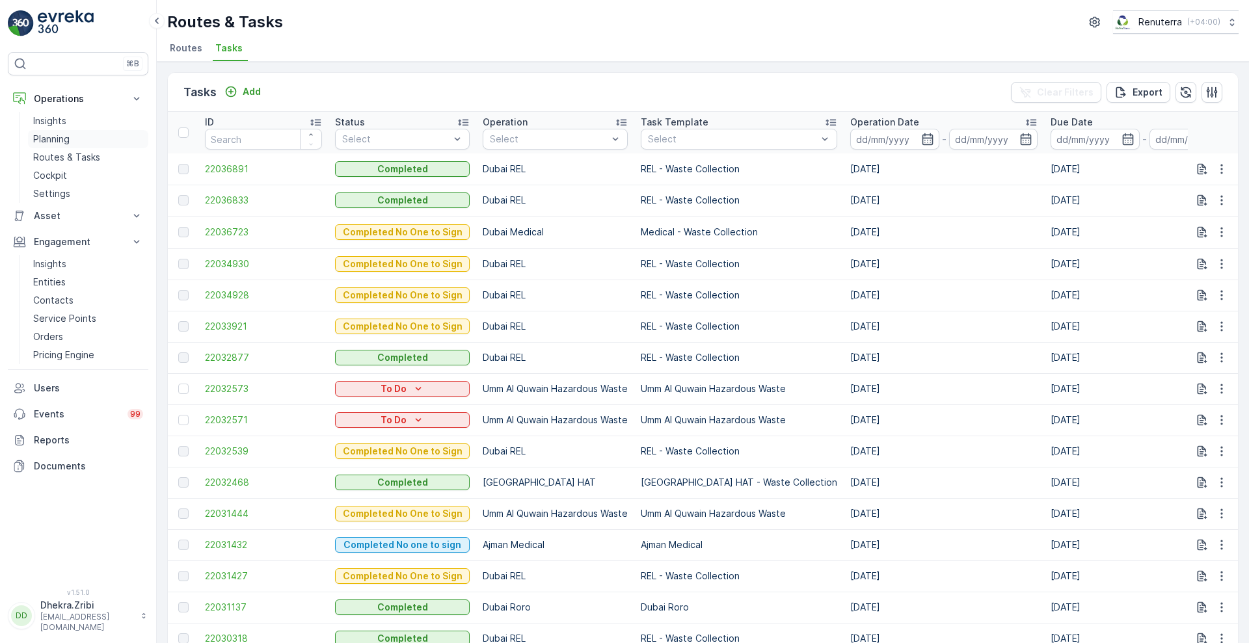
click at [65, 144] on p "Planning" at bounding box center [51, 139] width 36 height 13
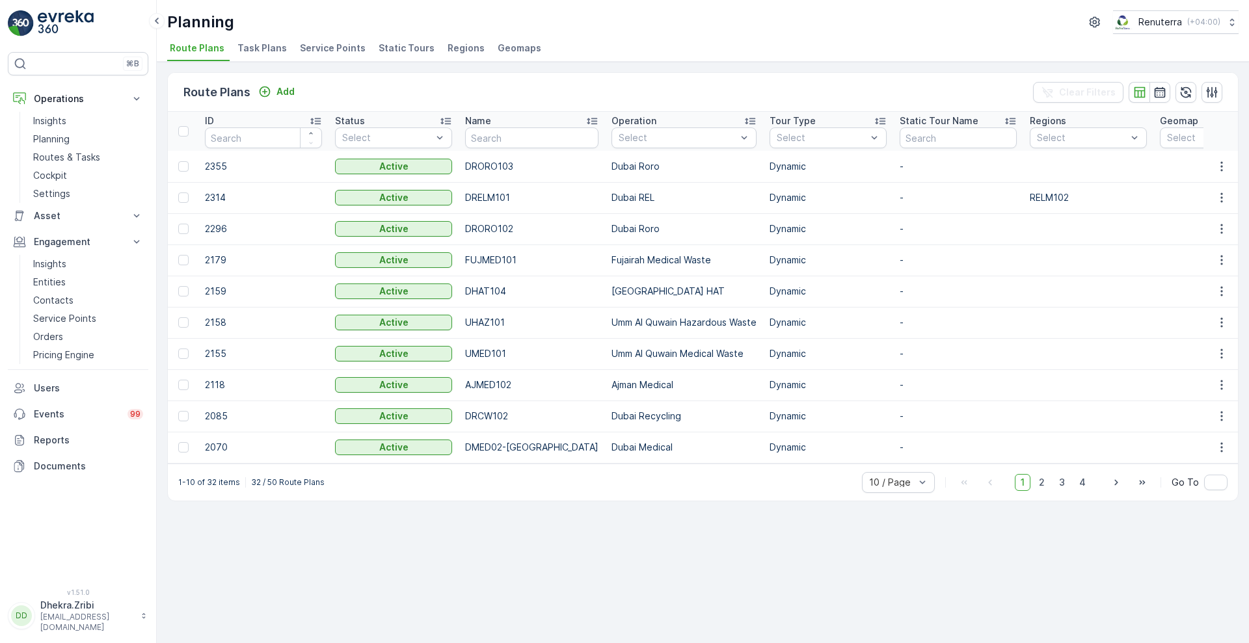
click at [332, 51] on span "Service Points" at bounding box center [333, 48] width 66 height 13
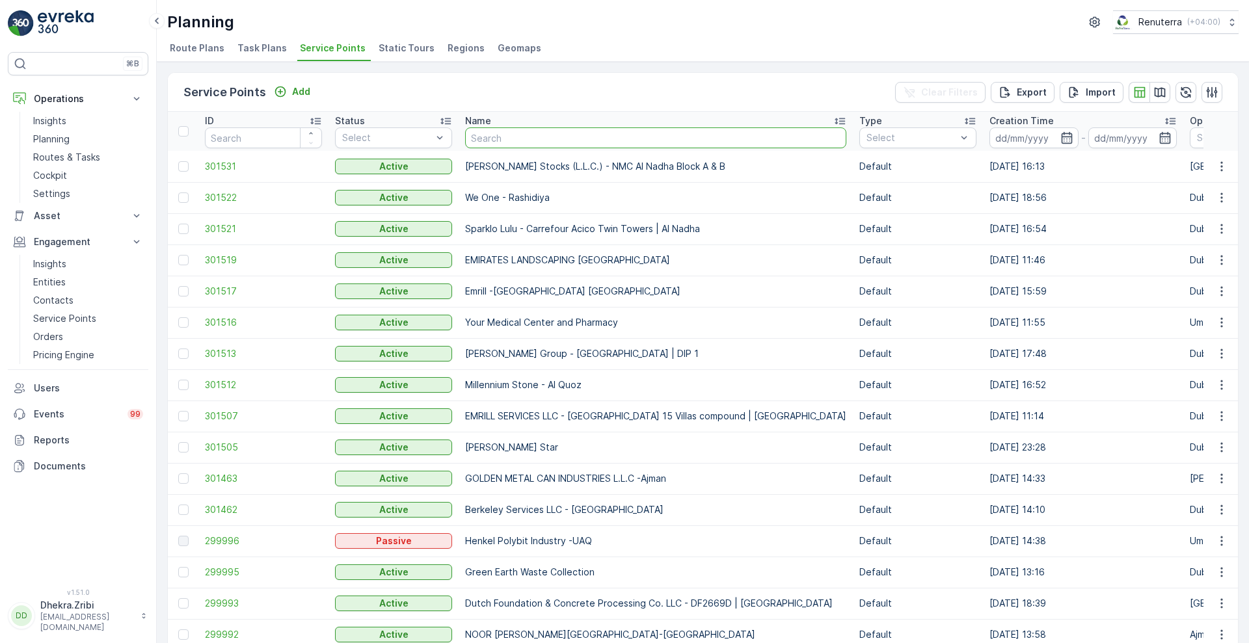
click at [526, 129] on input "text" at bounding box center [655, 138] width 381 height 21
type input "nep"
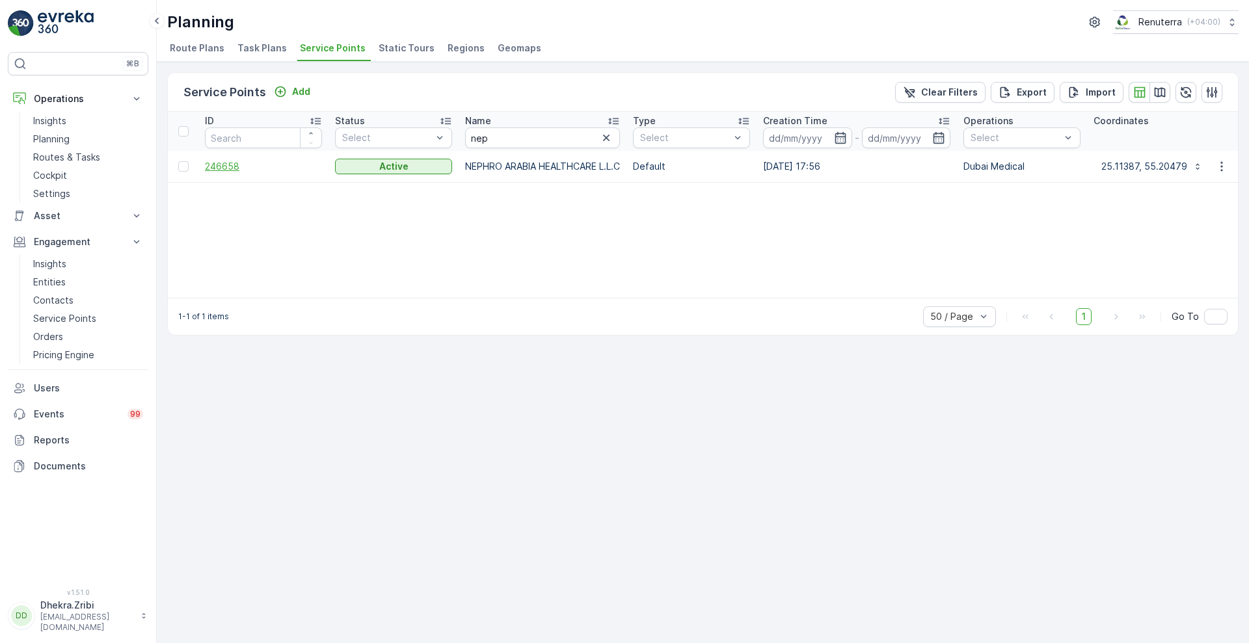
click at [221, 166] on span "246658" at bounding box center [263, 166] width 117 height 13
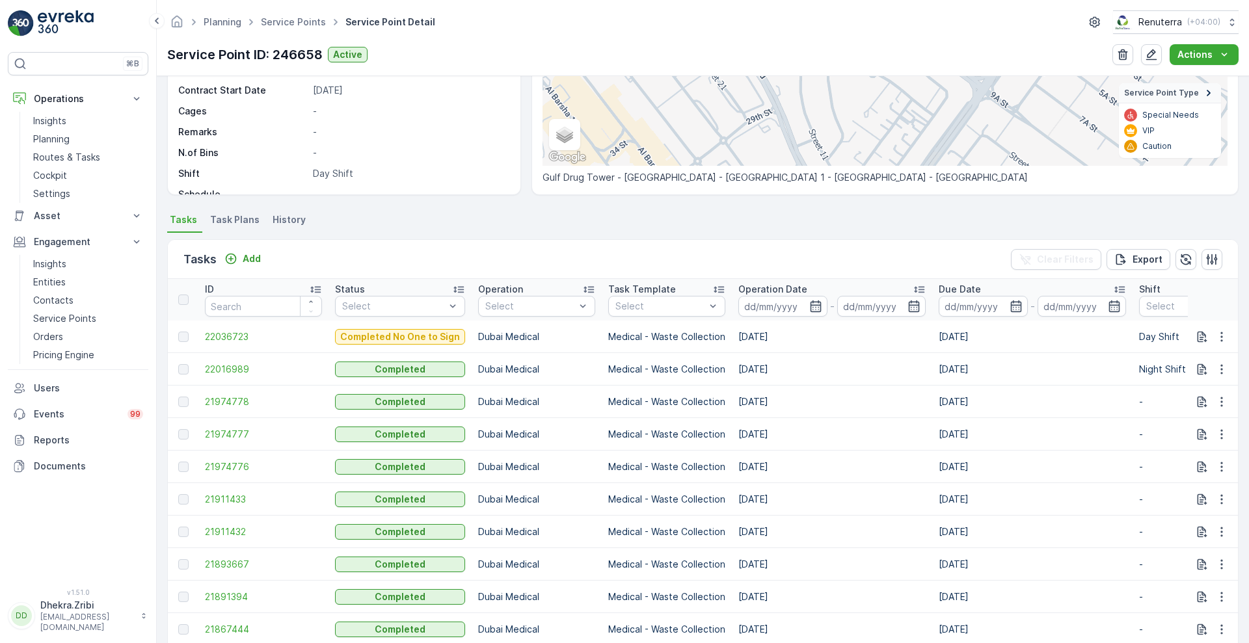
scroll to position [217, 0]
click at [230, 262] on icon "Add" at bounding box center [230, 258] width 13 height 13
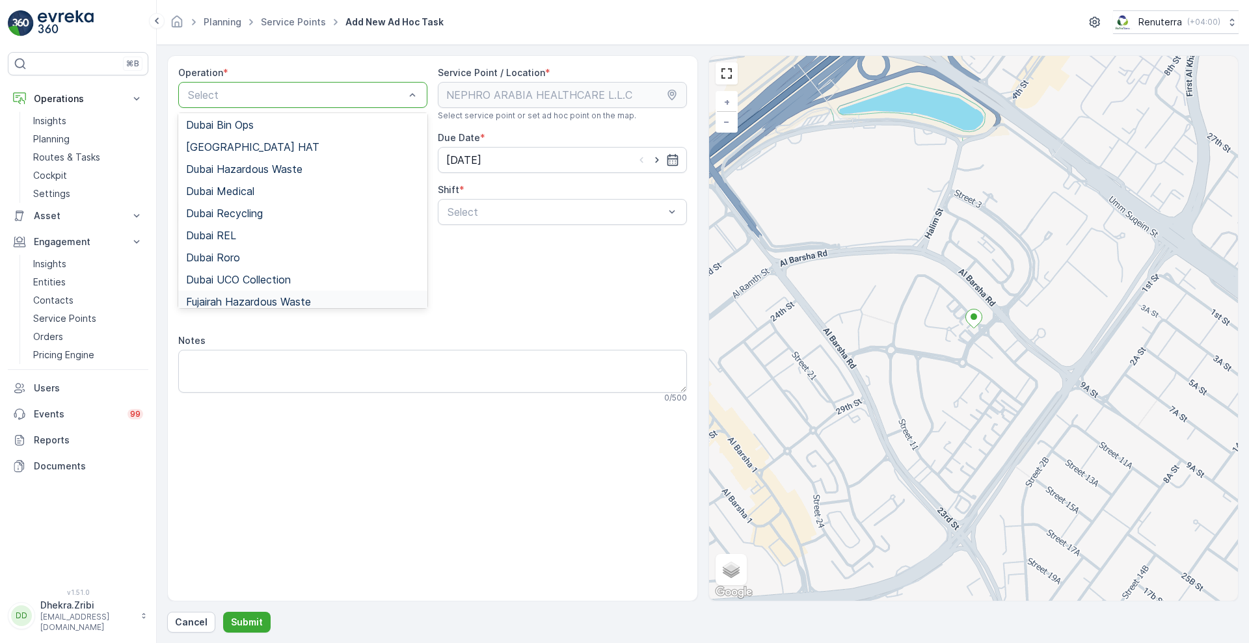
scroll to position [47, 0]
click at [223, 193] on span "Dubai Medical" at bounding box center [220, 191] width 68 height 12
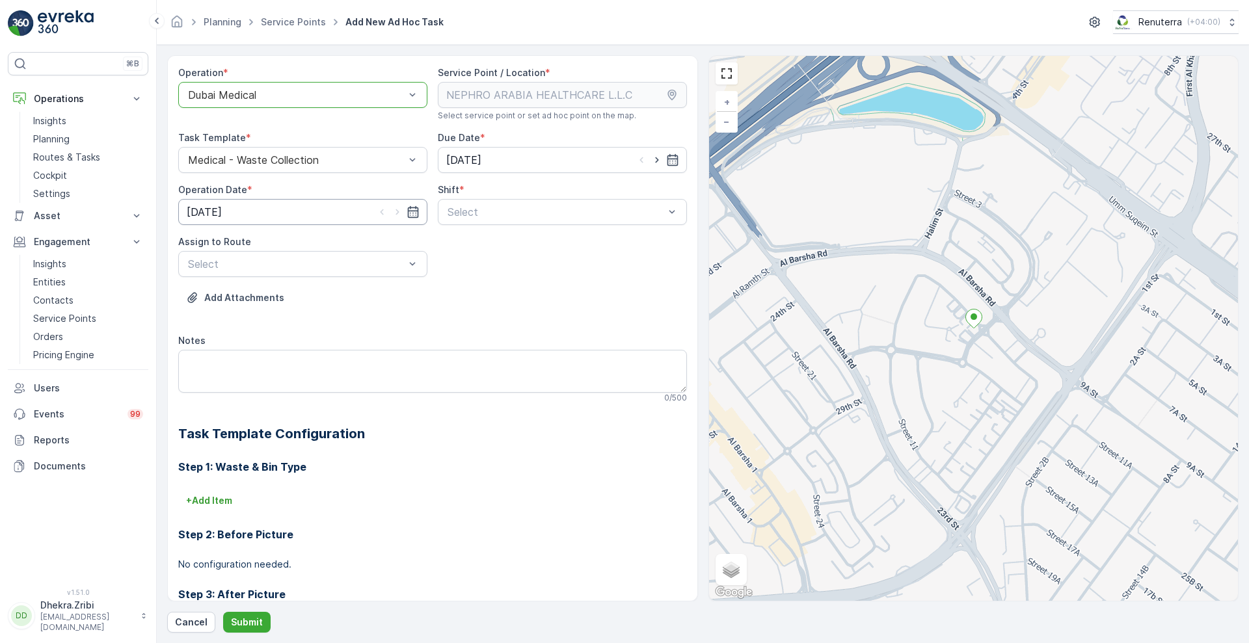
click at [358, 211] on input "[DATE]" at bounding box center [302, 212] width 249 height 26
click at [522, 248] on div "Day Shift" at bounding box center [563, 244] width 234 height 12
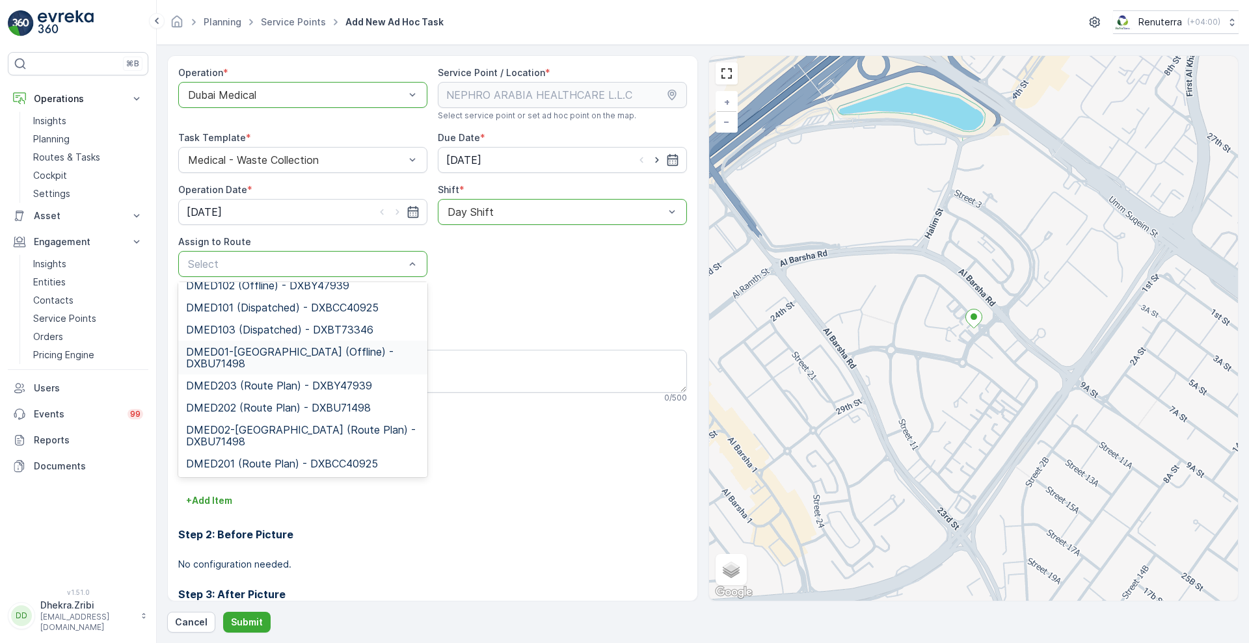
scroll to position [10, 0]
click at [259, 437] on span "DMED02-[GEOGRAPHIC_DATA] (Route Plan) - DXBU71498" at bounding box center [303, 436] width 234 height 23
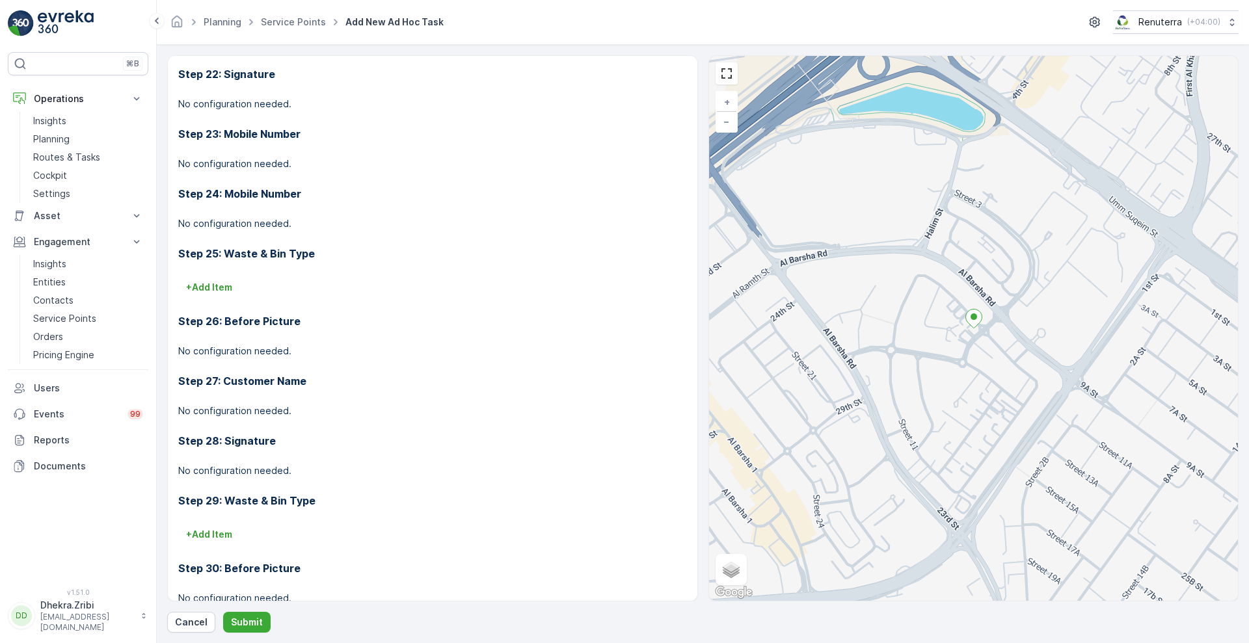
scroll to position [1776, 0]
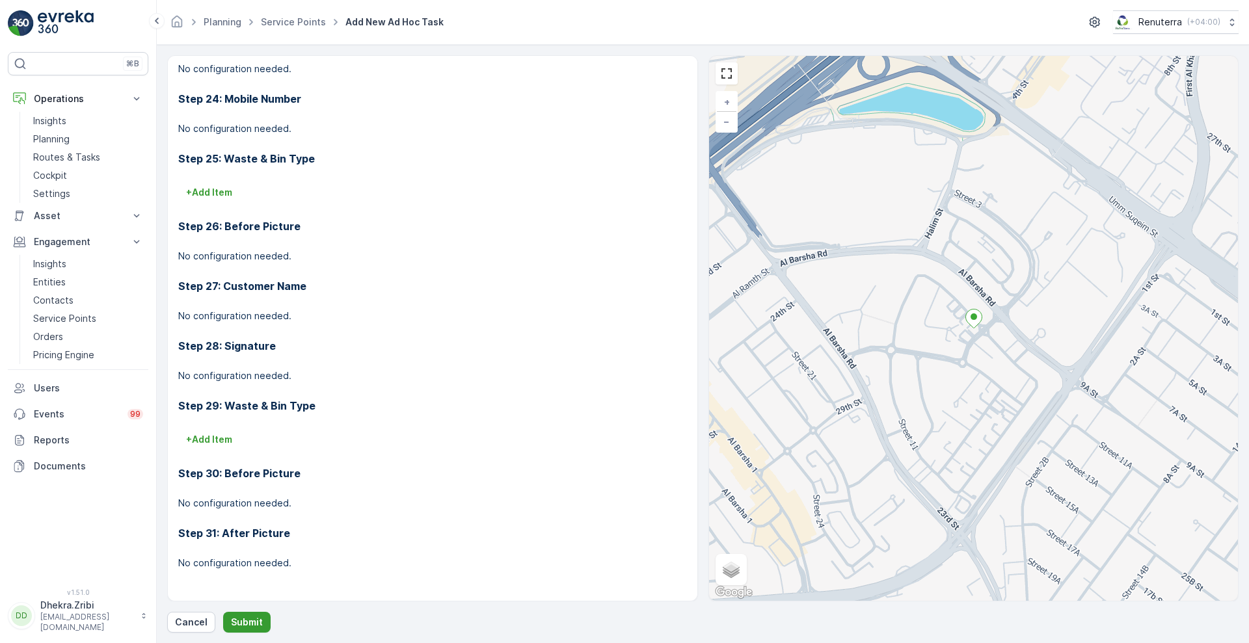
click at [250, 630] on button "Submit" at bounding box center [246, 622] width 47 height 21
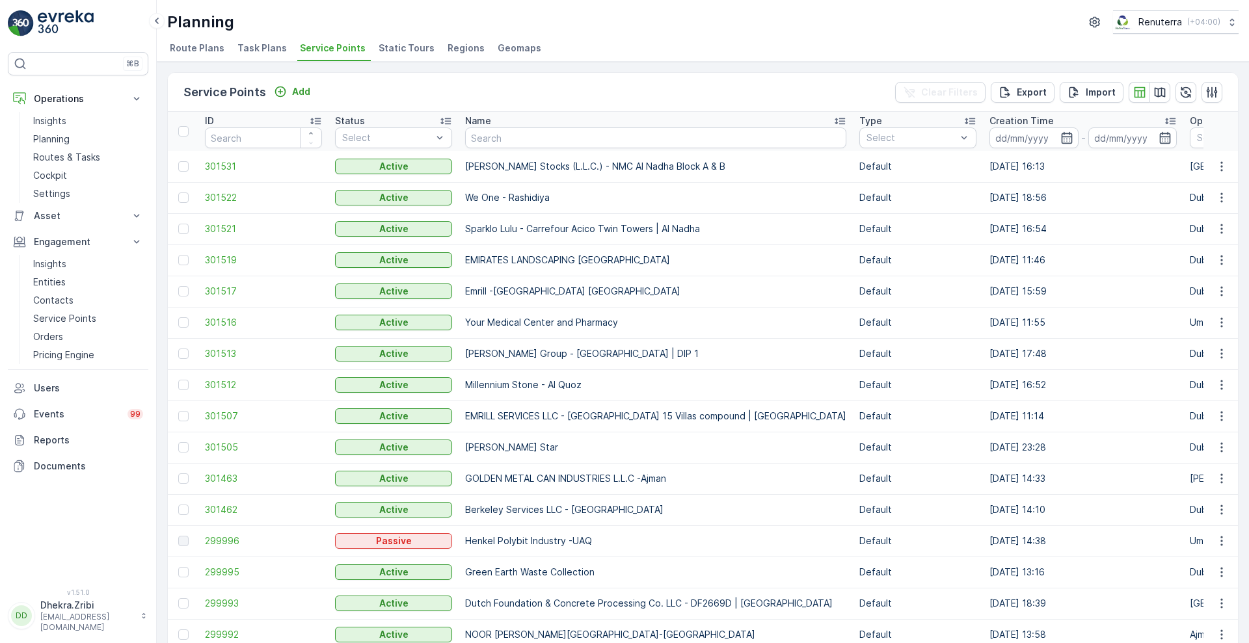
click at [309, 621] on td "299992" at bounding box center [263, 634] width 130 height 31
click at [55, 151] on p "Routes & Tasks" at bounding box center [66, 157] width 67 height 13
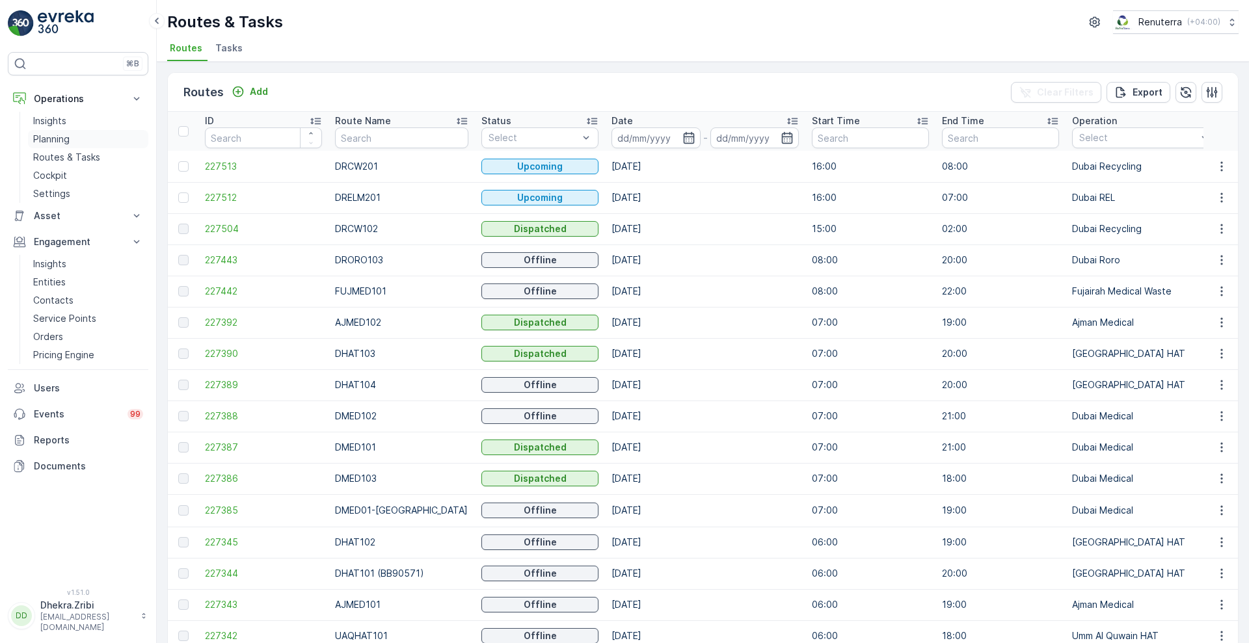
click at [61, 133] on p "Planning" at bounding box center [51, 139] width 36 height 13
click at [62, 133] on p "Planning" at bounding box center [51, 139] width 36 height 13
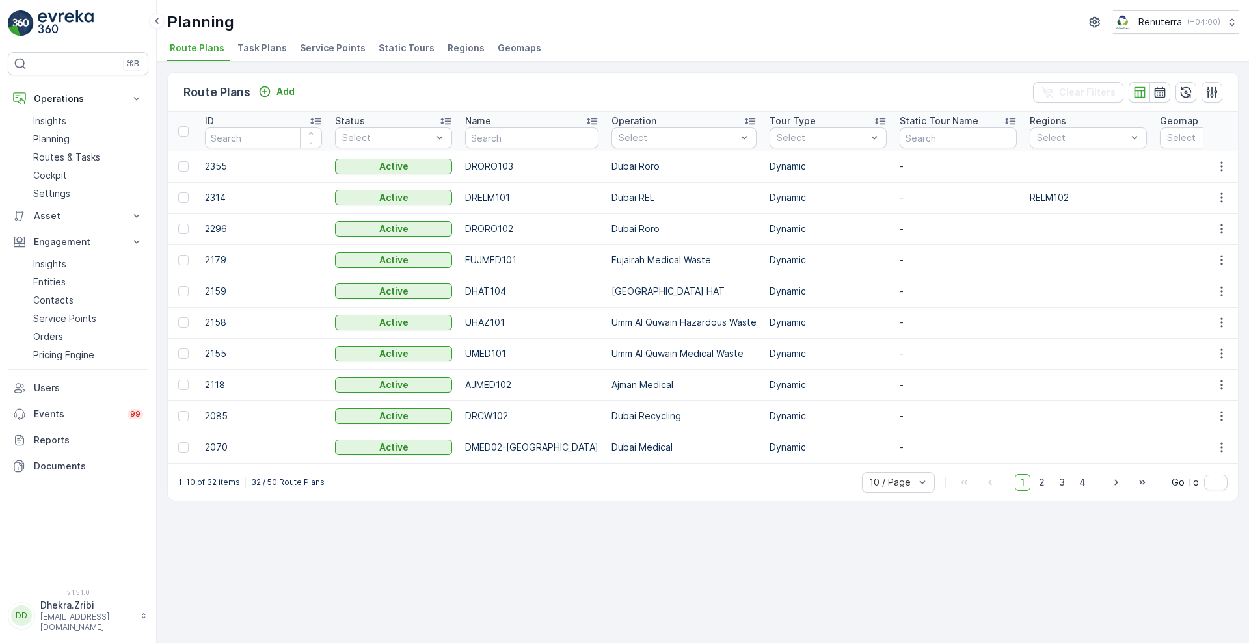
click at [262, 47] on span "Task Plans" at bounding box center [261, 48] width 49 height 13
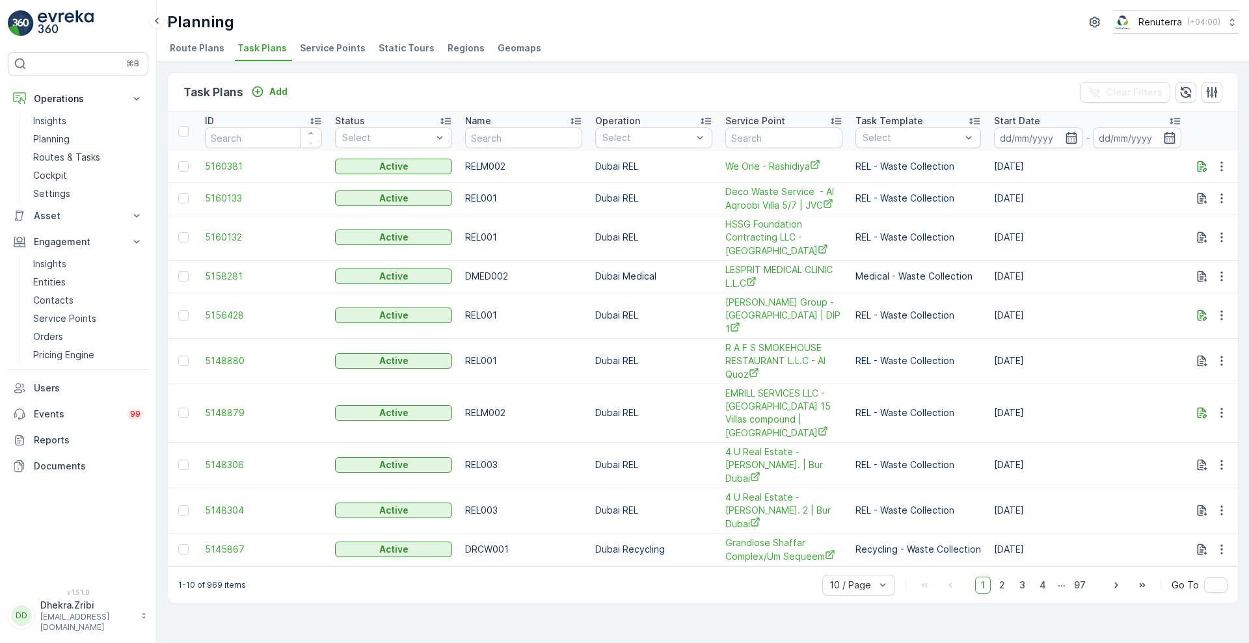
click at [315, 46] on span "Service Points" at bounding box center [333, 48] width 66 height 13
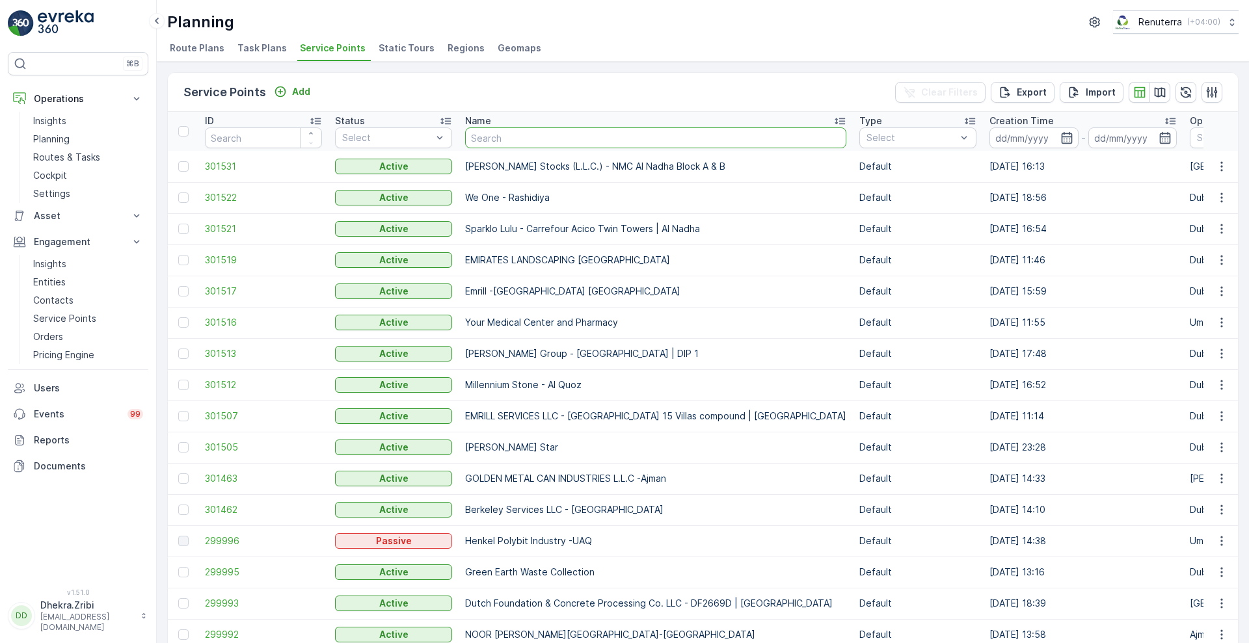
click at [560, 141] on input "text" at bounding box center [655, 138] width 381 height 21
type input "nap"
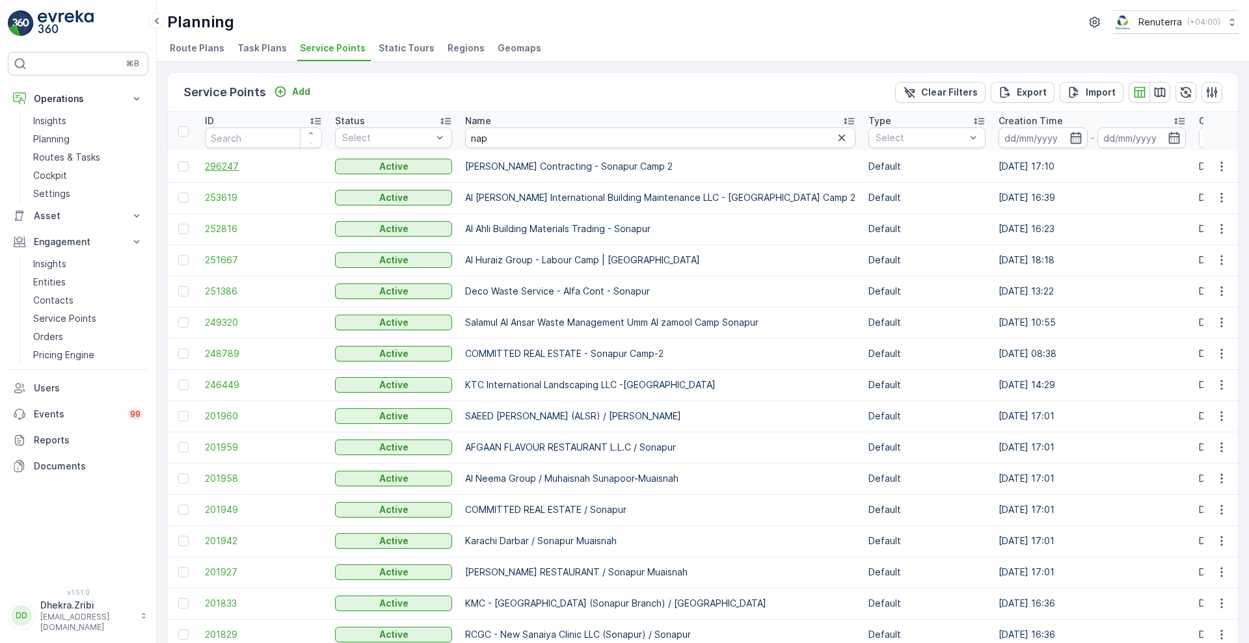
click at [223, 168] on span "296247" at bounding box center [263, 166] width 117 height 13
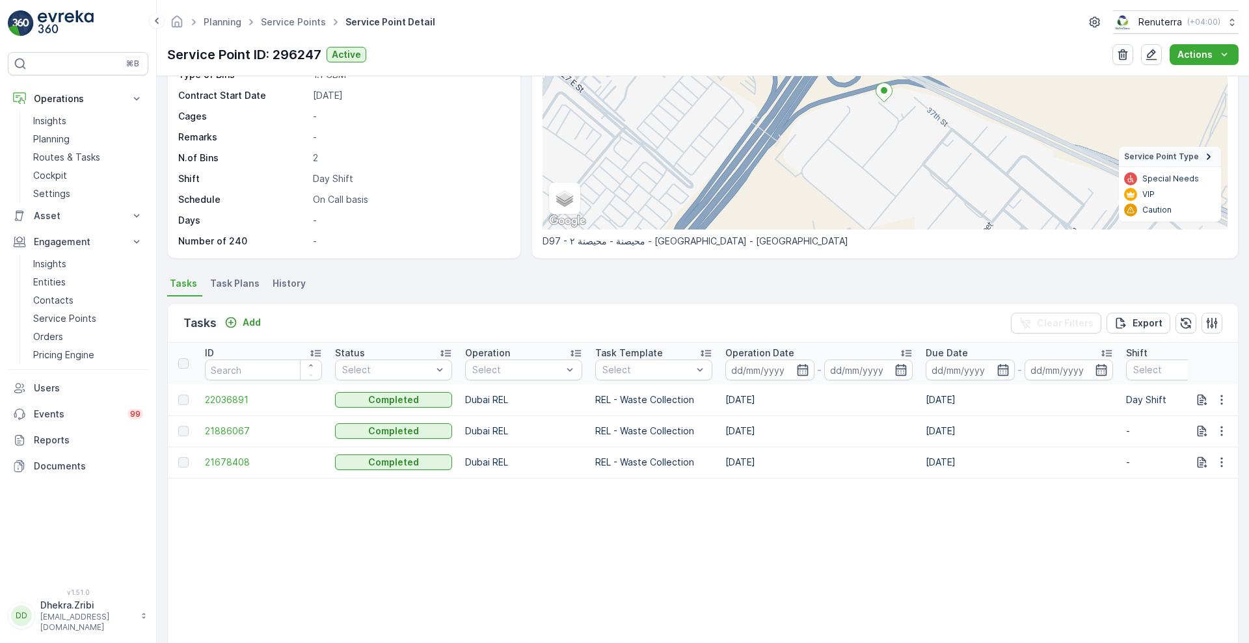
scroll to position [153, 0]
click at [53, 154] on p "Routes & Tasks" at bounding box center [66, 157] width 67 height 13
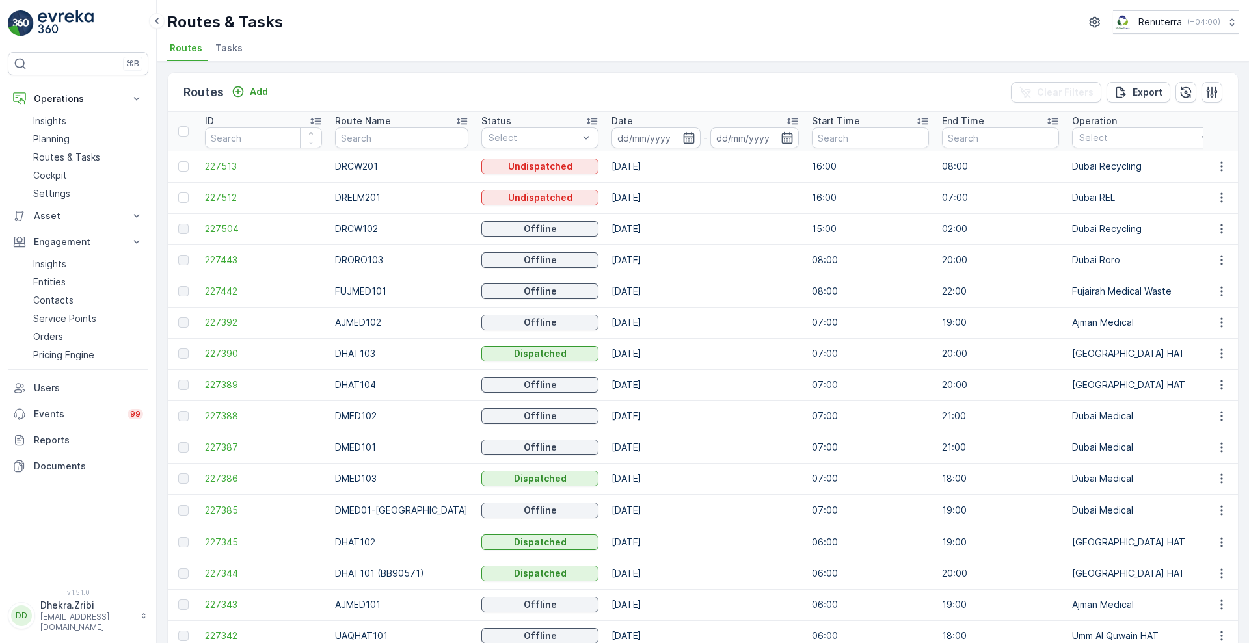
click at [221, 46] on span "Tasks" at bounding box center [228, 48] width 27 height 13
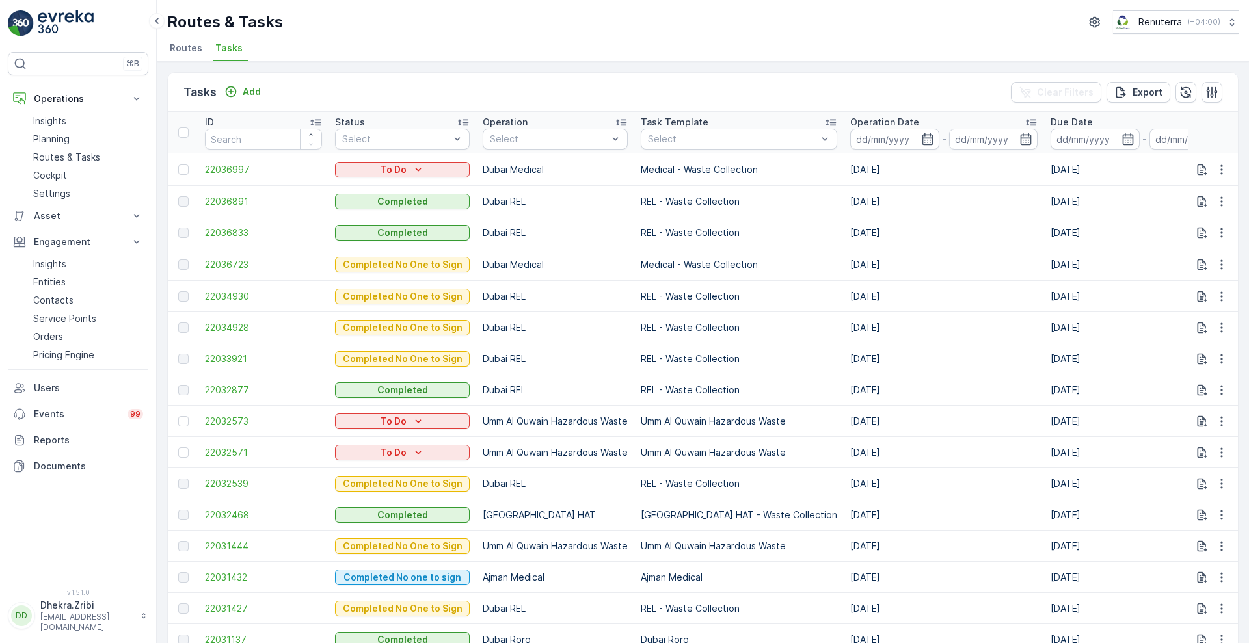
click at [237, 176] on td "22036997" at bounding box center [263, 170] width 130 height 33
click at [233, 173] on span "22036997" at bounding box center [263, 169] width 117 height 13
click at [403, 172] on p "To Do" at bounding box center [394, 169] width 26 height 13
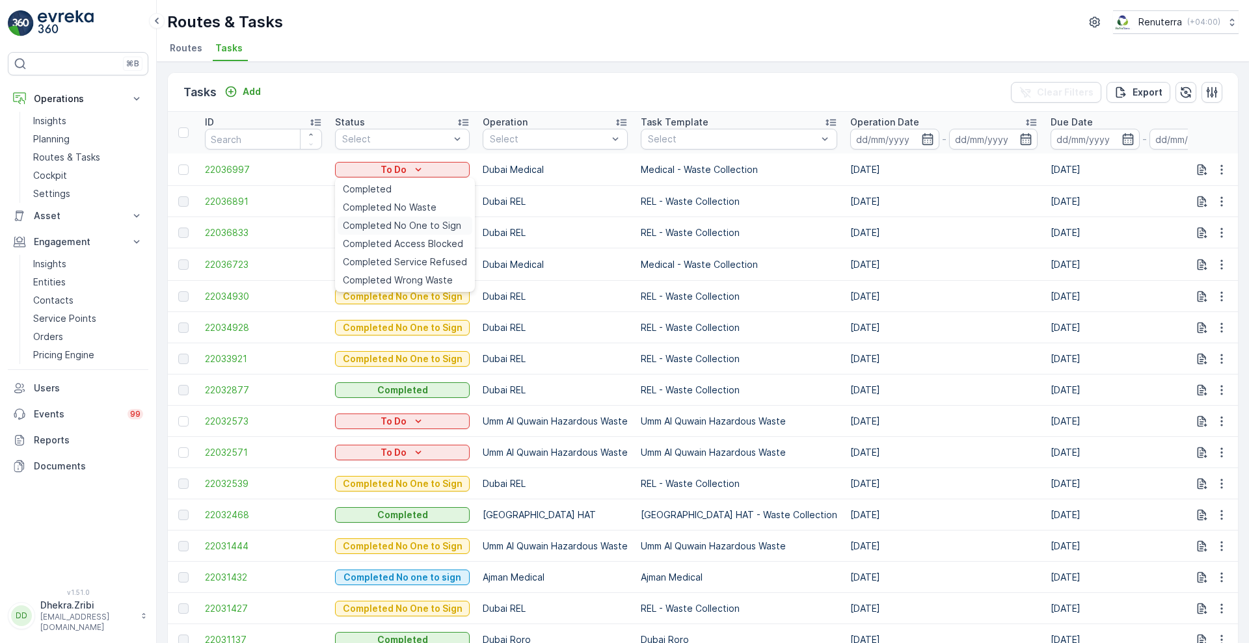
click at [379, 228] on span "Completed No One to Sign" at bounding box center [402, 225] width 118 height 13
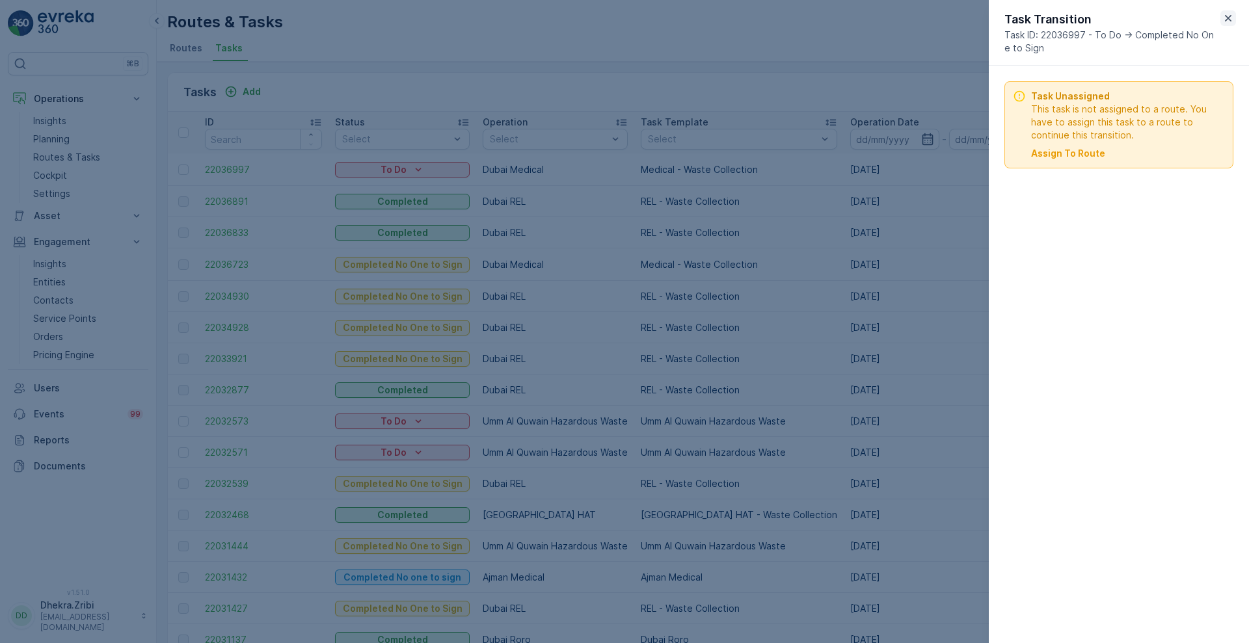
click at [1234, 17] on icon "button" at bounding box center [1228, 18] width 13 height 13
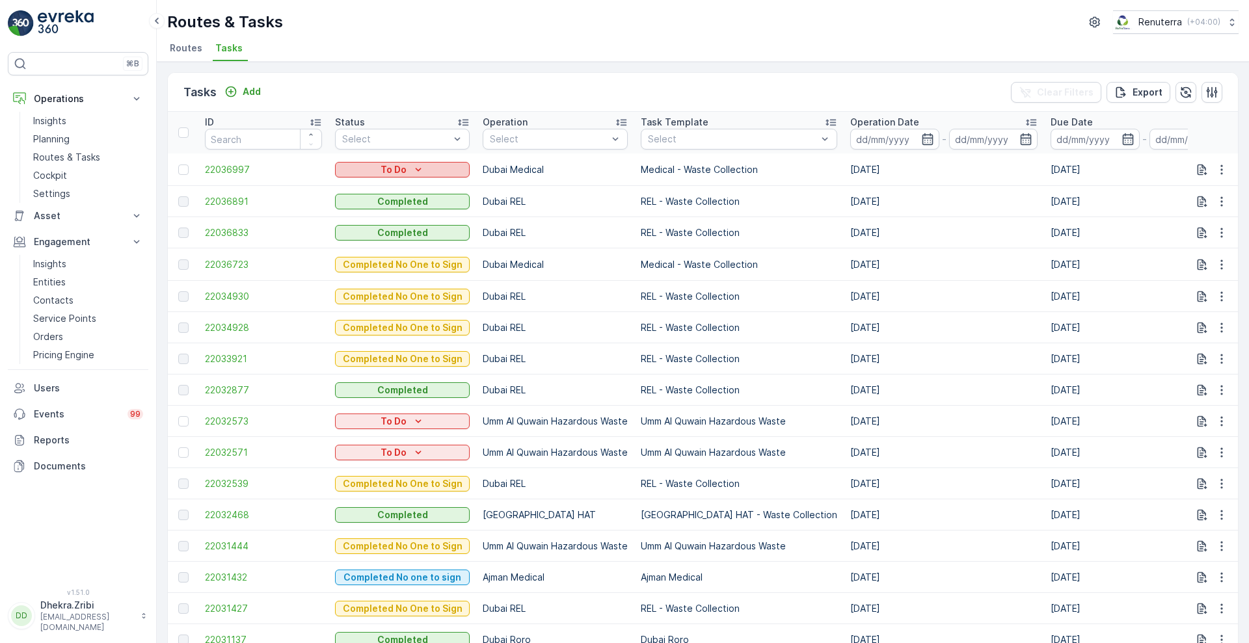
click at [422, 167] on icon "To Do" at bounding box center [418, 169] width 13 height 13
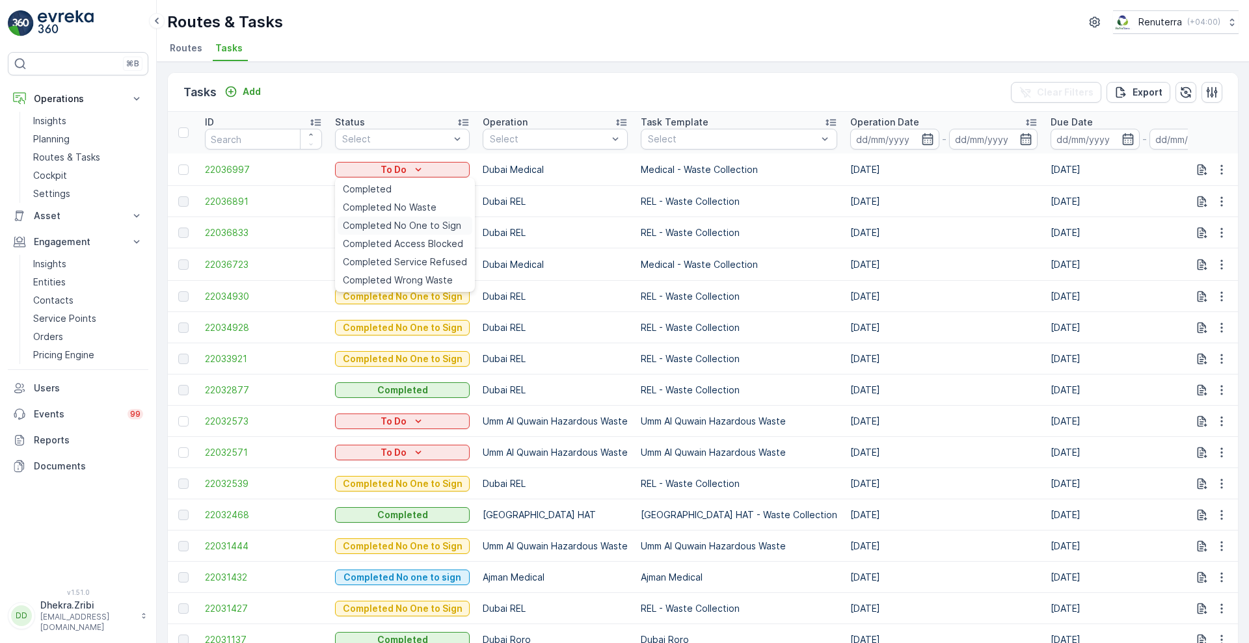
click at [390, 228] on span "Completed No One to Sign" at bounding box center [402, 225] width 118 height 13
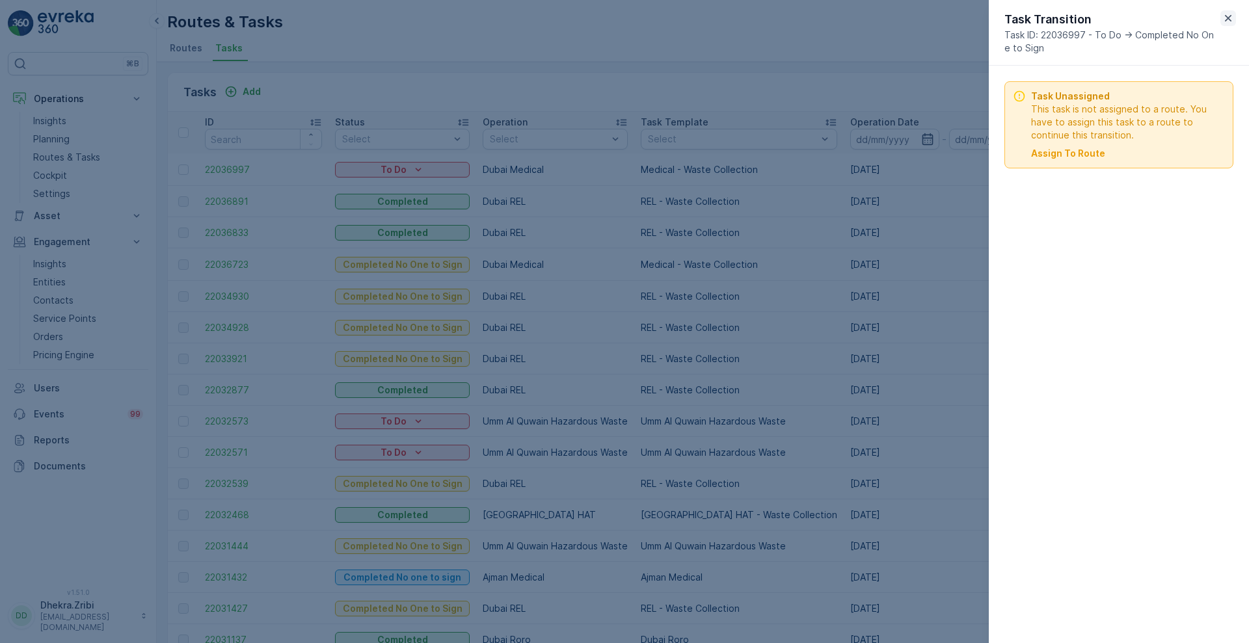
click at [1234, 15] on icon "button" at bounding box center [1228, 18] width 13 height 13
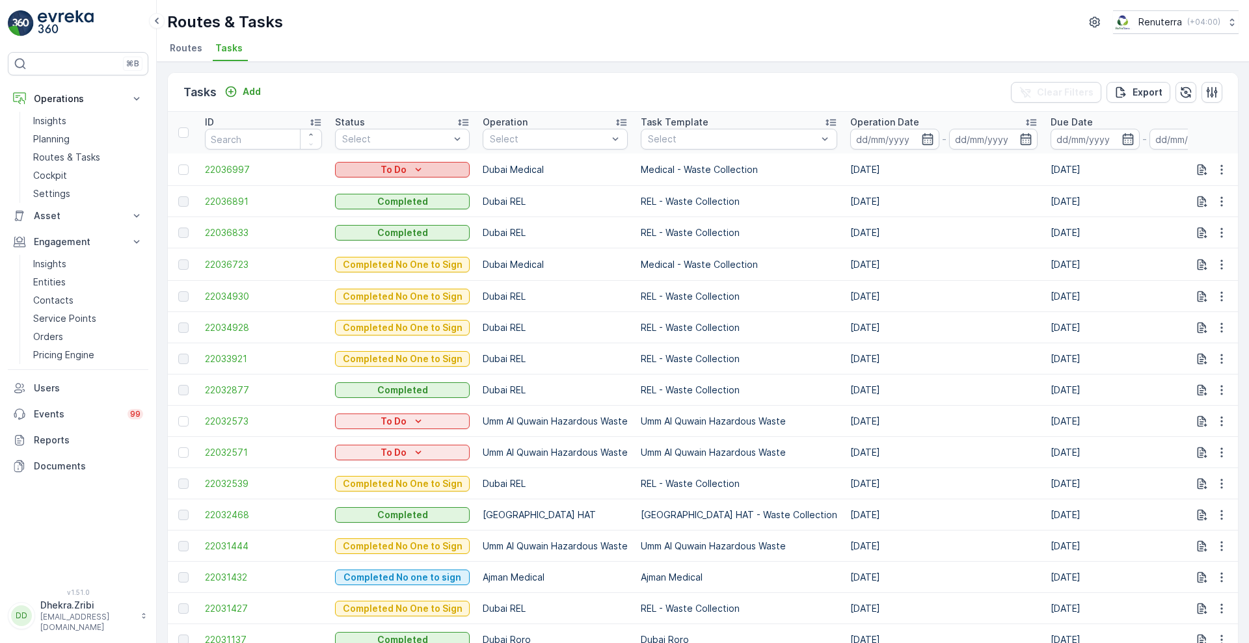
click at [431, 163] on div "To Do" at bounding box center [402, 169] width 124 height 13
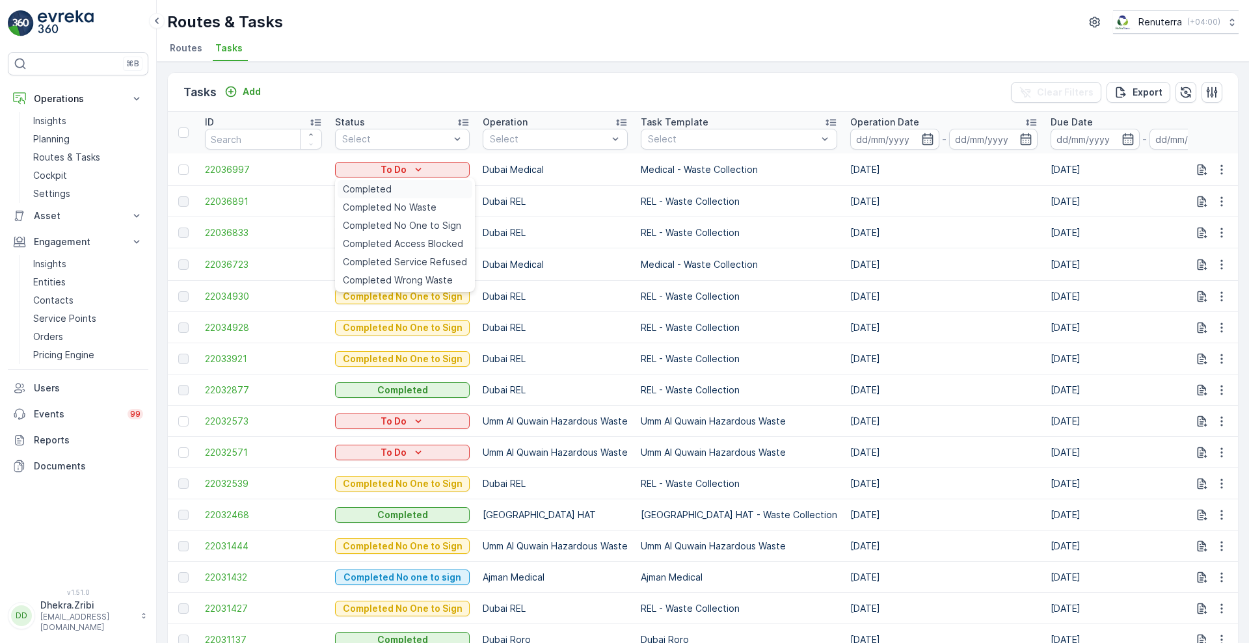
click at [412, 180] on div "Completed" at bounding box center [405, 189] width 135 height 18
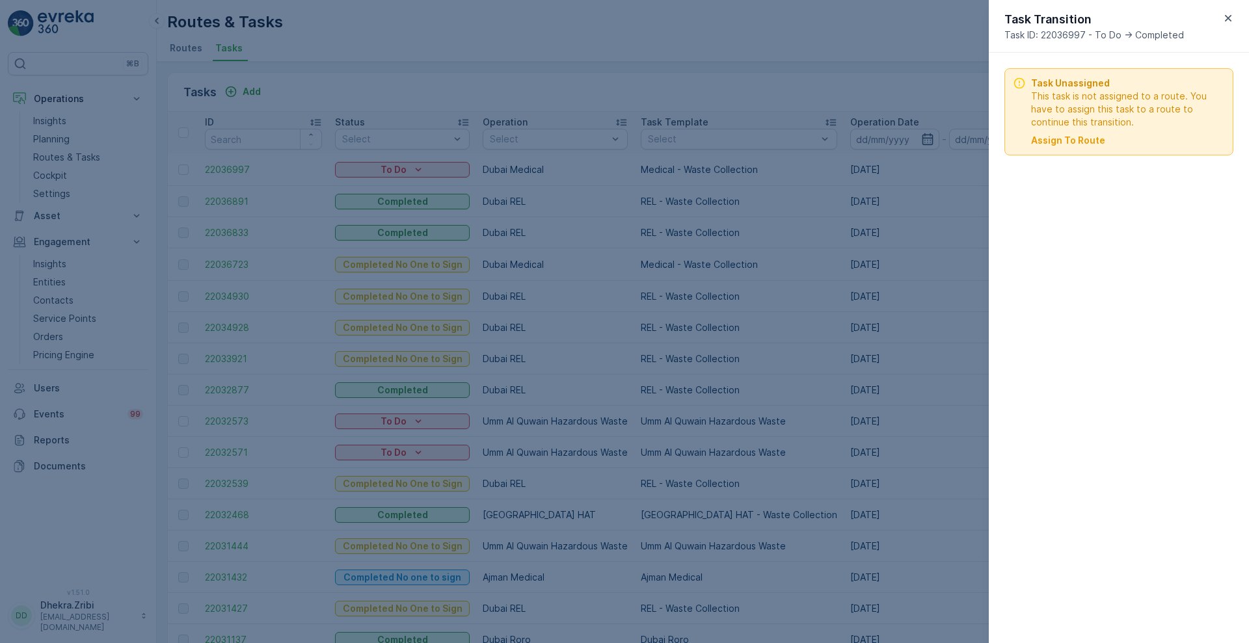
click at [1082, 184] on div "Task Unassigned This task is not assigned to a route. You have to assign this t…" at bounding box center [1119, 348] width 260 height 591
click at [1230, 20] on icon "button" at bounding box center [1228, 18] width 13 height 13
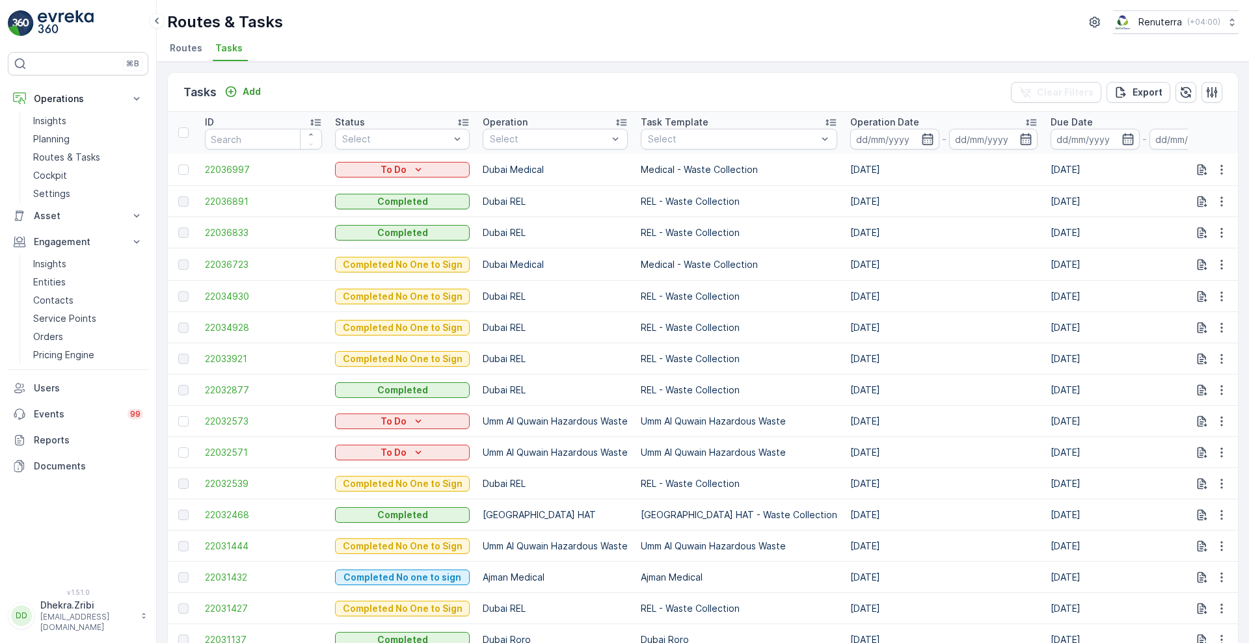
click at [223, 177] on td "22036997" at bounding box center [263, 170] width 130 height 33
click at [223, 174] on span "22036997" at bounding box center [263, 169] width 117 height 13
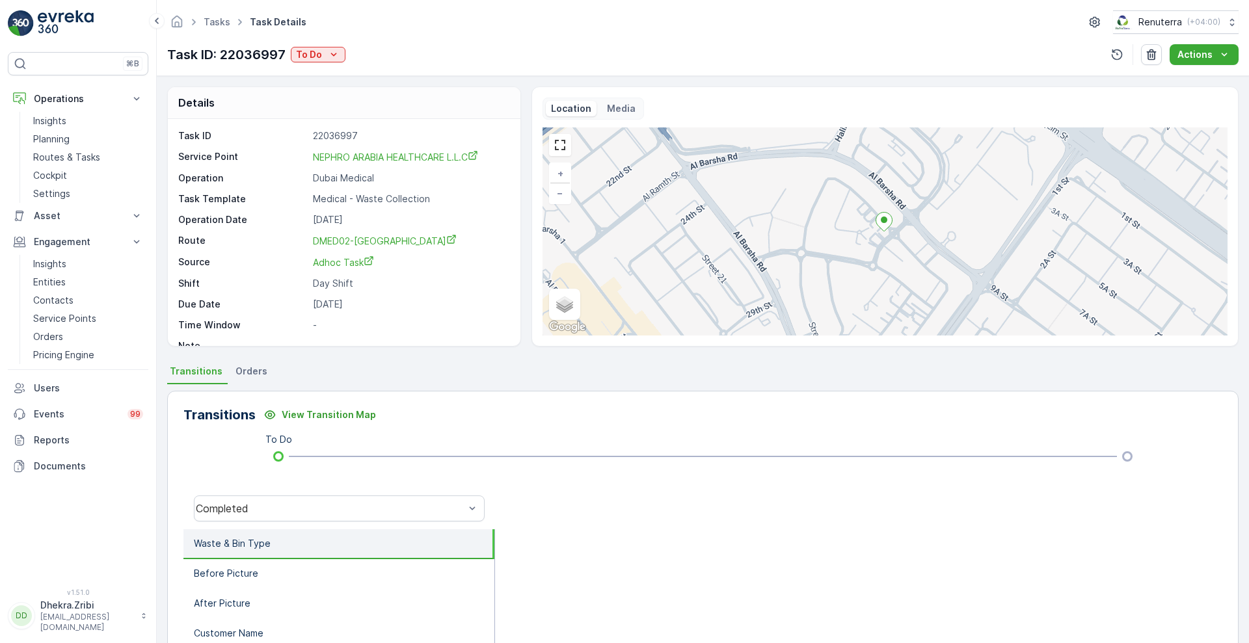
click at [247, 371] on span "Orders" at bounding box center [252, 371] width 32 height 13
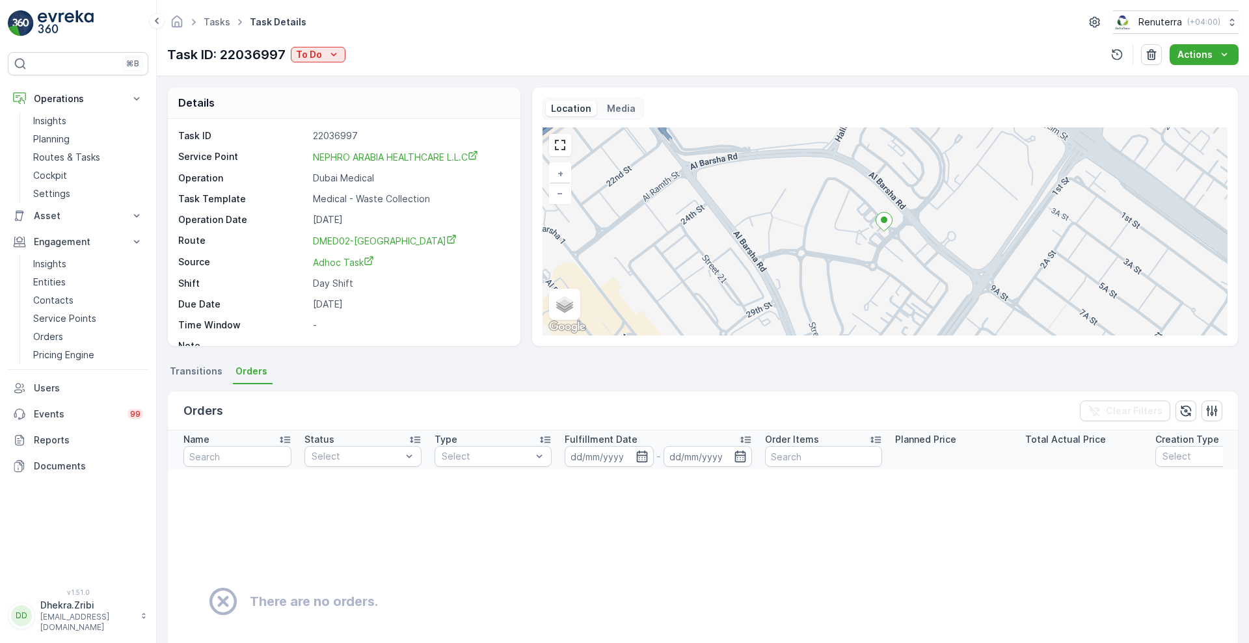
click at [196, 377] on span "Transitions" at bounding box center [196, 371] width 53 height 13
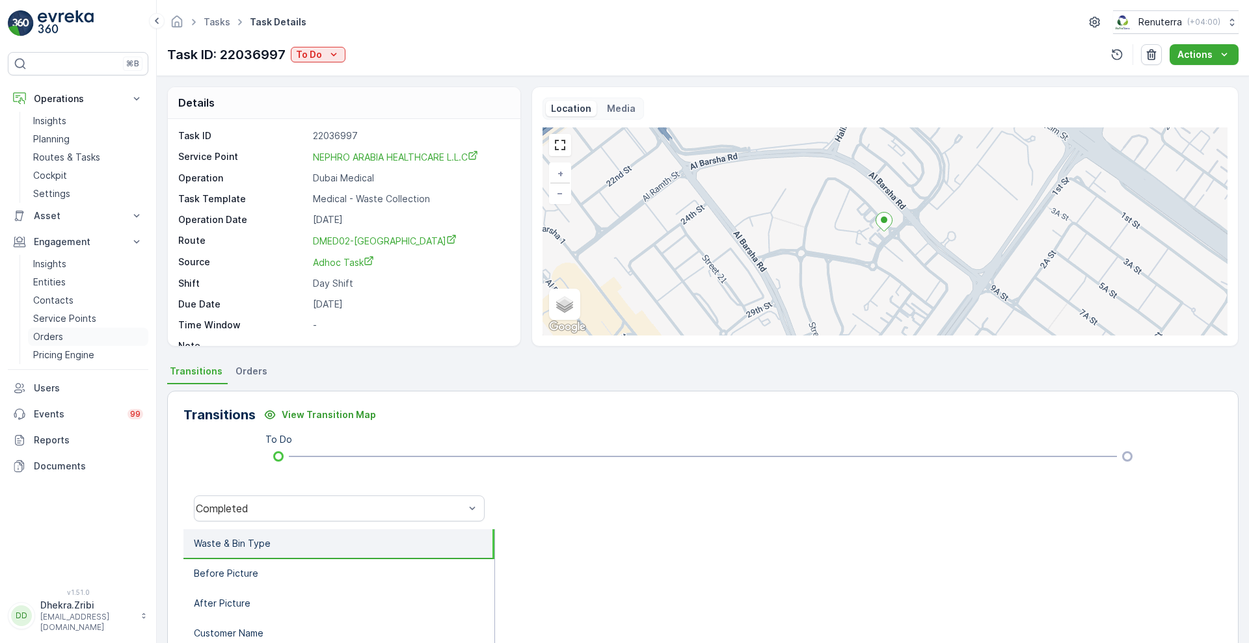
click at [47, 344] on link "Orders" at bounding box center [88, 337] width 120 height 18
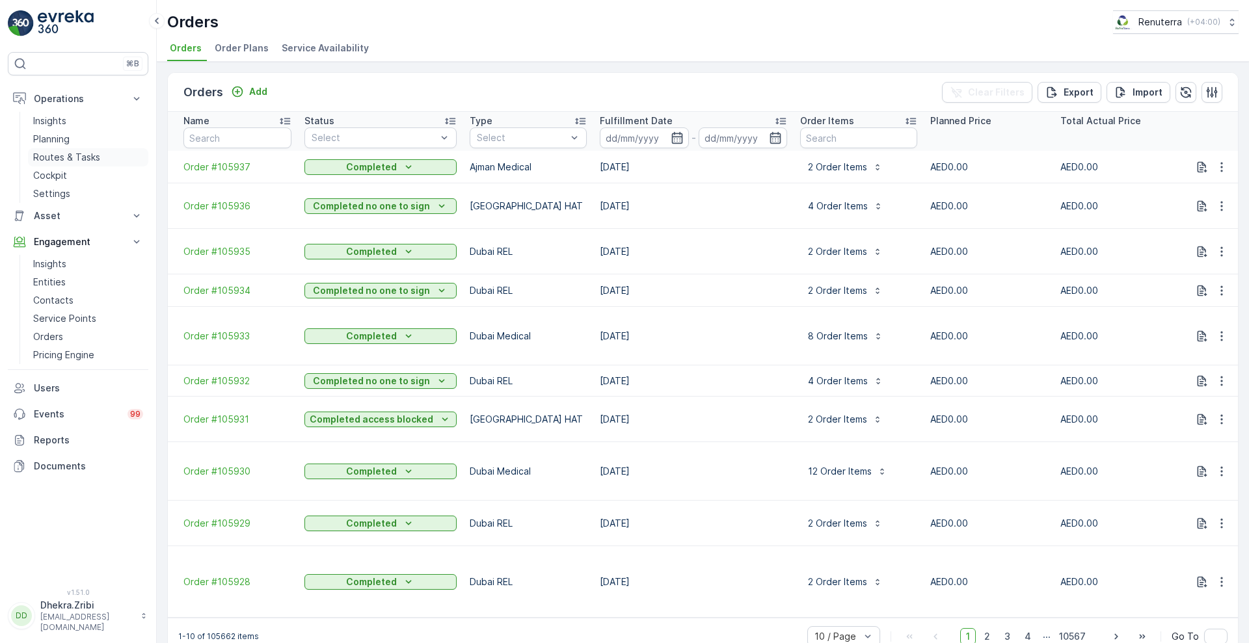
click at [79, 157] on p "Routes & Tasks" at bounding box center [66, 157] width 67 height 13
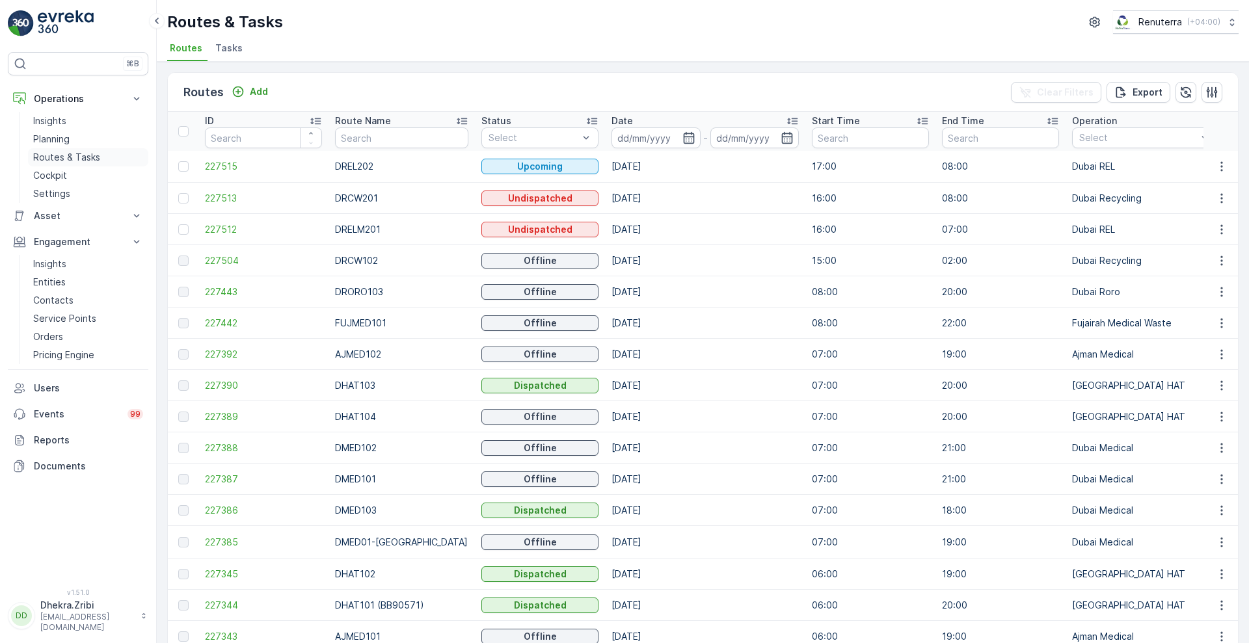
click at [97, 155] on p "Routes & Tasks" at bounding box center [66, 157] width 67 height 13
click at [224, 47] on span "Tasks" at bounding box center [228, 48] width 27 height 13
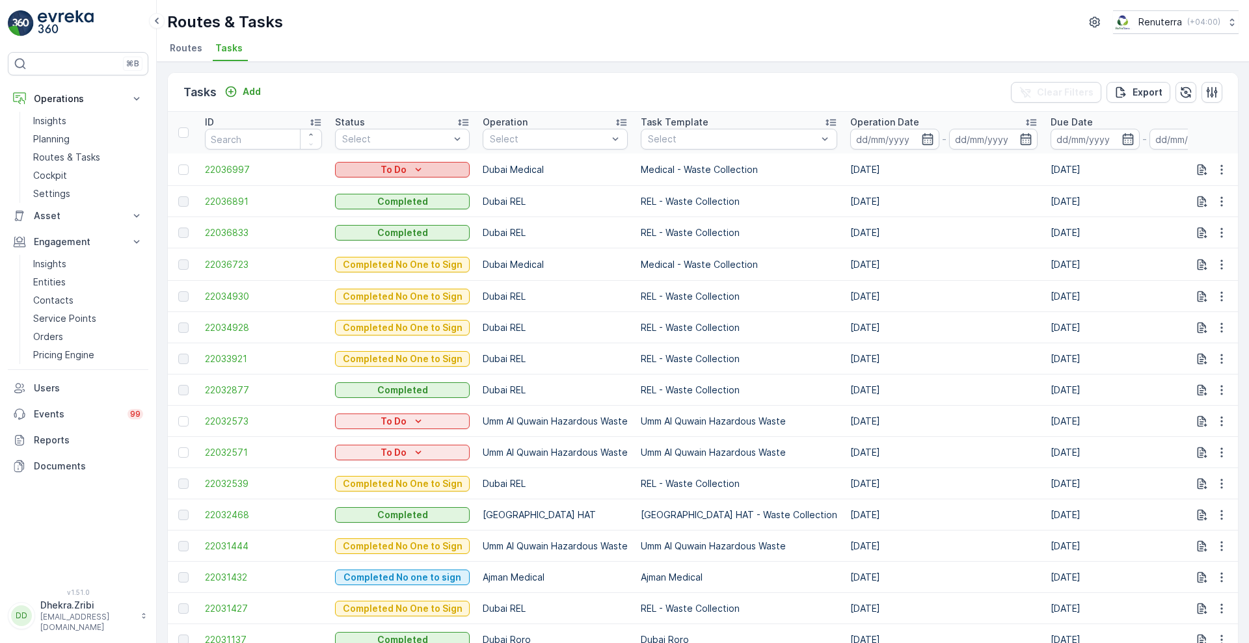
click at [403, 166] on p "To Do" at bounding box center [394, 169] width 26 height 13
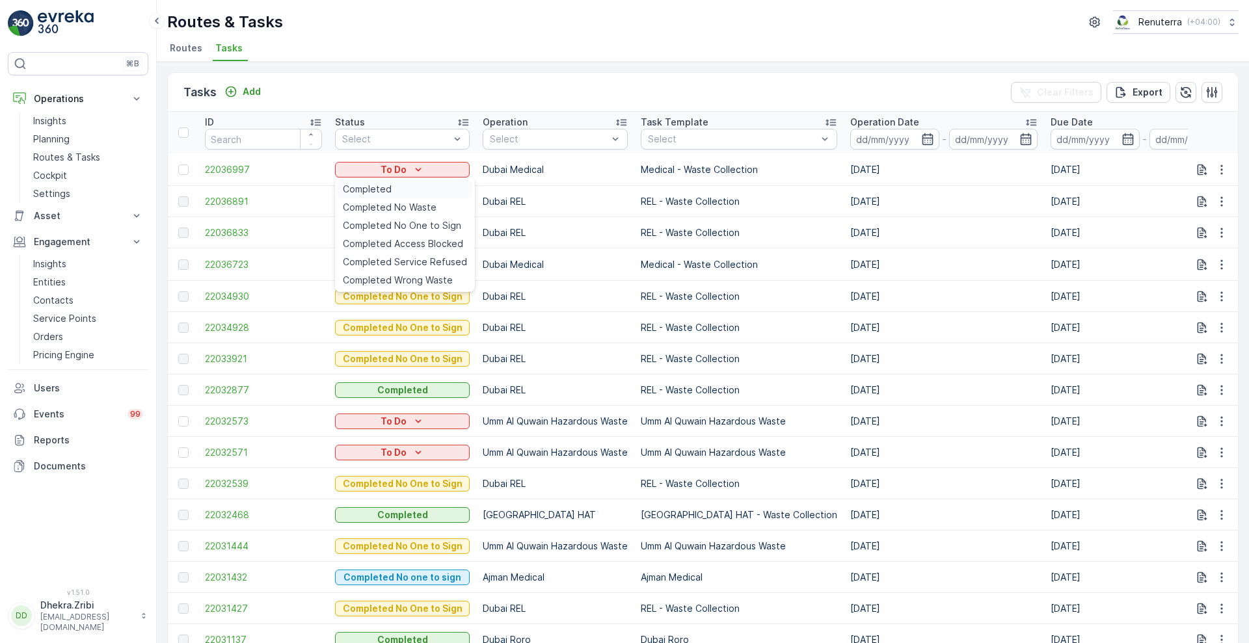
click at [377, 196] on div "Completed" at bounding box center [405, 189] width 135 height 18
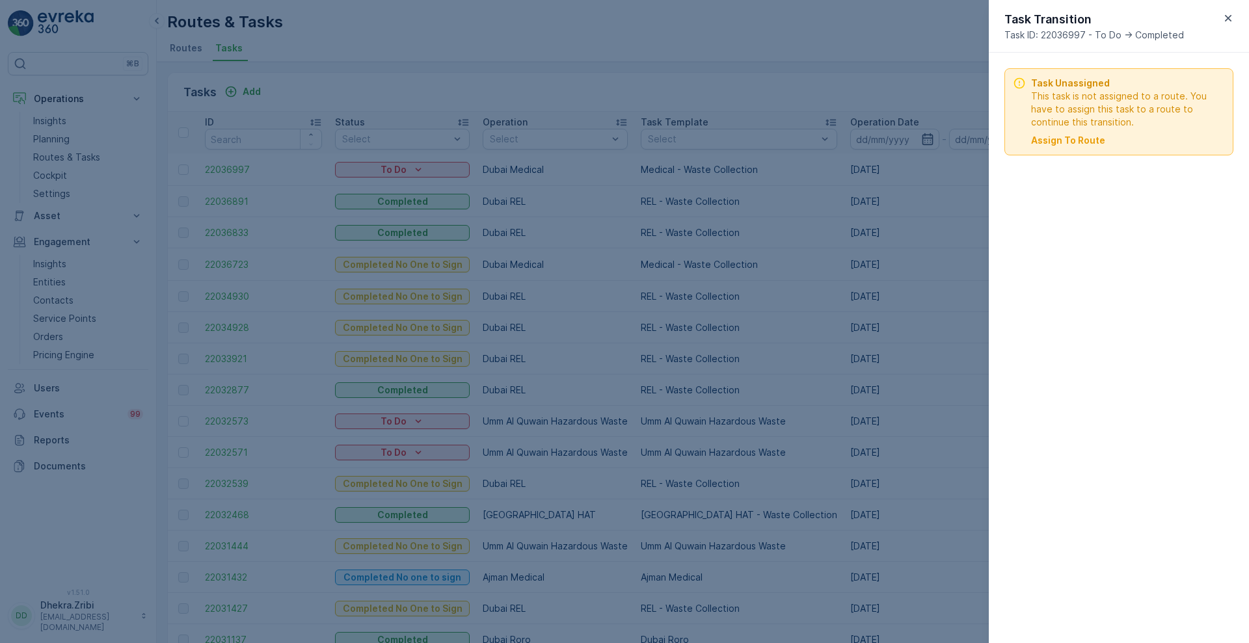
click at [812, 53] on div at bounding box center [624, 321] width 1249 height 643
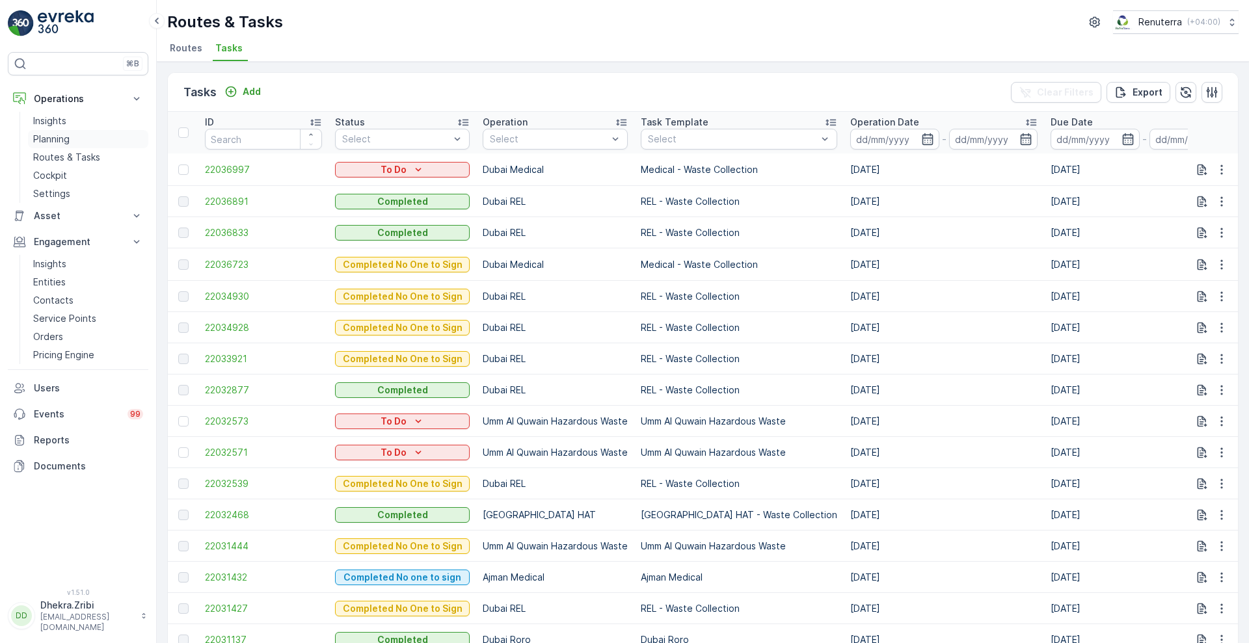
click at [40, 138] on p "Planning" at bounding box center [51, 139] width 36 height 13
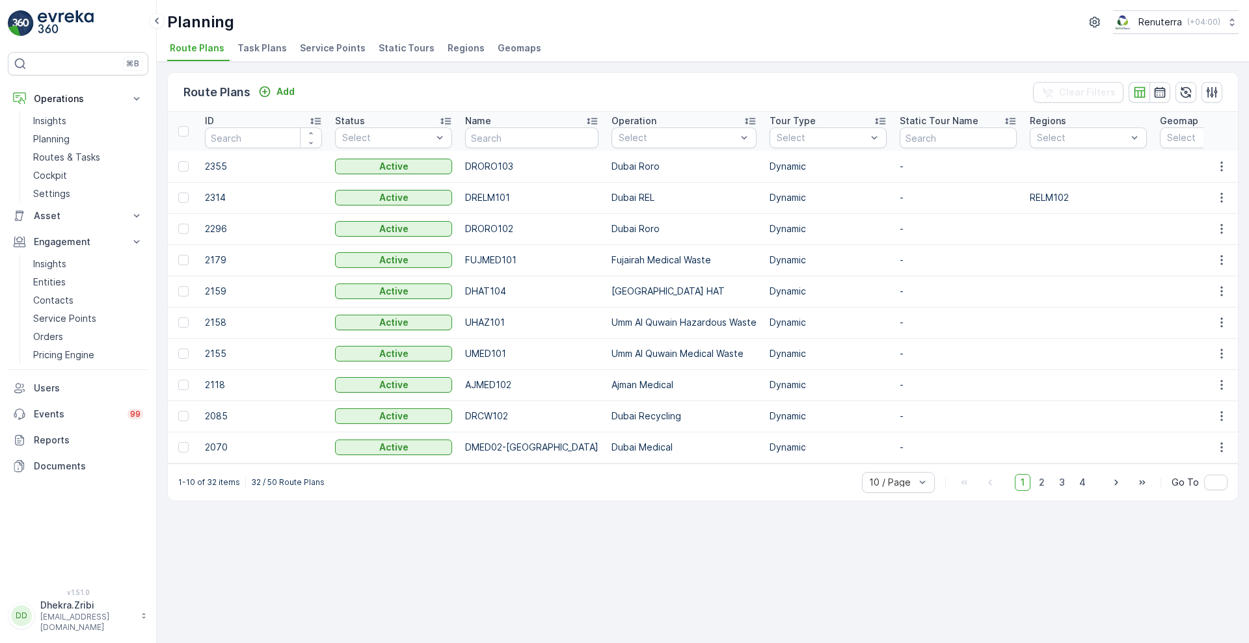
click at [316, 48] on span "Service Points" at bounding box center [333, 48] width 66 height 13
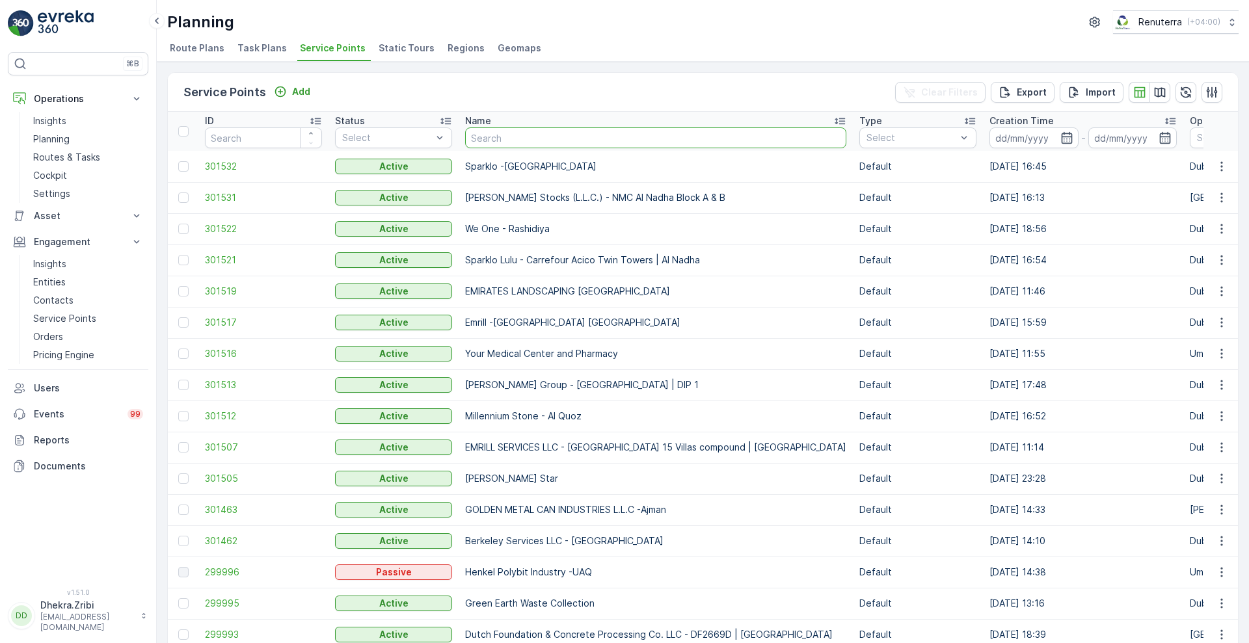
click at [539, 139] on input "text" at bounding box center [655, 138] width 381 height 21
type input "neph"
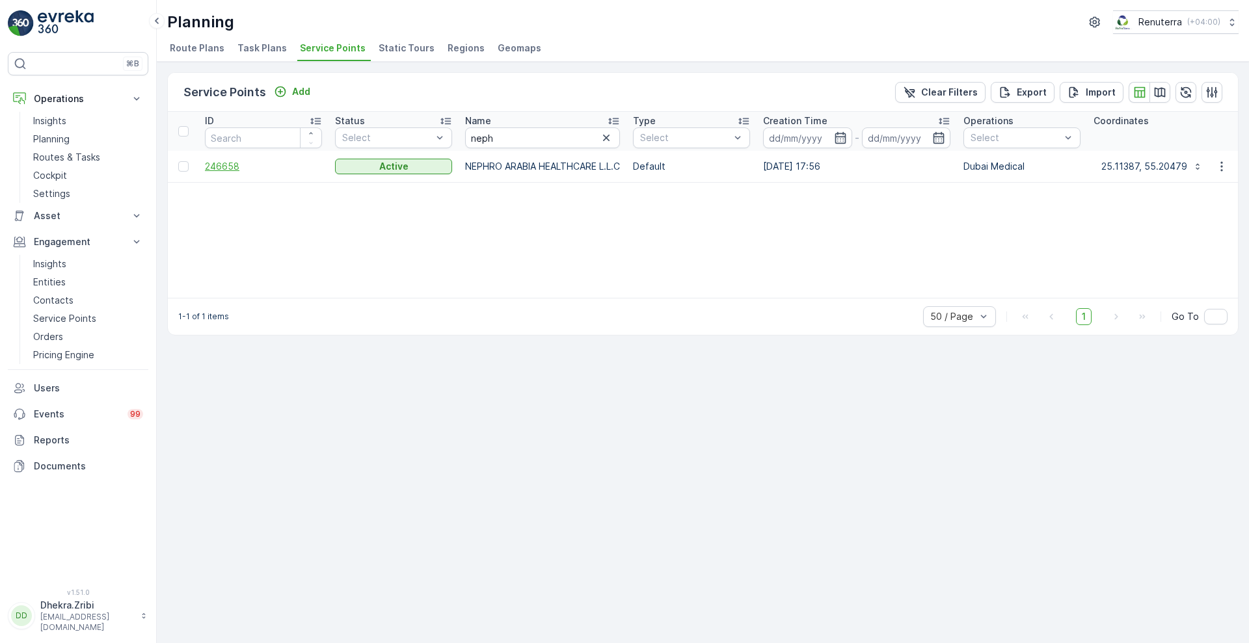
click at [234, 161] on span "246658" at bounding box center [263, 166] width 117 height 13
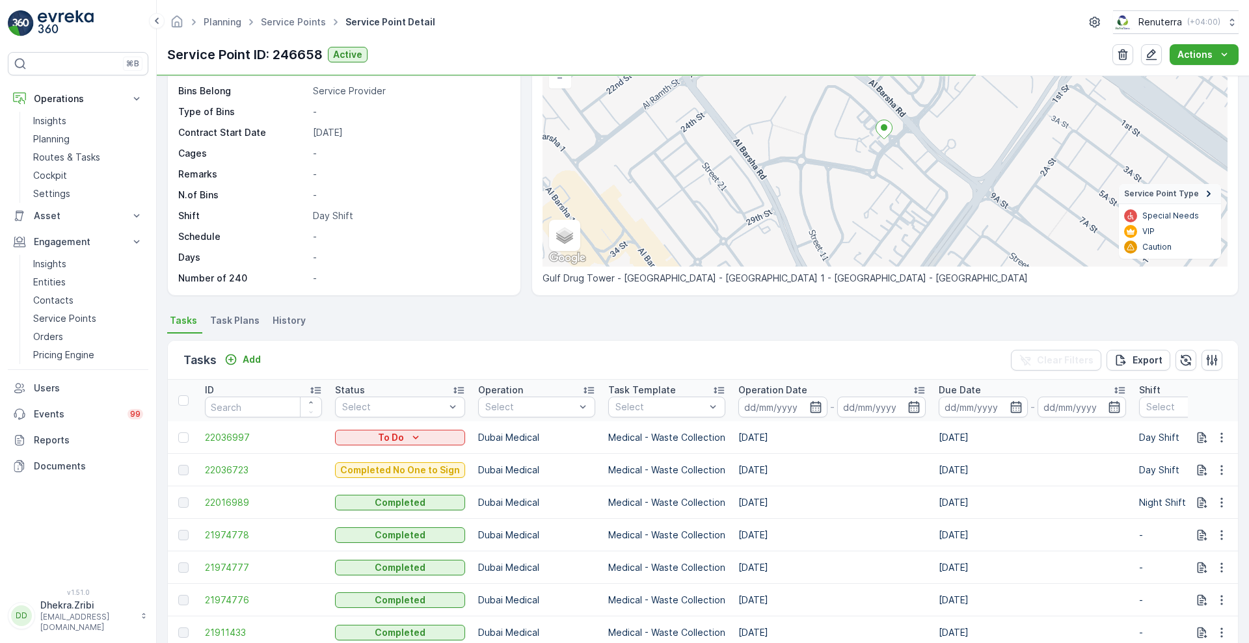
scroll to position [123, 0]
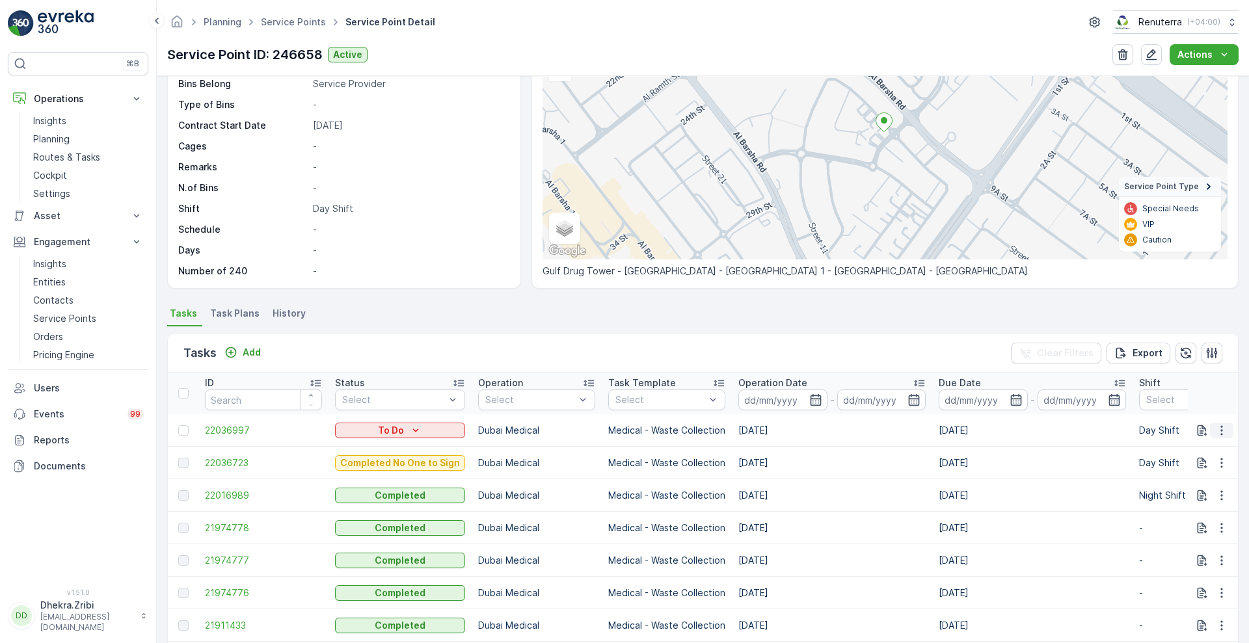
click at [1221, 429] on icon "button" at bounding box center [1222, 430] width 2 height 10
click at [1185, 481] on span "Change Route" at bounding box center [1188, 486] width 63 height 13
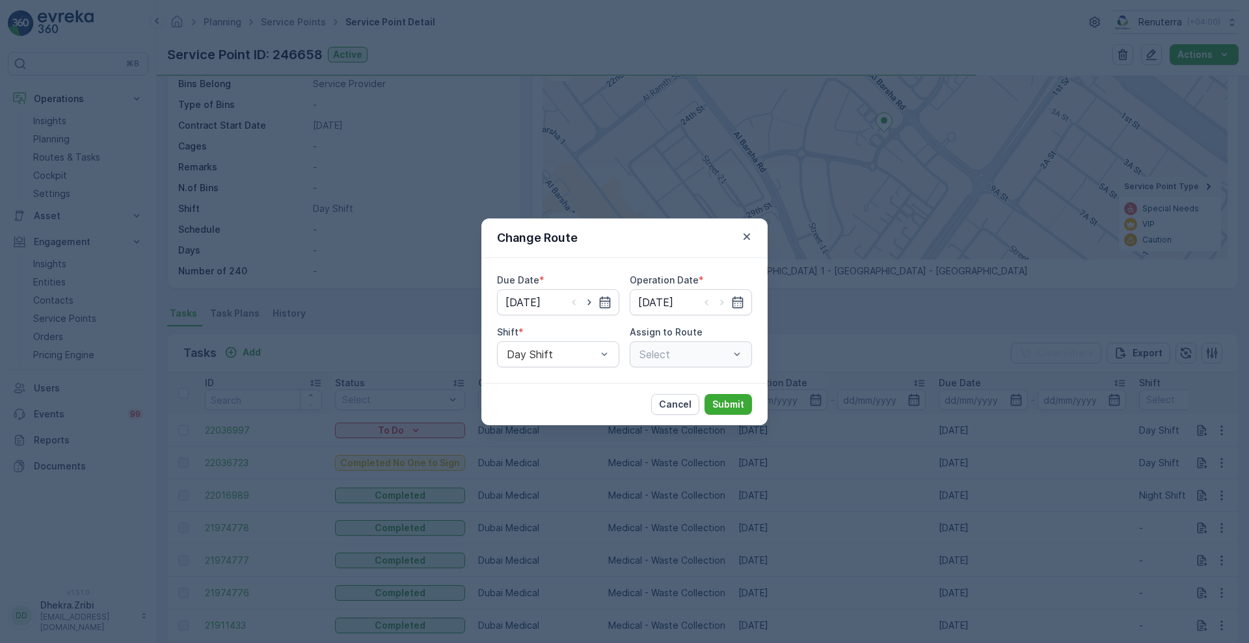
type input "[DATE]"
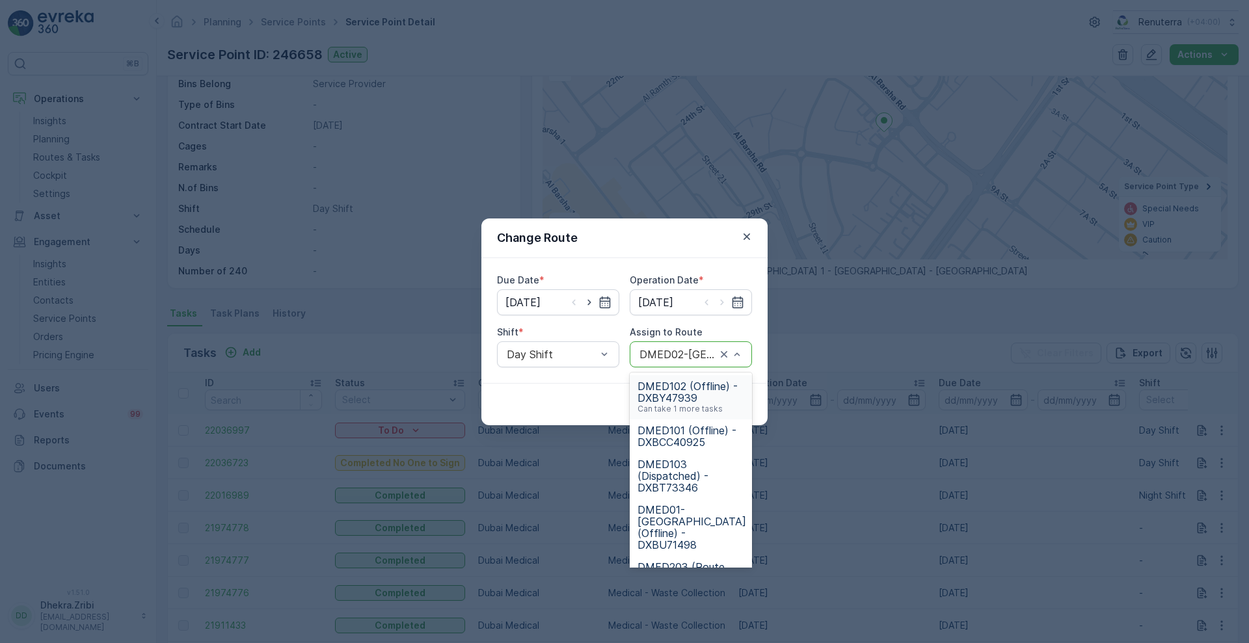
click at [700, 347] on div "DMED02-[GEOGRAPHIC_DATA] (Route Plan) - DXBU71498" at bounding box center [691, 355] width 122 height 26
click at [679, 511] on span "DMED01-[GEOGRAPHIC_DATA] (Offline) - DXBU71498" at bounding box center [692, 527] width 109 height 47
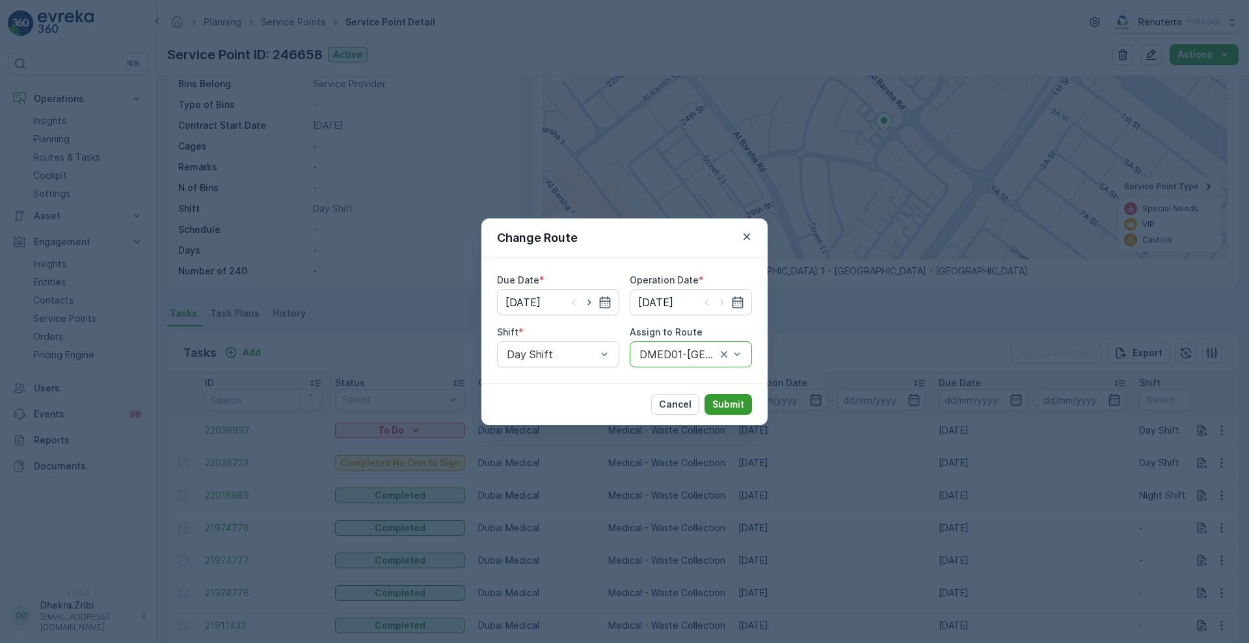
click at [726, 398] on p "Submit" at bounding box center [728, 404] width 32 height 13
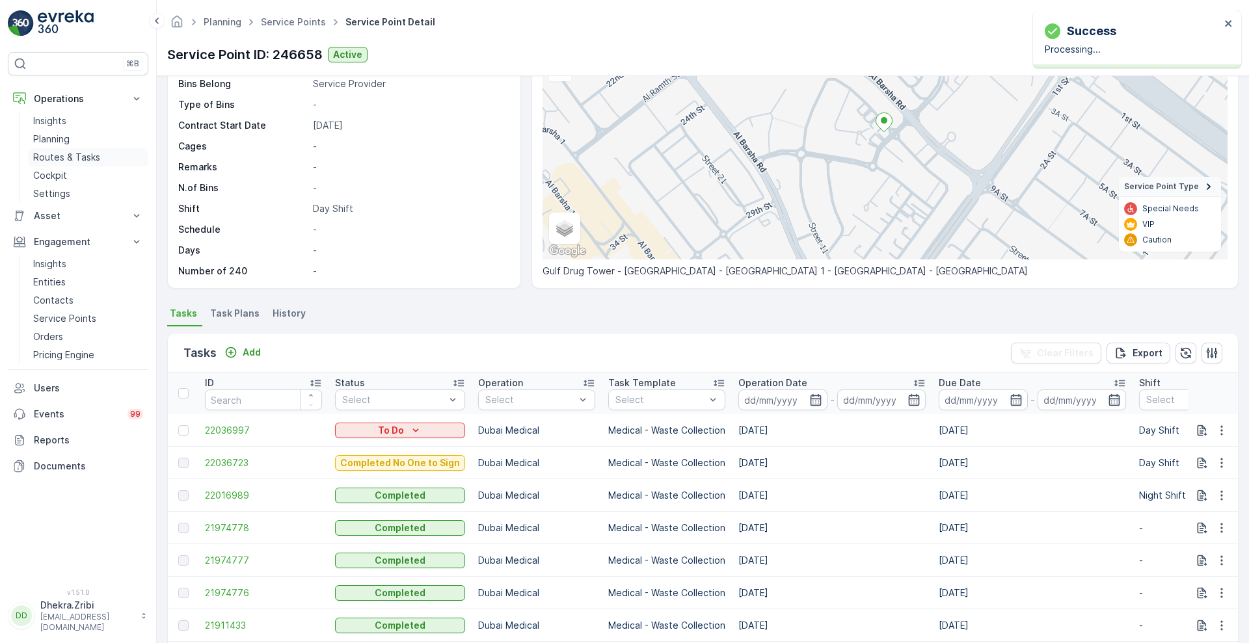
click at [55, 148] on link "Routes & Tasks" at bounding box center [88, 157] width 120 height 18
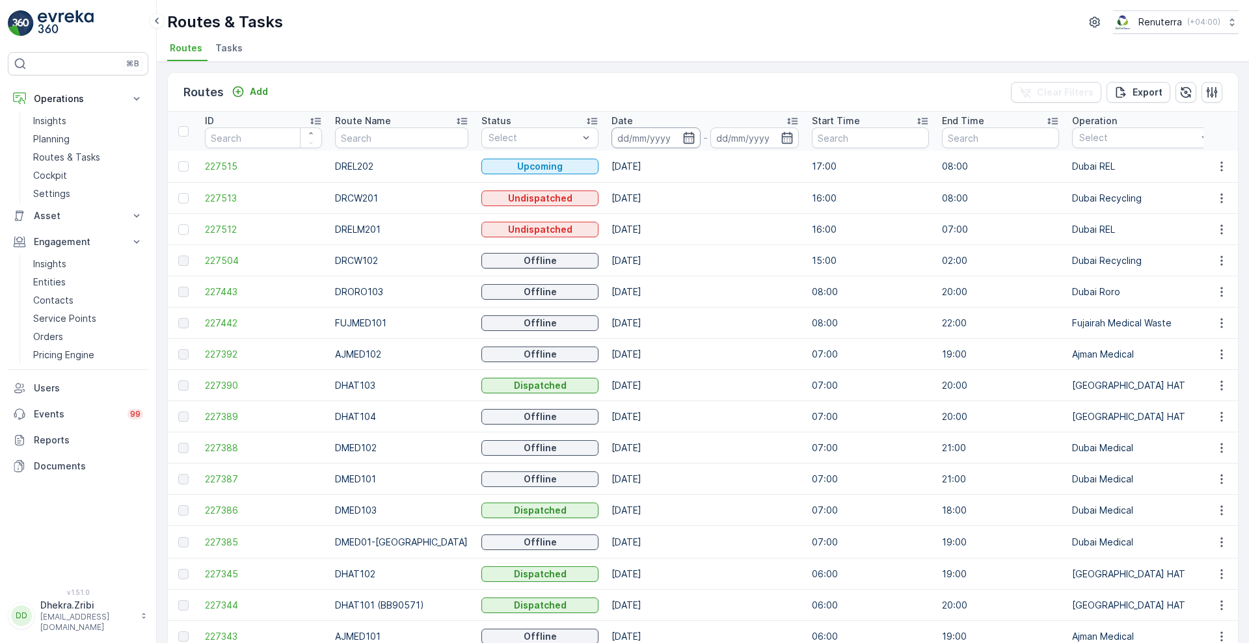
click at [625, 142] on input at bounding box center [656, 138] width 89 height 21
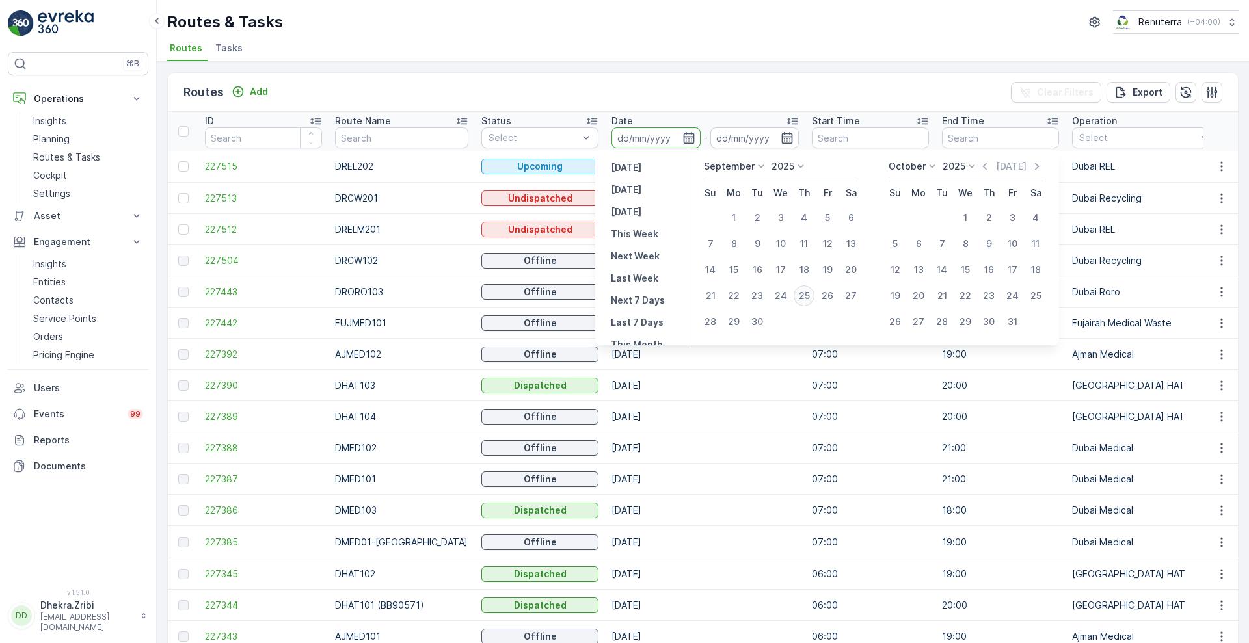
click at [803, 288] on div "25" at bounding box center [804, 296] width 21 height 21
type input "[DATE]"
click at [803, 288] on div "25" at bounding box center [804, 296] width 21 height 21
type input "[DATE]"
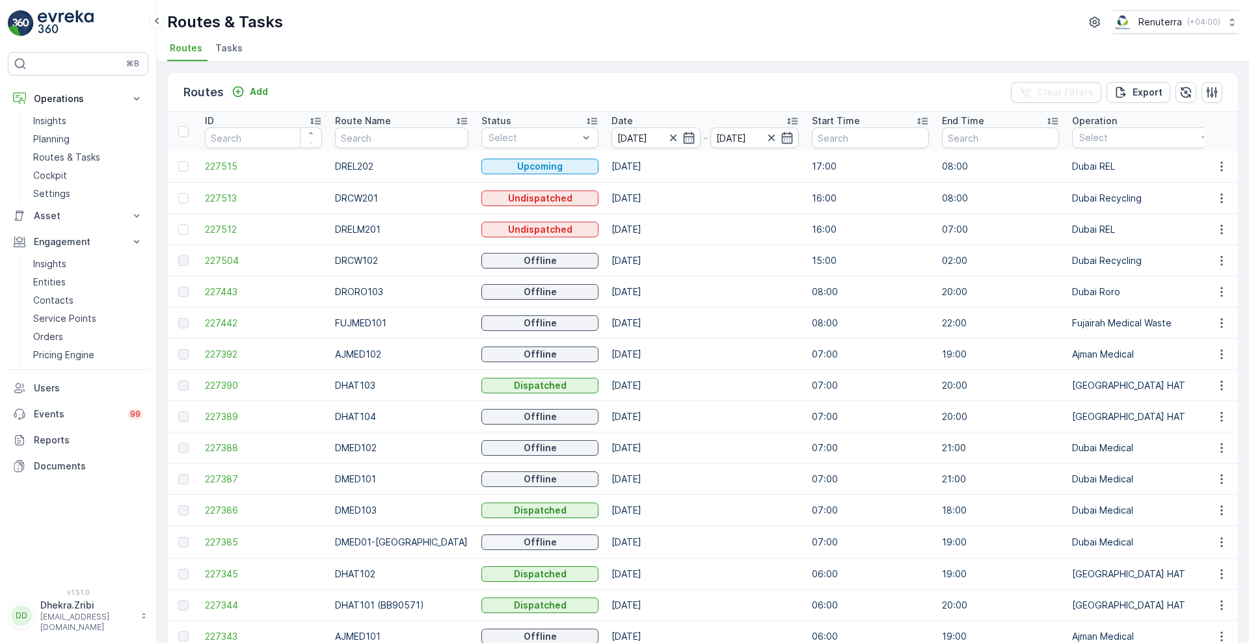
click at [370, 133] on input "text" at bounding box center [401, 138] width 133 height 21
type input "n"
type input "med"
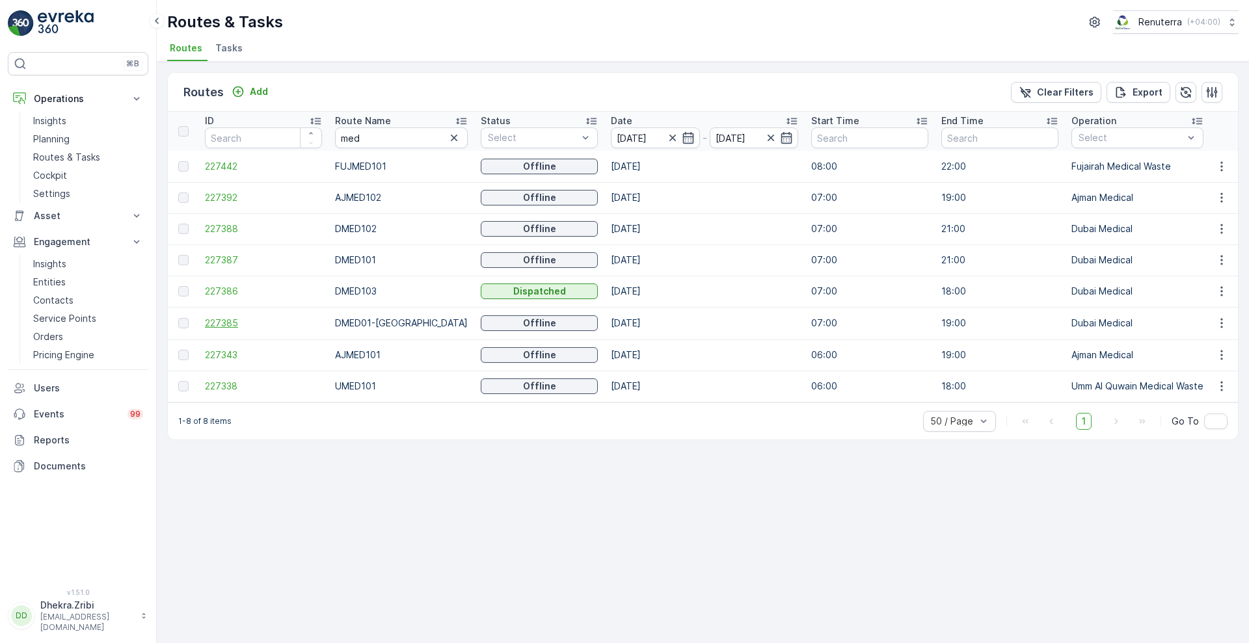
click at [230, 323] on span "227385" at bounding box center [263, 323] width 117 height 13
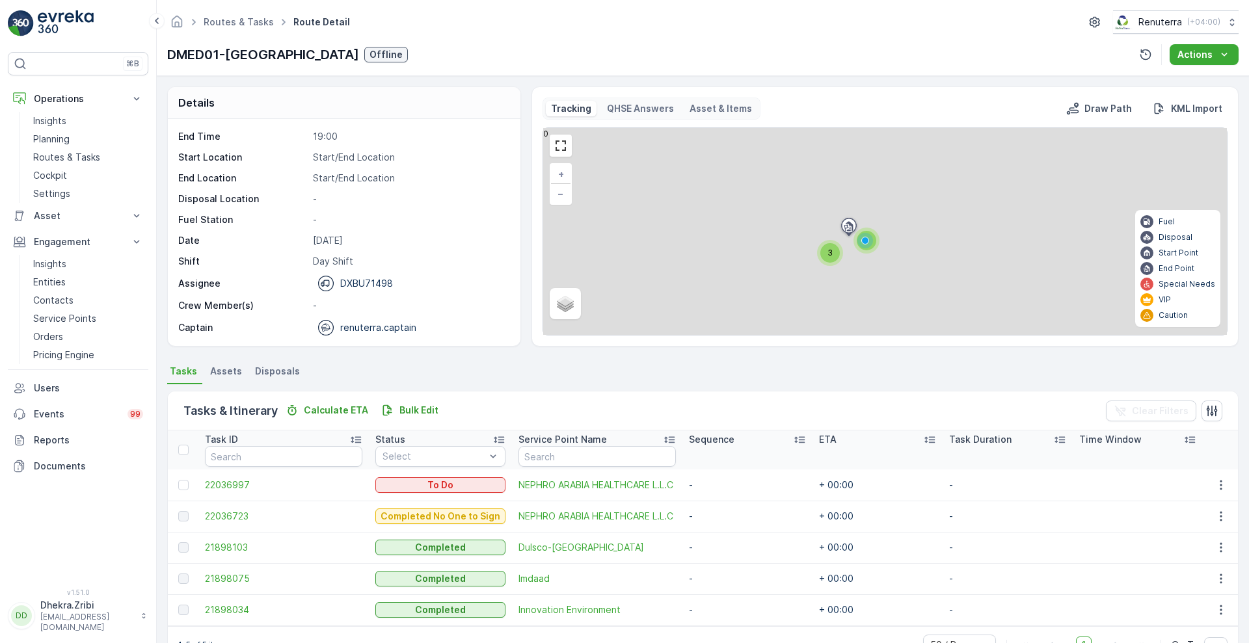
scroll to position [38, 0]
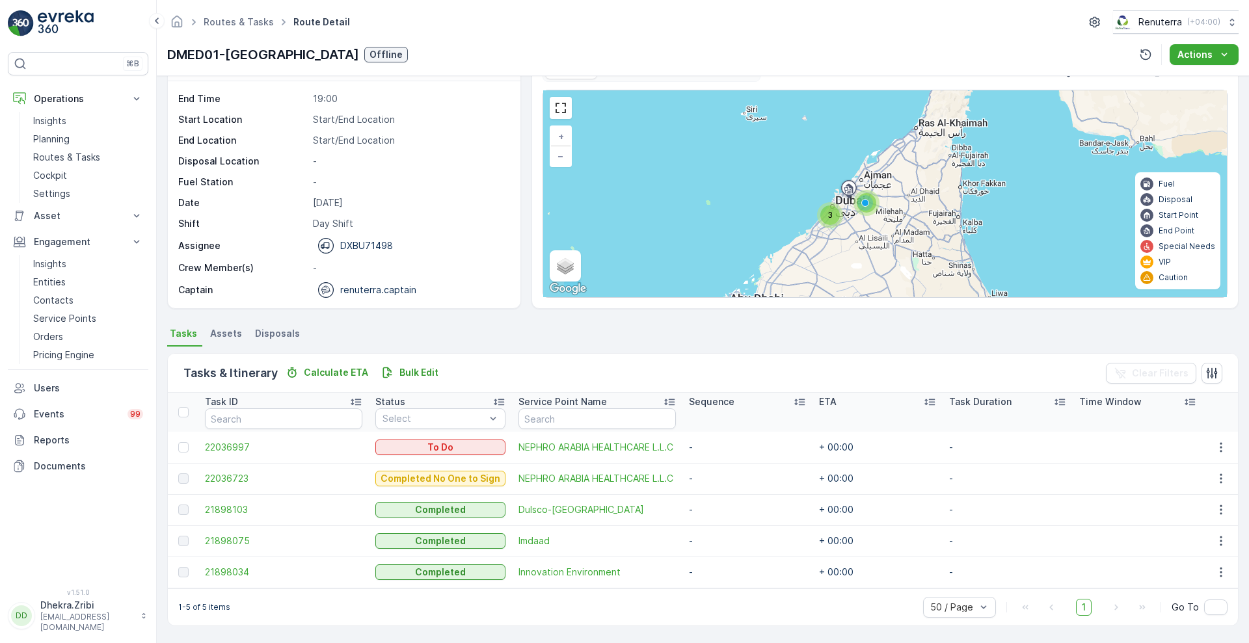
click at [234, 454] on td "22036997" at bounding box center [283, 447] width 170 height 31
click at [239, 450] on span "22036997" at bounding box center [283, 447] width 157 height 13
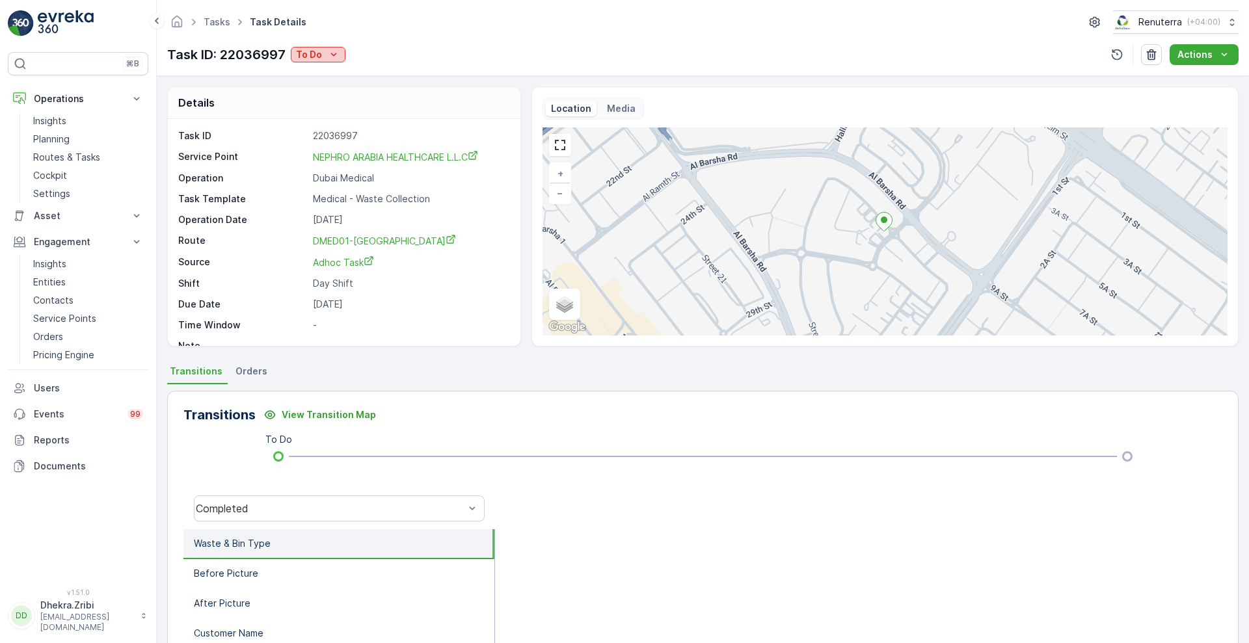
click at [316, 57] on p "To Do" at bounding box center [309, 54] width 26 height 13
click at [386, 111] on span "Completed No One to Sign" at bounding box center [358, 110] width 118 height 13
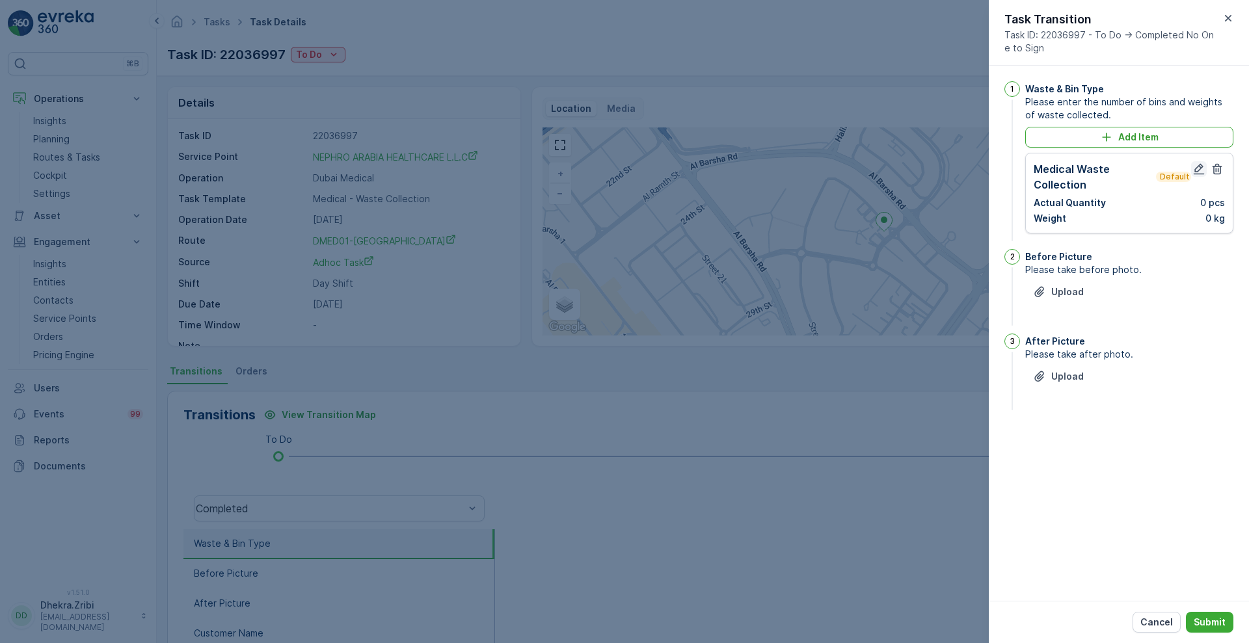
click at [1198, 170] on icon "button" at bounding box center [1199, 169] width 11 height 11
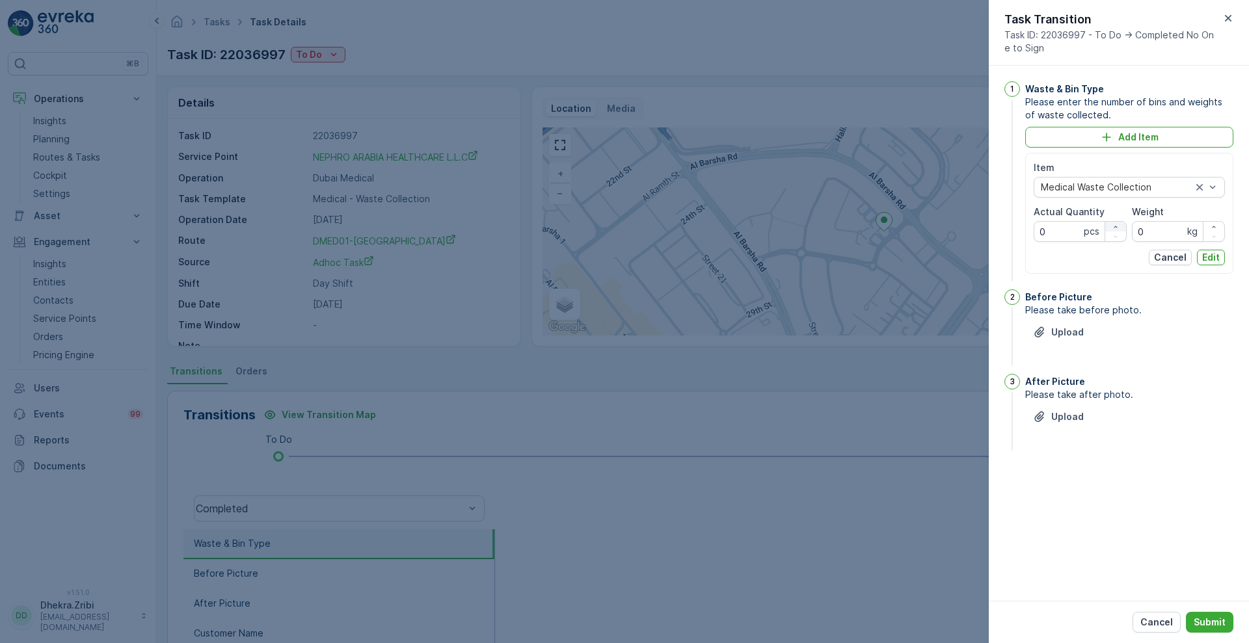
click at [1112, 227] on icon "button" at bounding box center [1116, 227] width 8 height 8
type Quantity "1"
click at [1161, 232] on input "0" at bounding box center [1178, 231] width 93 height 21
type input "04.1"
click at [1213, 256] on p "Edit" at bounding box center [1211, 257] width 18 height 13
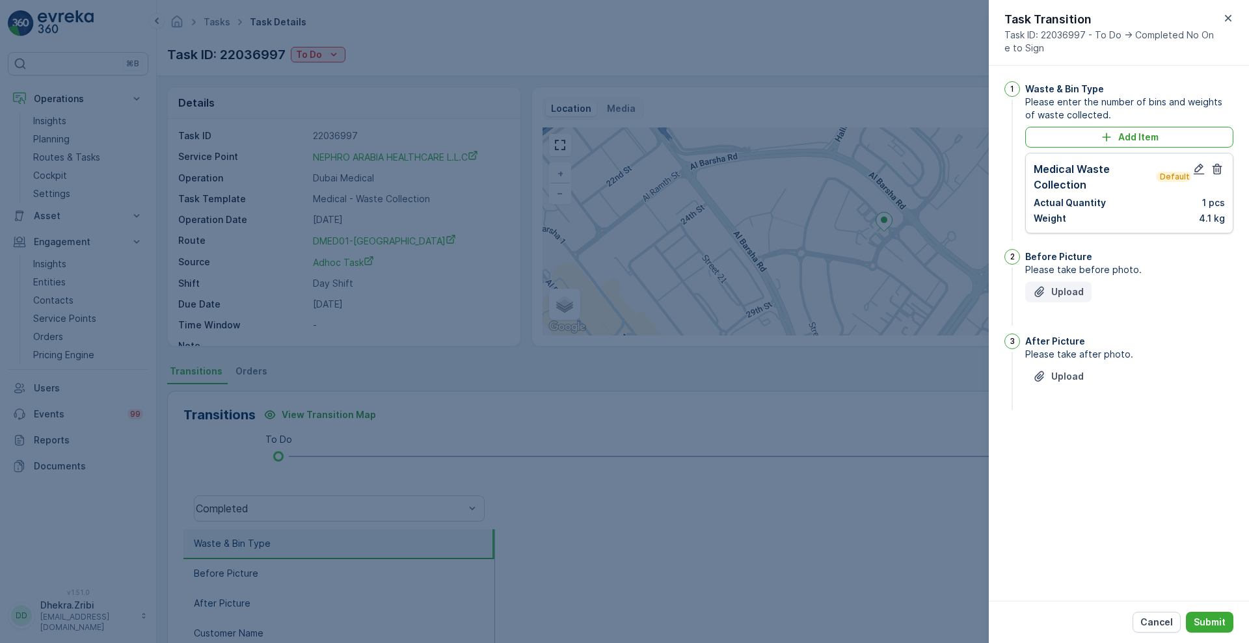
click at [1029, 284] on button "Upload" at bounding box center [1058, 292] width 66 height 21
click at [1040, 435] on icon "Upload File" at bounding box center [1039, 441] width 13 height 13
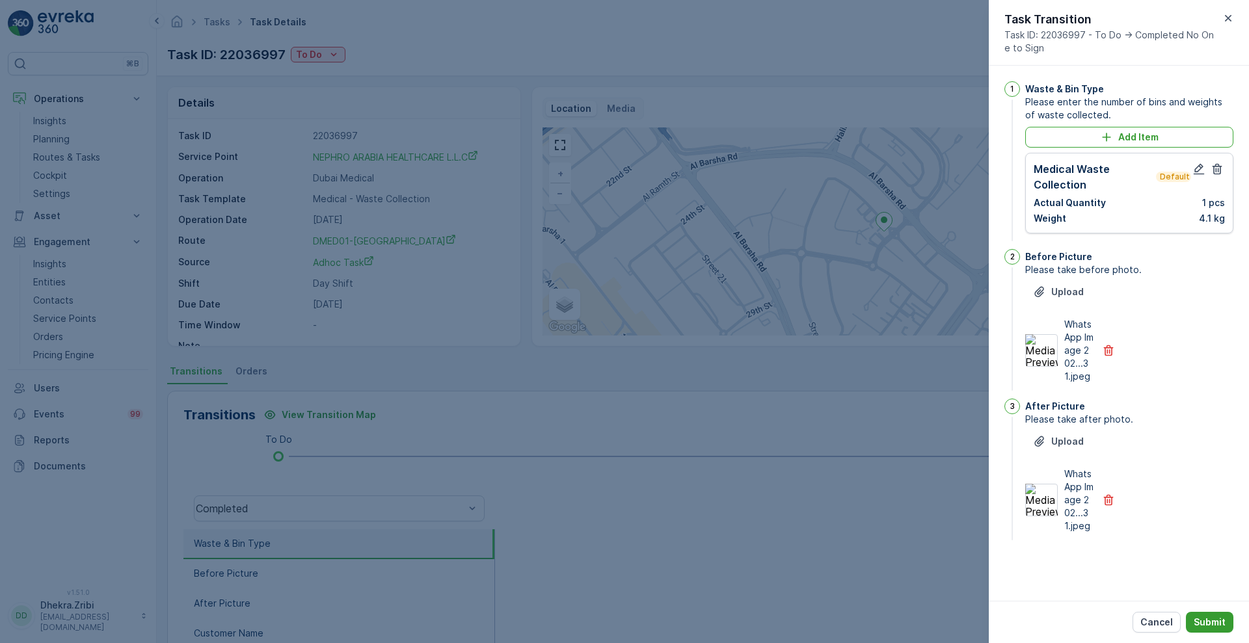
click at [1203, 616] on p "Submit" at bounding box center [1210, 622] width 32 height 13
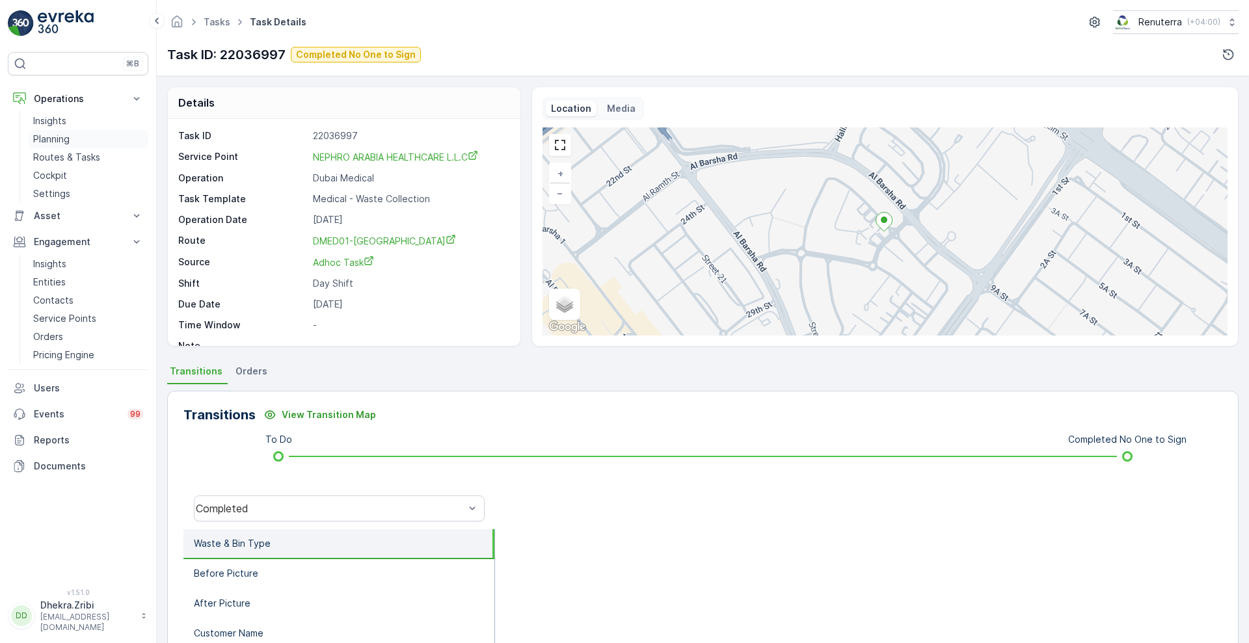
click at [53, 139] on p "Planning" at bounding box center [51, 139] width 36 height 13
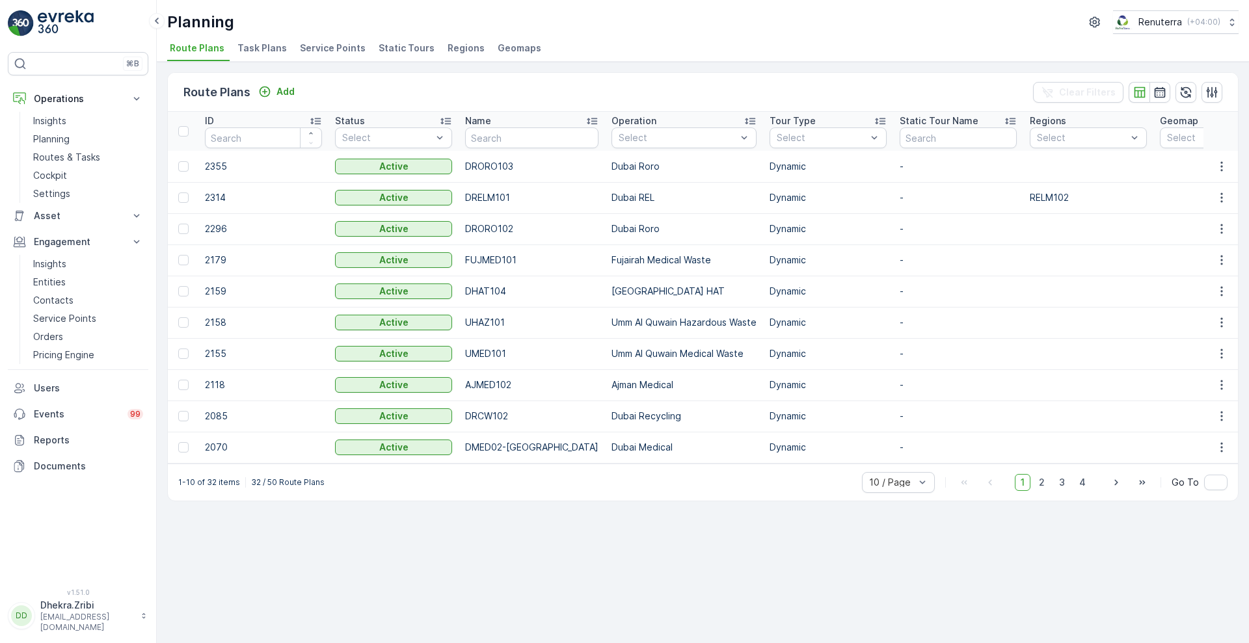
click at [338, 50] on span "Service Points" at bounding box center [333, 48] width 66 height 13
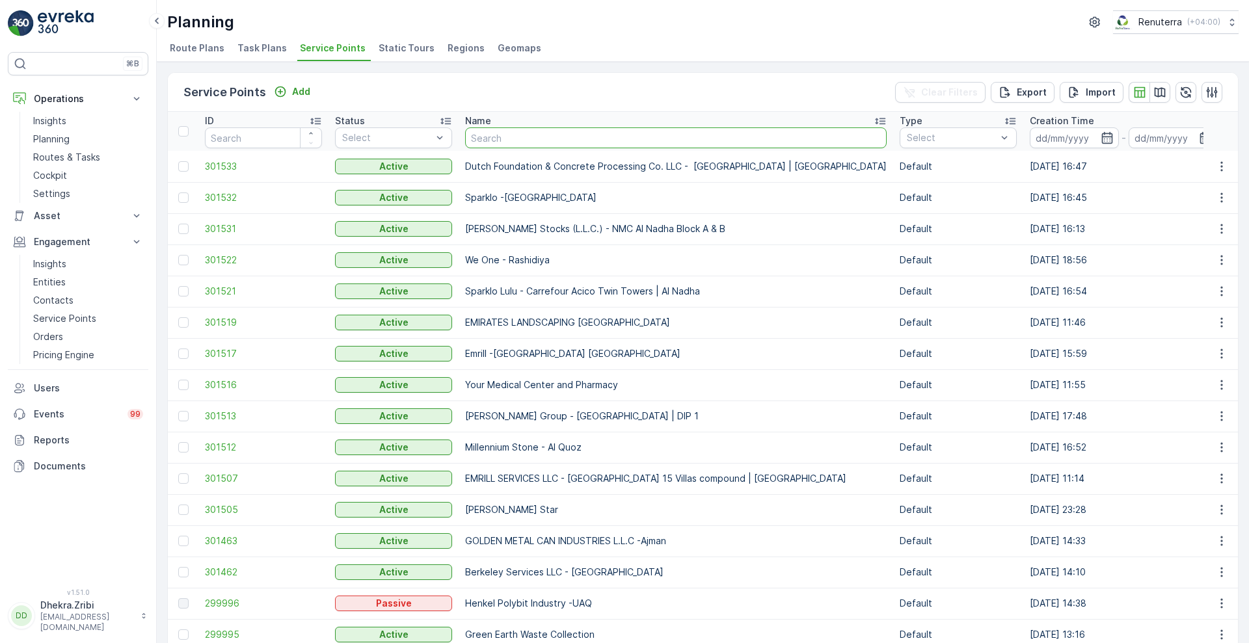
click at [543, 137] on input "text" at bounding box center [676, 138] width 422 height 21
type input "nep"
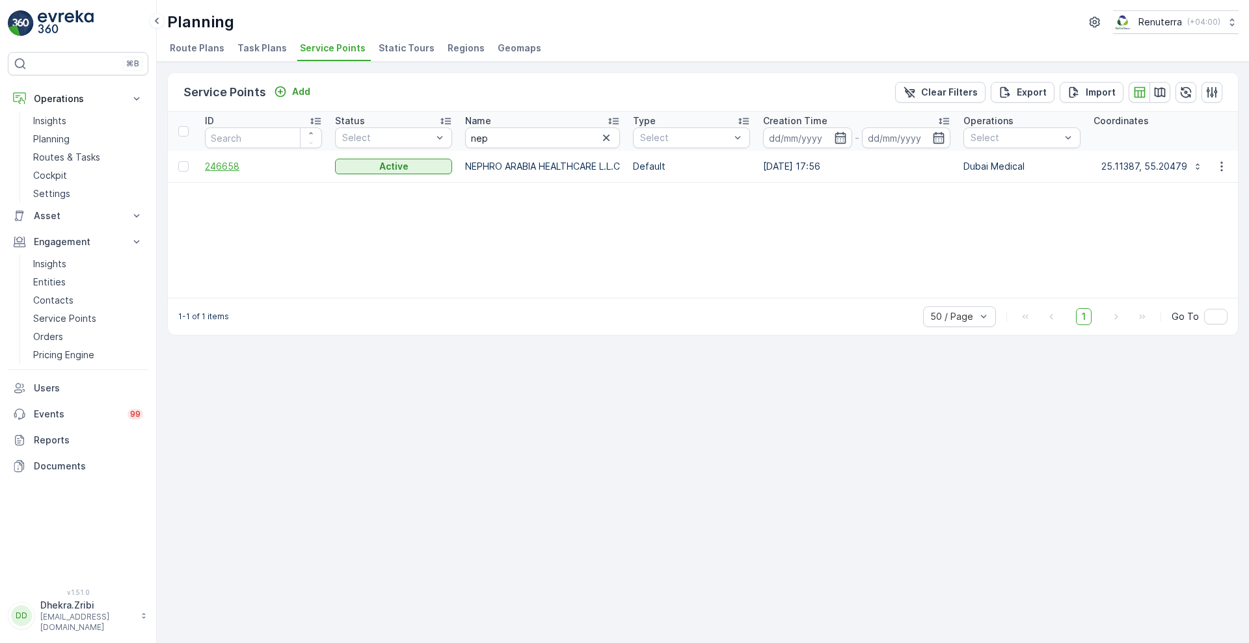
click at [231, 170] on span "246658" at bounding box center [263, 166] width 117 height 13
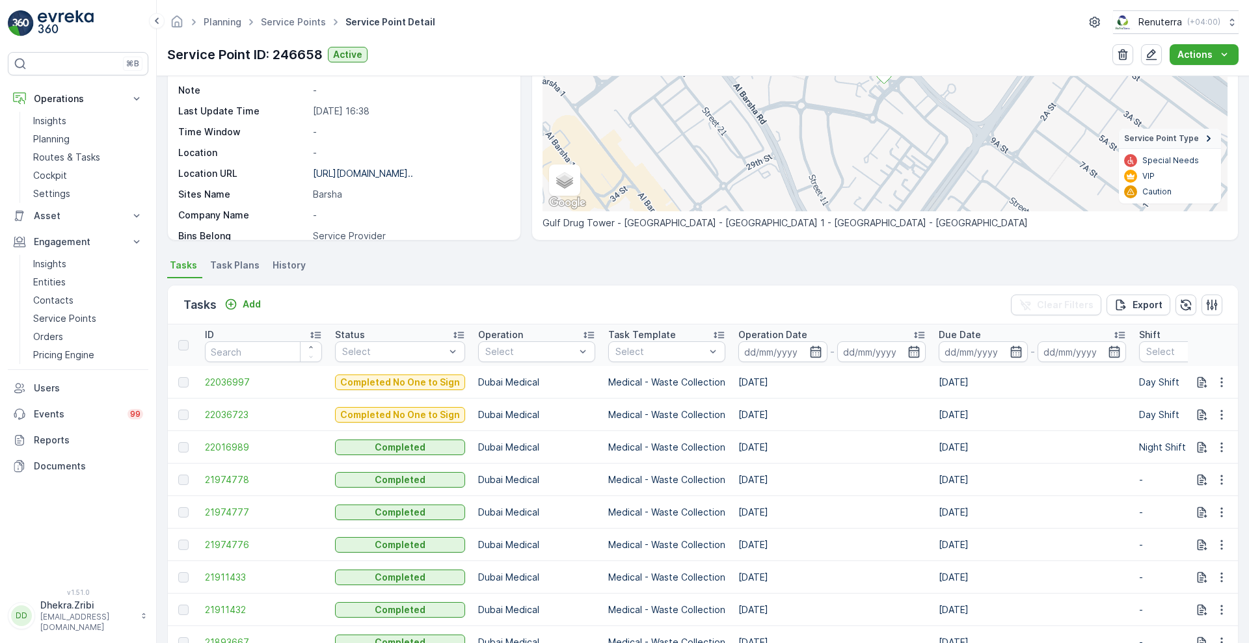
scroll to position [191, 0]
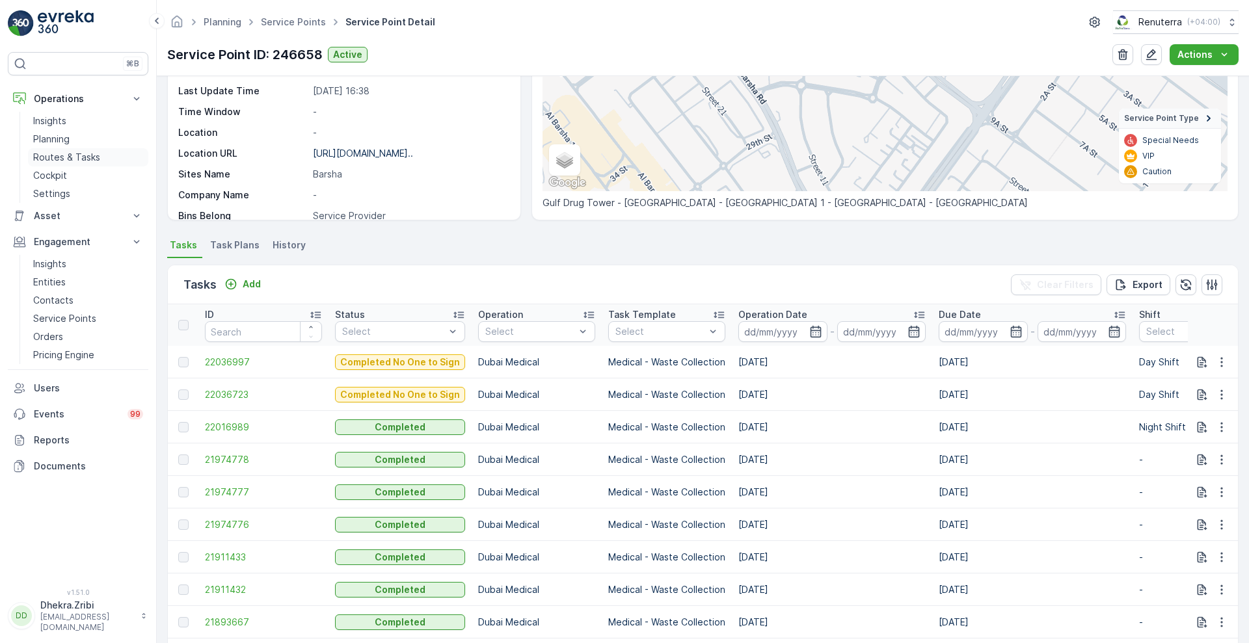
click at [55, 148] on link "Routes & Tasks" at bounding box center [88, 157] width 120 height 18
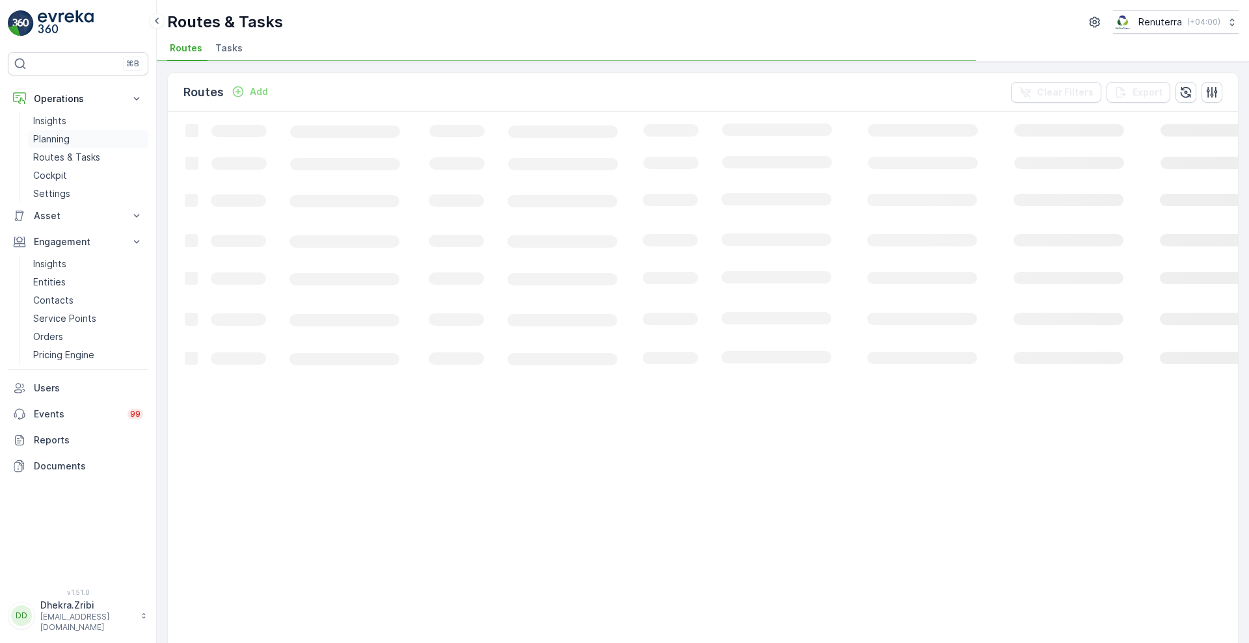
click at [54, 137] on p "Planning" at bounding box center [51, 139] width 36 height 13
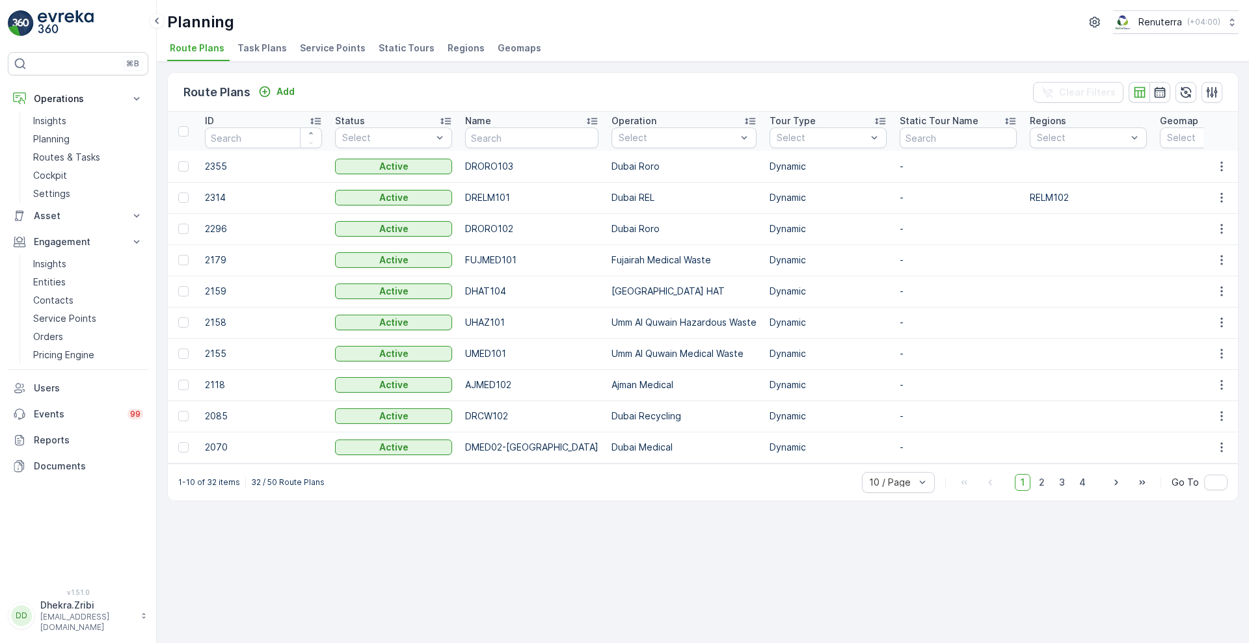
click at [319, 42] on span "Service Points" at bounding box center [333, 48] width 66 height 13
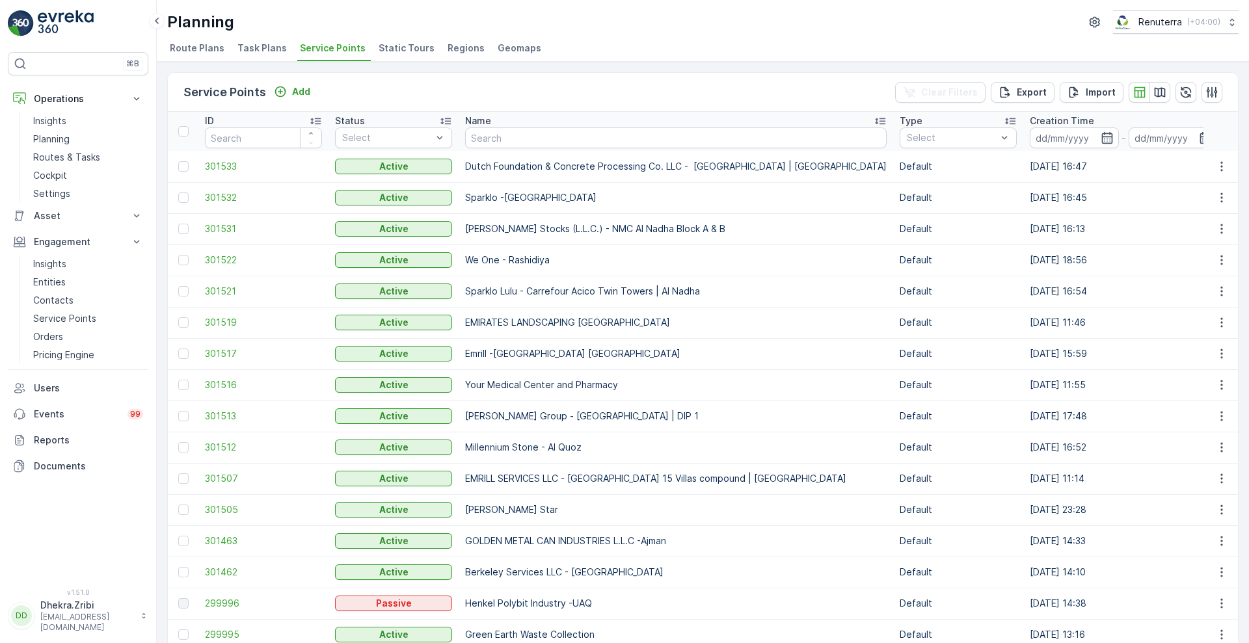
click at [598, 150] on th "Name" at bounding box center [676, 131] width 435 height 39
click at [597, 143] on input "text" at bounding box center [676, 138] width 422 height 21
type input "nap"
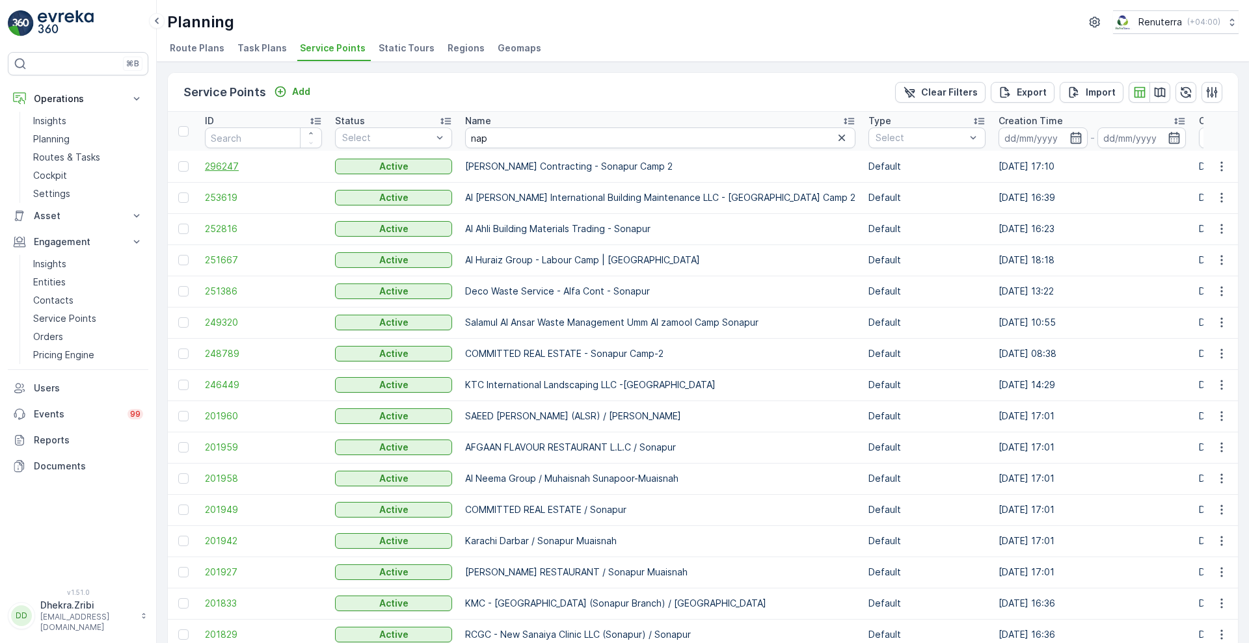
click at [223, 167] on span "296247" at bounding box center [263, 166] width 117 height 13
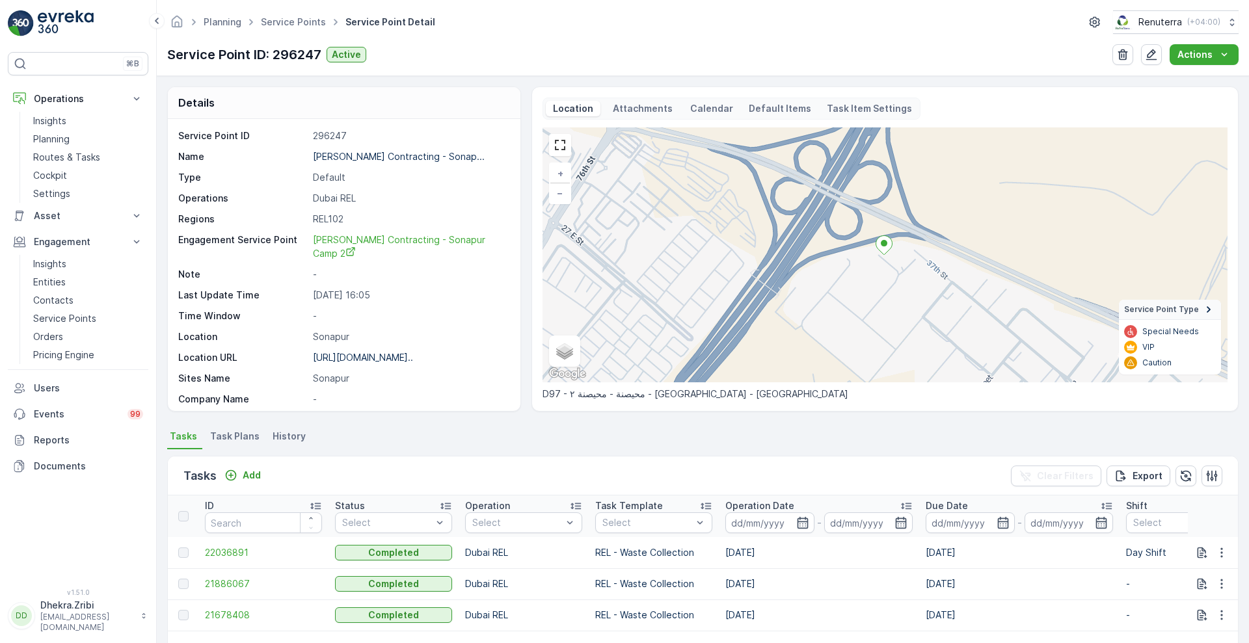
scroll to position [129, 0]
